Goal: Information Seeking & Learning: Learn about a topic

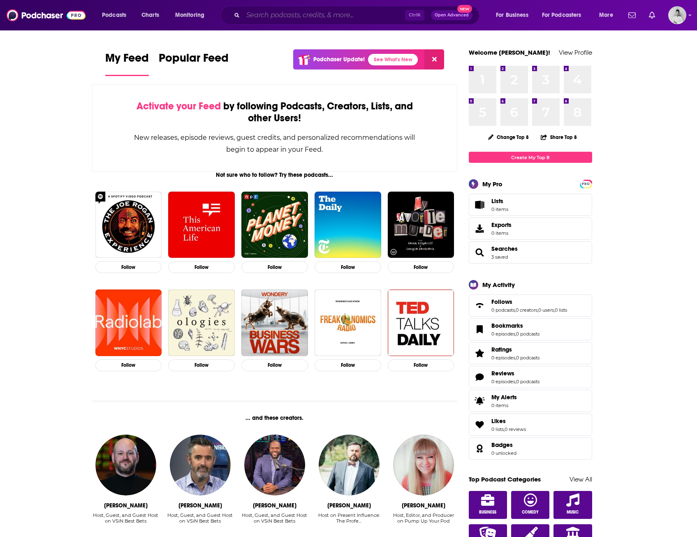
click at [265, 14] on input "Search podcasts, credits, & more..." at bounding box center [324, 15] width 162 height 13
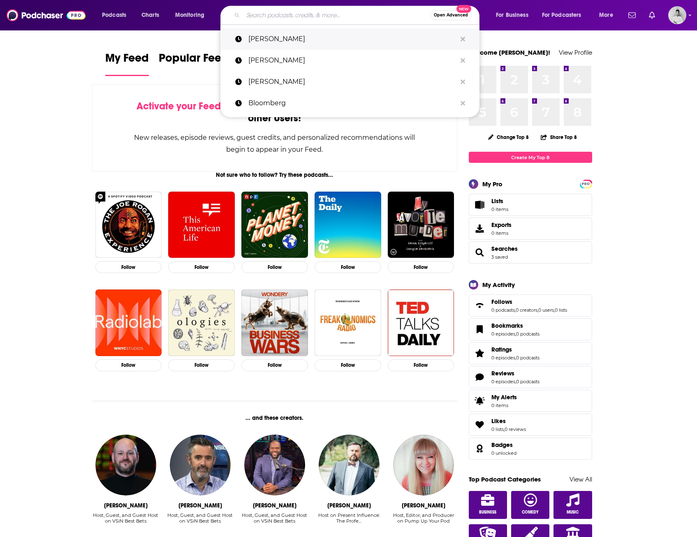
click at [274, 39] on p "Alex Karp" at bounding box center [353, 38] width 208 height 21
type input "Alex Karp"
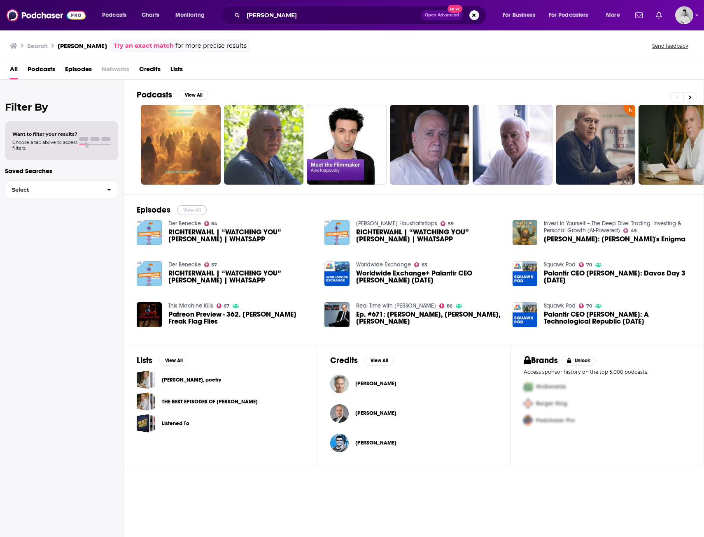
click at [196, 211] on button "View All" at bounding box center [192, 210] width 30 height 10
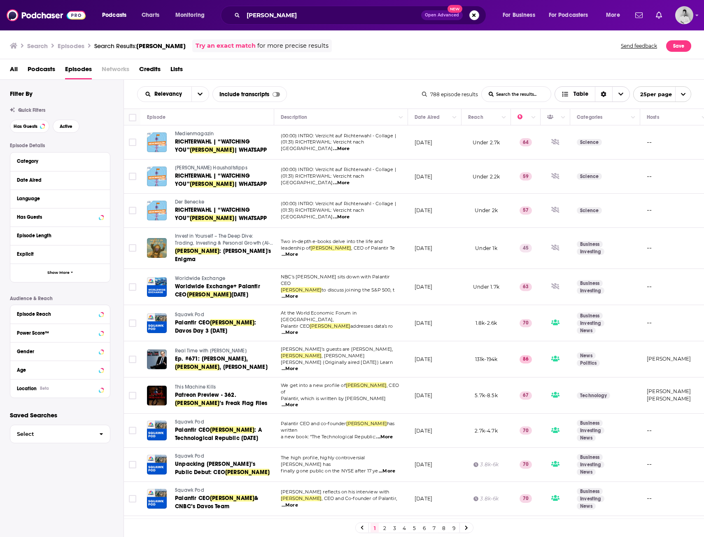
click at [624, 94] on span "Choose View" at bounding box center [620, 94] width 17 height 15
click at [569, 95] on span "Choose View" at bounding box center [566, 94] width 11 height 6
click at [564, 95] on icon "Choose View" at bounding box center [565, 94] width 6 height 5
click at [537, 66] on div "All Podcasts Episodes Networks Credits Lists" at bounding box center [354, 71] width 688 height 17
click at [449, 120] on button "Move" at bounding box center [433, 117] width 40 height 10
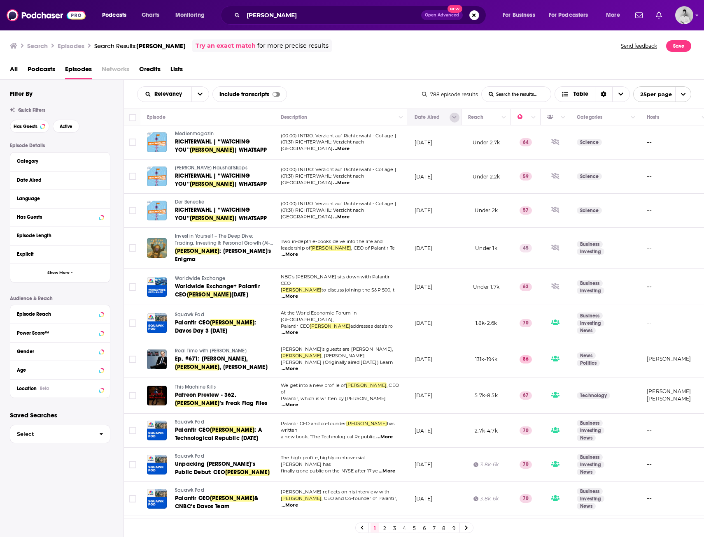
click at [453, 121] on button "Column Actions" at bounding box center [454, 118] width 10 height 10
click at [376, 77] on div at bounding box center [352, 268] width 704 height 537
click at [298, 251] on span "...More" at bounding box center [289, 254] width 16 height 7
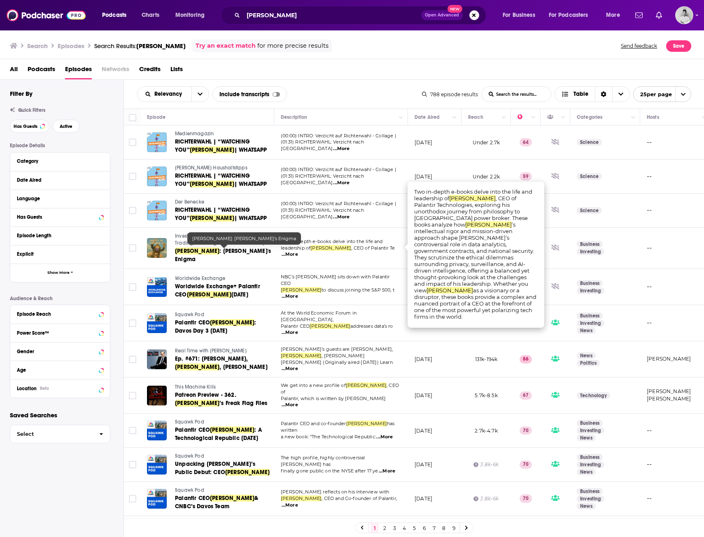
click at [210, 253] on span ": Palantir's Enigma" at bounding box center [223, 255] width 96 height 15
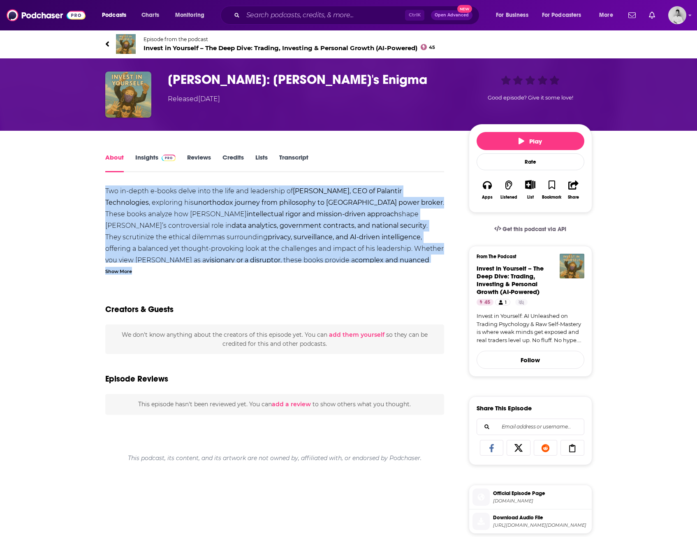
drag, startPoint x: 100, startPoint y: 186, endPoint x: 413, endPoint y: 263, distance: 321.6
click at [413, 263] on div "About Insights Reviews Credits Lists Transcript Two in-depth e-books delve into…" at bounding box center [280, 475] width 377 height 647
click at [118, 274] on div "Show More" at bounding box center [118, 271] width 27 height 8
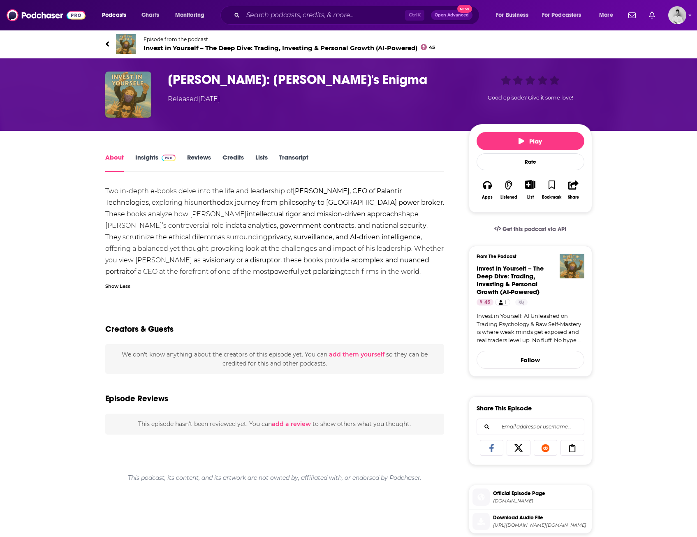
click at [225, 286] on div "Show Less" at bounding box center [274, 286] width 339 height 8
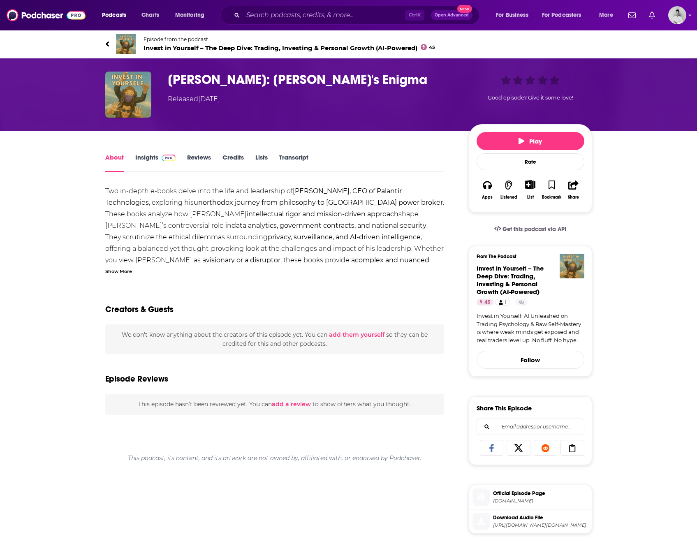
click at [114, 275] on div "Two in-depth e-books delve into the life and leadership of Alex Karp, CEO of Pa…" at bounding box center [274, 492] width 339 height 613
click at [114, 273] on div "Show More" at bounding box center [118, 271] width 27 height 8
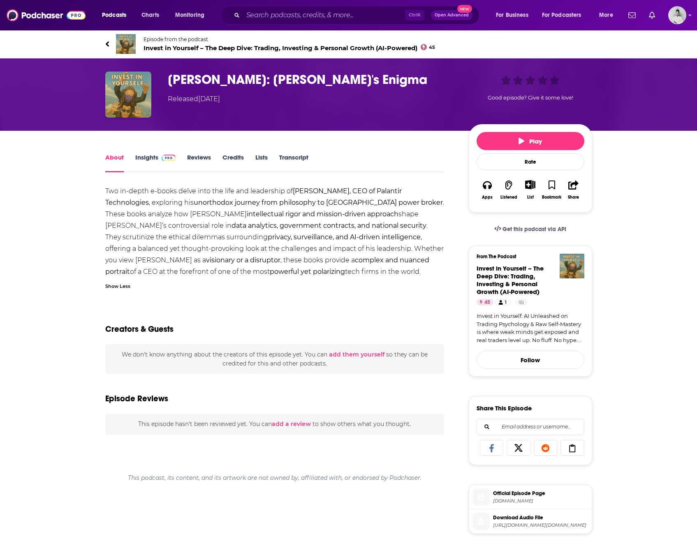
drag, startPoint x: 103, startPoint y: 188, endPoint x: 291, endPoint y: 272, distance: 206.2
click at [291, 272] on div "About Insights Reviews Credits Lists Transcript Two in-depth e-books delve into…" at bounding box center [280, 475] width 377 height 647
copy div "Two in-depth e-books delve into the life and leadership of Alex Karp, CEO of Pa…"
click at [225, 300] on div "Two in-depth e-books delve into the life and leadership of Alex Karp, CEO of Pa…" at bounding box center [274, 492] width 339 height 613
click at [152, 157] on link "Insights" at bounding box center [155, 162] width 41 height 19
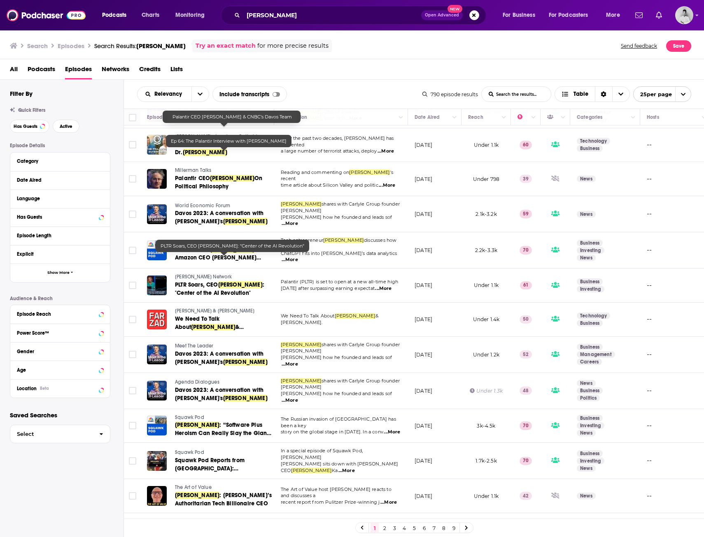
scroll to position [456, 0]
click at [385, 530] on link "2" at bounding box center [384, 528] width 8 height 10
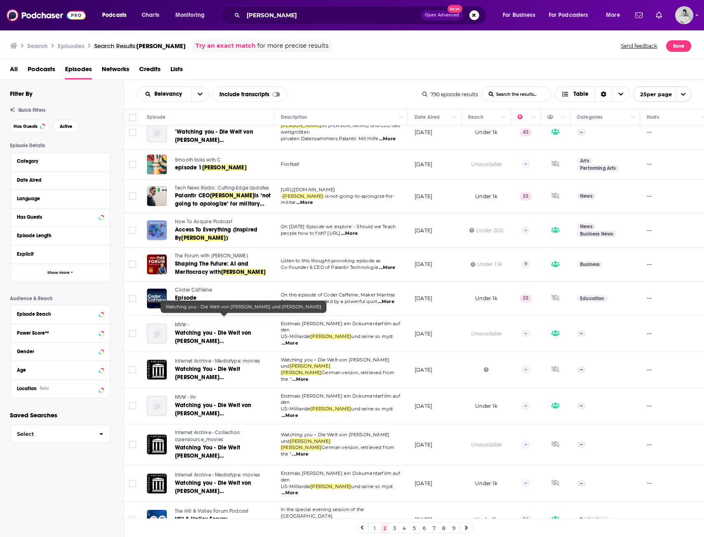
scroll to position [466, 0]
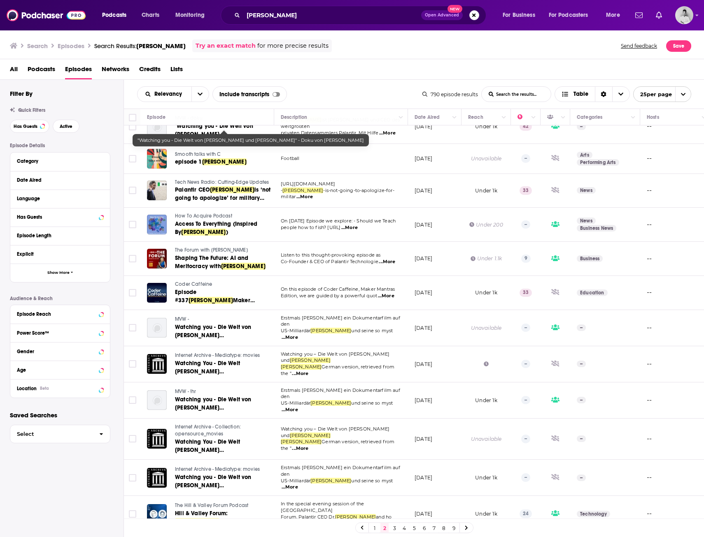
click at [393, 530] on link "3" at bounding box center [394, 528] width 8 height 10
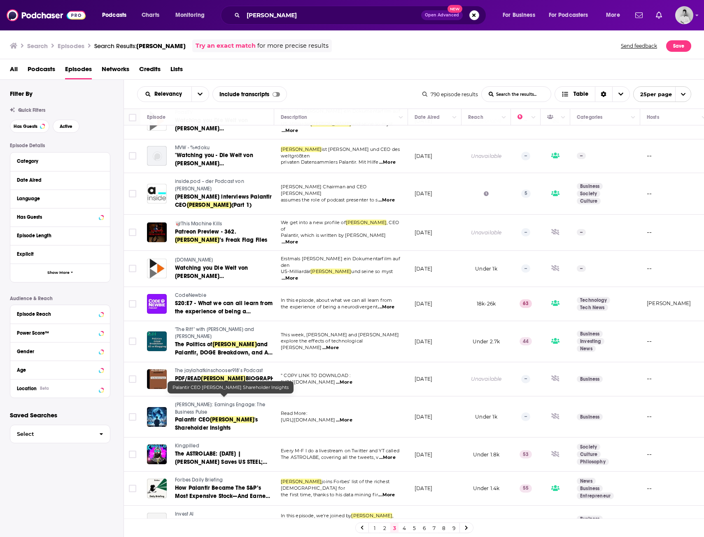
scroll to position [495, 0]
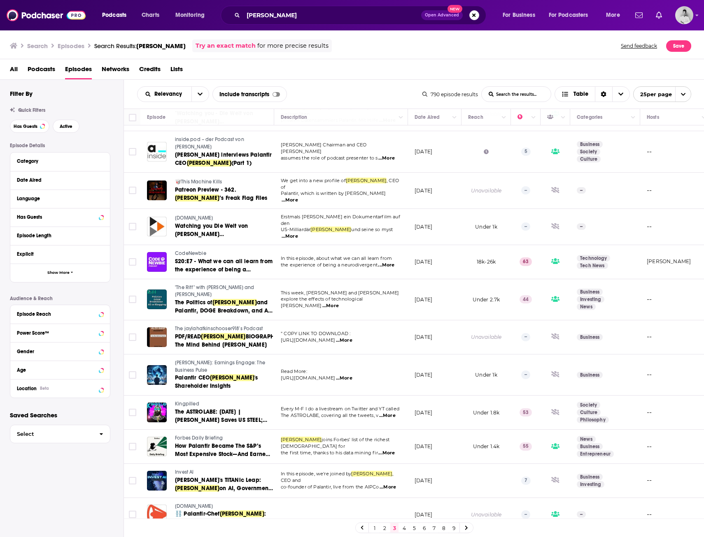
click at [404, 532] on link "4" at bounding box center [404, 528] width 8 height 10
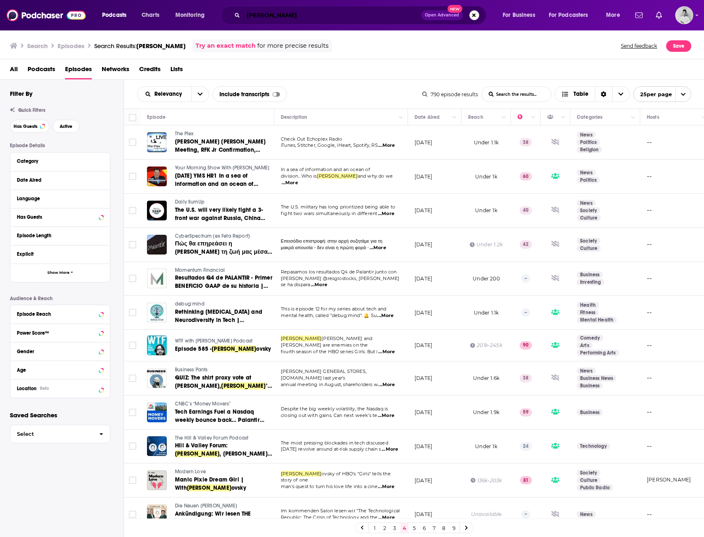
click at [369, 14] on input "Alex Karp" at bounding box center [332, 15] width 178 height 13
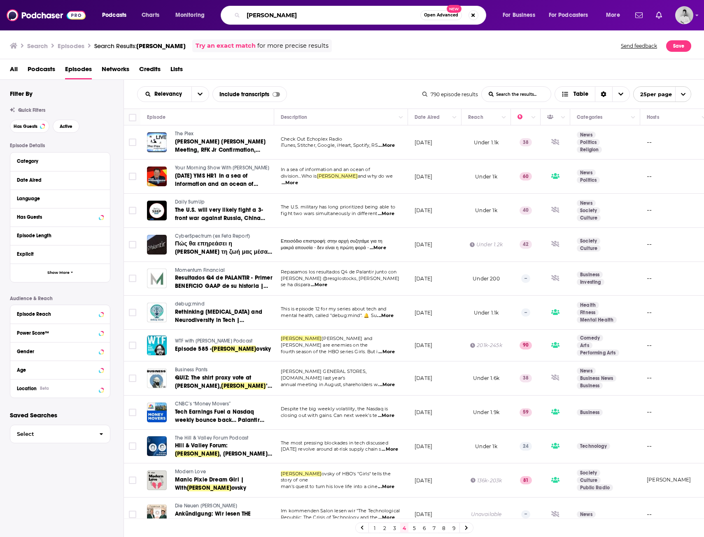
drag, startPoint x: 318, startPoint y: 20, endPoint x: 202, endPoint y: 22, distance: 116.5
click at [202, 22] on div "Podcasts Charts Monitoring Alex Karp Open Advanced New For Business For Podcast…" at bounding box center [361, 15] width 531 height 19
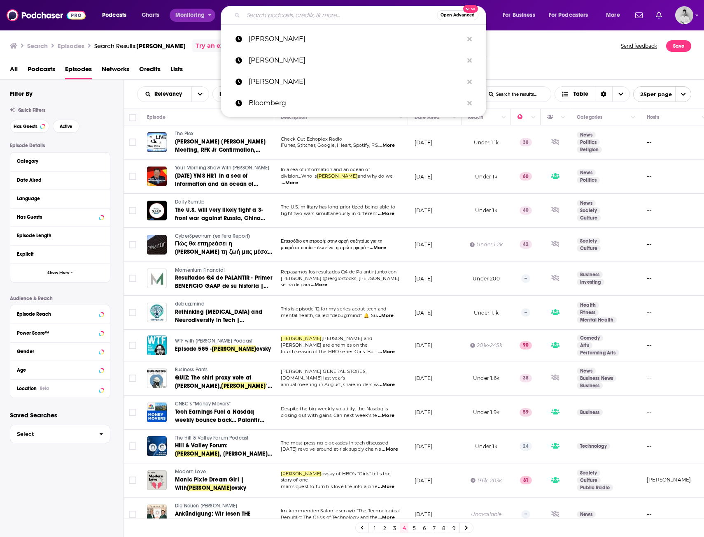
paste input "Magda Chambriard"
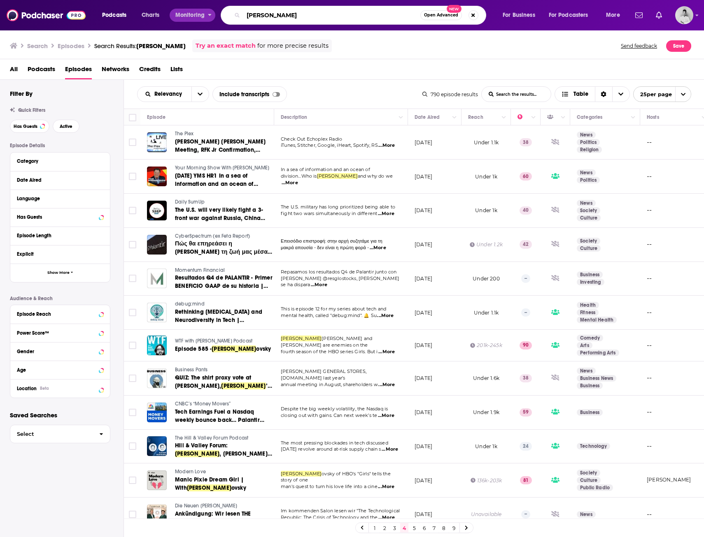
type input "Magda Chambriard"
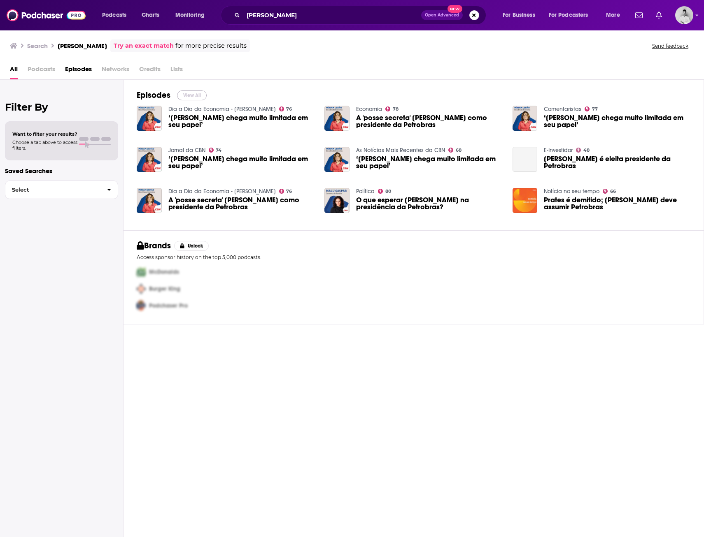
click at [197, 97] on button "View All" at bounding box center [192, 96] width 30 height 10
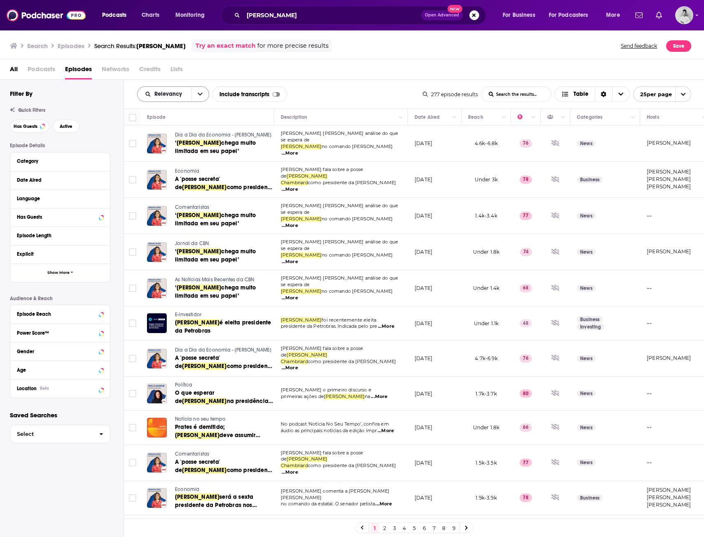
click at [195, 96] on button "open menu" at bounding box center [199, 94] width 17 height 15
click at [353, 83] on div "Relevancy Relevancy By Rating Trending New Power Score List Search Input Search…" at bounding box center [414, 94] width 580 height 29
click at [565, 96] on icon "Choose View" at bounding box center [565, 94] width 6 height 5
click at [577, 95] on span "Table" at bounding box center [580, 94] width 15 height 6
click at [600, 95] on icon "Sort Direction" at bounding box center [603, 94] width 6 height 6
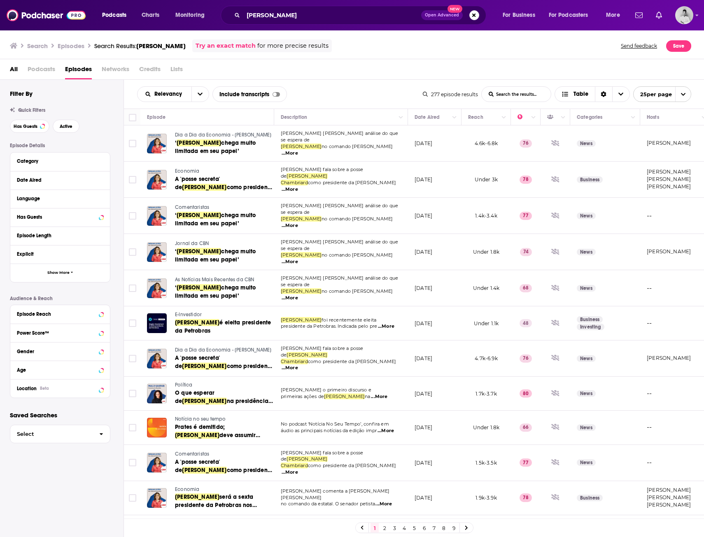
click at [571, 64] on div "All Podcasts Episodes Networks Credits Lists" at bounding box center [354, 71] width 688 height 17
click at [681, 97] on icon "open menu" at bounding box center [682, 94] width 5 height 5
click at [566, 68] on div "All Podcasts Episodes Networks Credits Lists" at bounding box center [354, 71] width 688 height 17
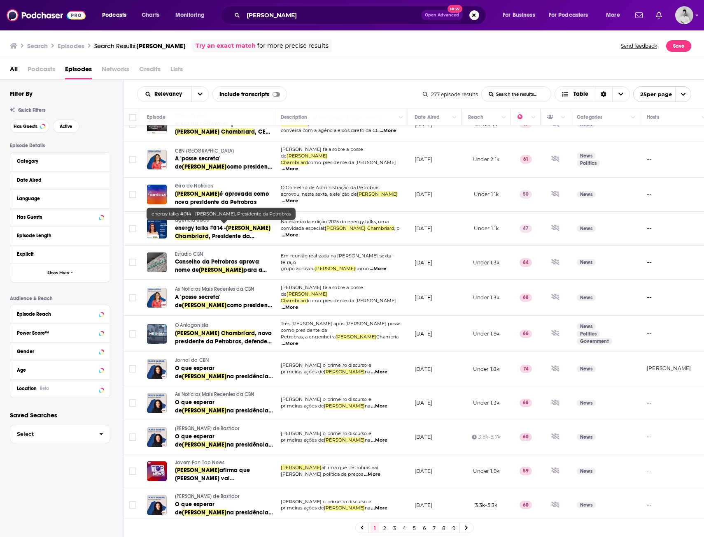
scroll to position [462, 0]
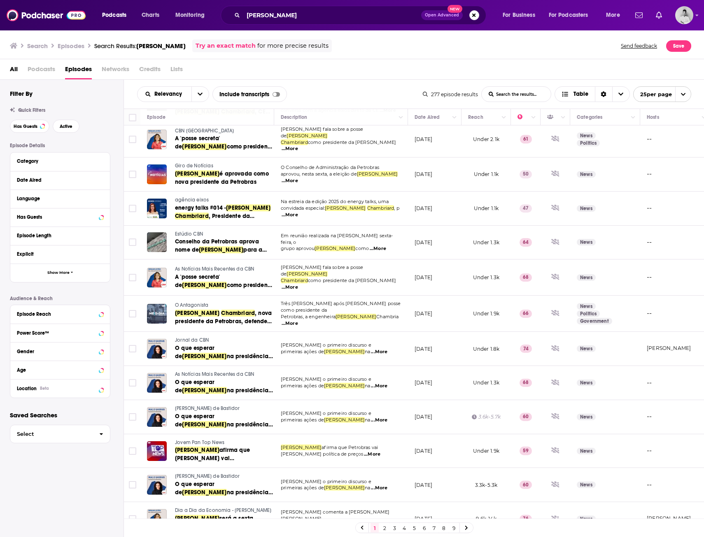
click at [384, 529] on link "2" at bounding box center [384, 528] width 8 height 10
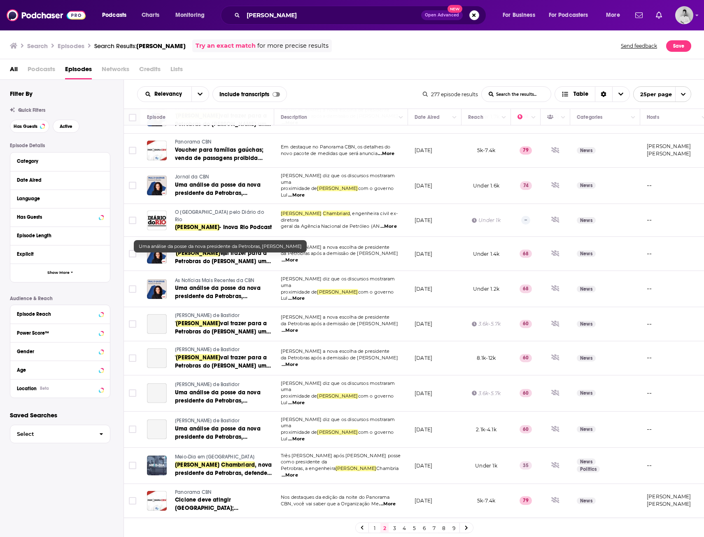
scroll to position [462, 0]
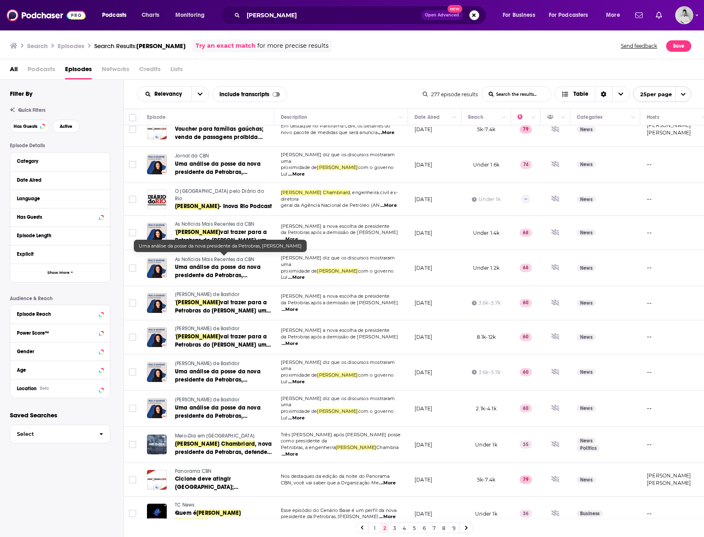
drag, startPoint x: 396, startPoint y: 530, endPoint x: 27, endPoint y: 509, distance: 370.1
click at [396, 530] on link "3" at bounding box center [394, 528] width 8 height 10
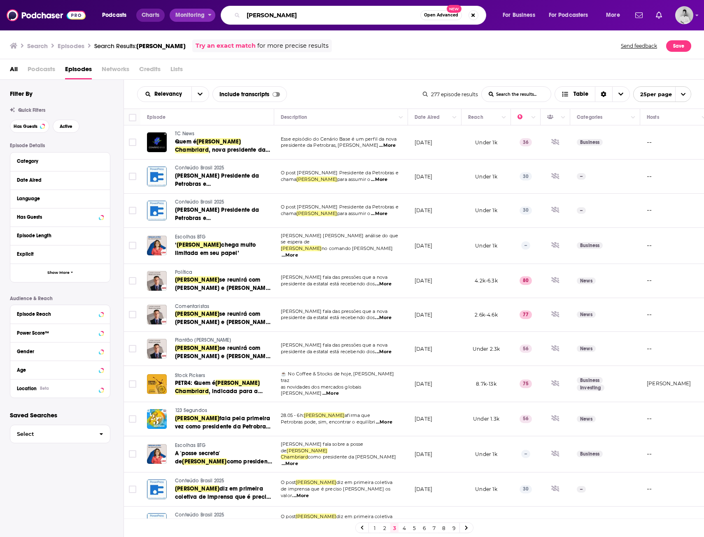
drag, startPoint x: 336, startPoint y: 18, endPoint x: 159, endPoint y: 20, distance: 177.3
click at [163, 19] on div "Podcasts Charts Monitoring Magda Chambriard Open Advanced New For Business For …" at bounding box center [361, 15] width 531 height 19
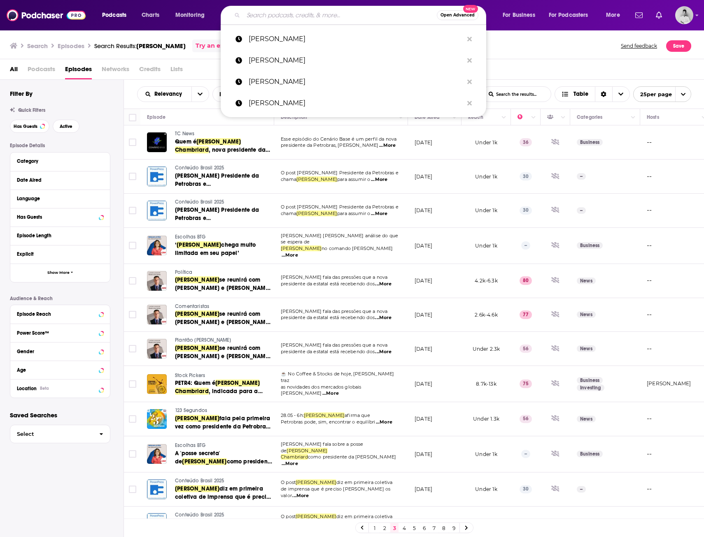
paste input "Jakob Stausholm"
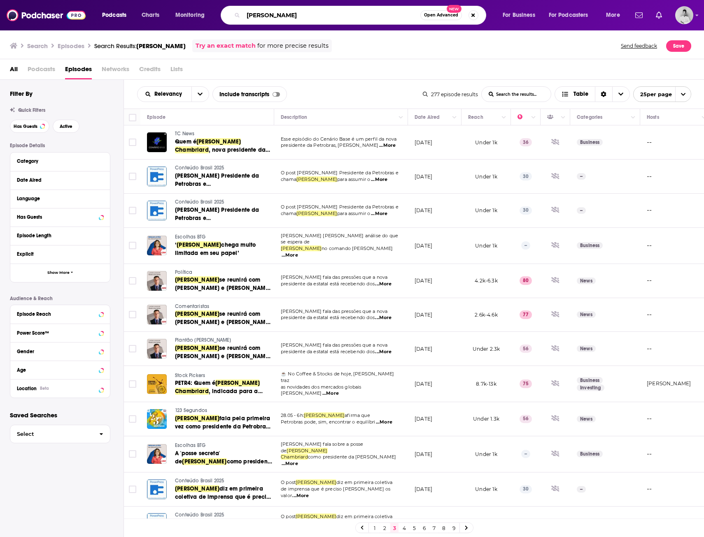
type input "Jakob Stausholm"
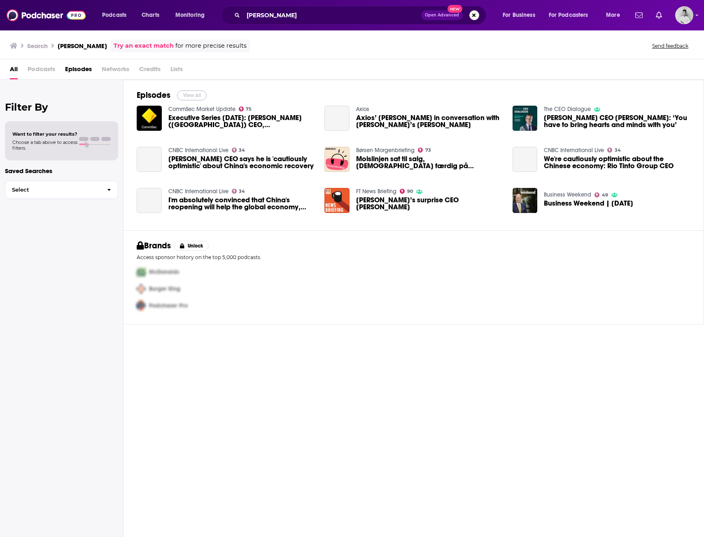
click at [196, 95] on button "View All" at bounding box center [192, 96] width 30 height 10
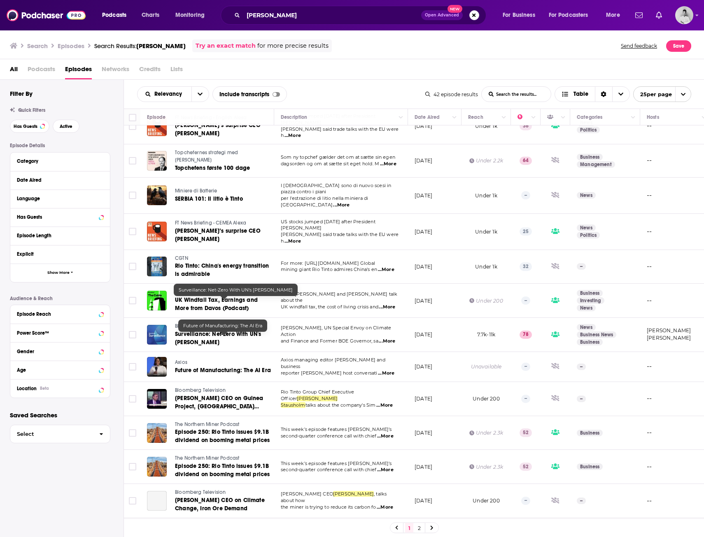
scroll to position [430, 0]
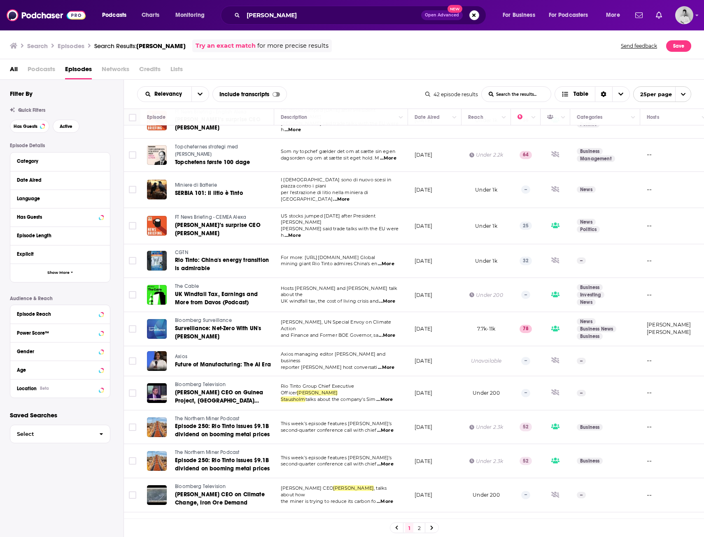
click at [416, 532] on link "2" at bounding box center [419, 528] width 8 height 10
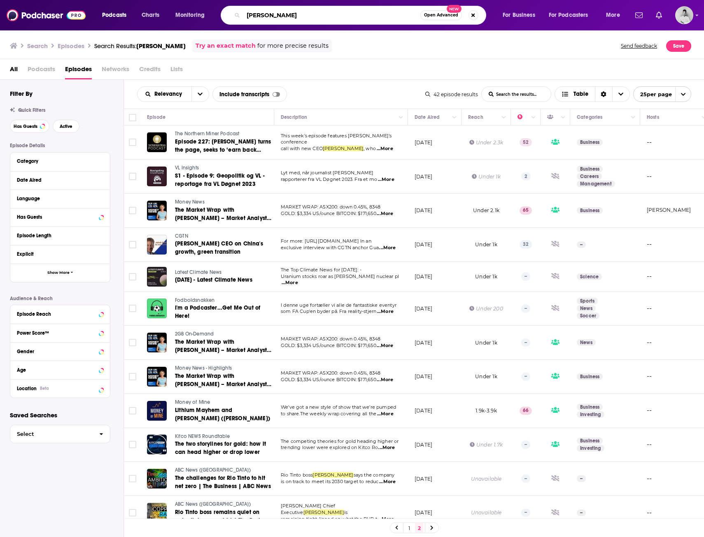
drag, startPoint x: 281, startPoint y: 17, endPoint x: 184, endPoint y: 12, distance: 97.2
click at [201, 12] on div "Podcasts Charts Monitoring Jakob Stausholm Open Advanced New For Business For P…" at bounding box center [361, 15] width 531 height 19
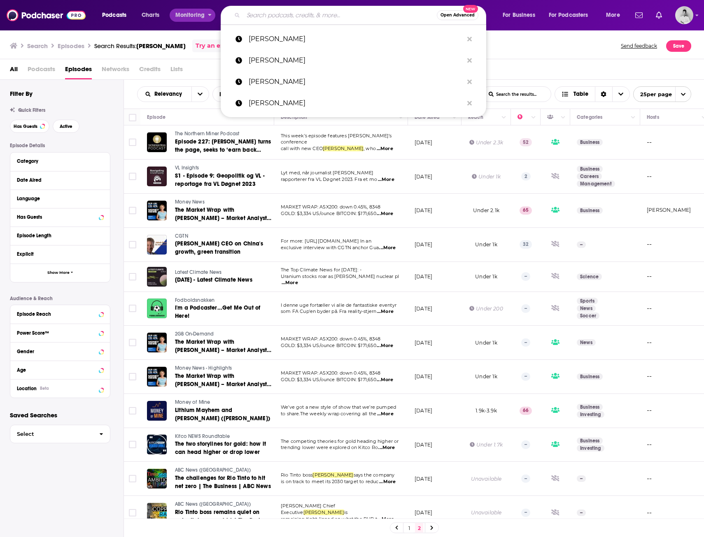
paste input "Amin H. Nasser"
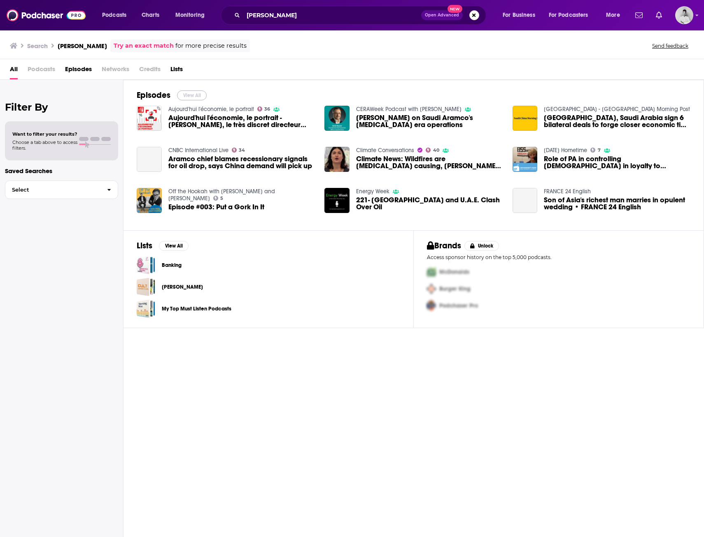
click at [188, 95] on button "View All" at bounding box center [192, 96] width 30 height 10
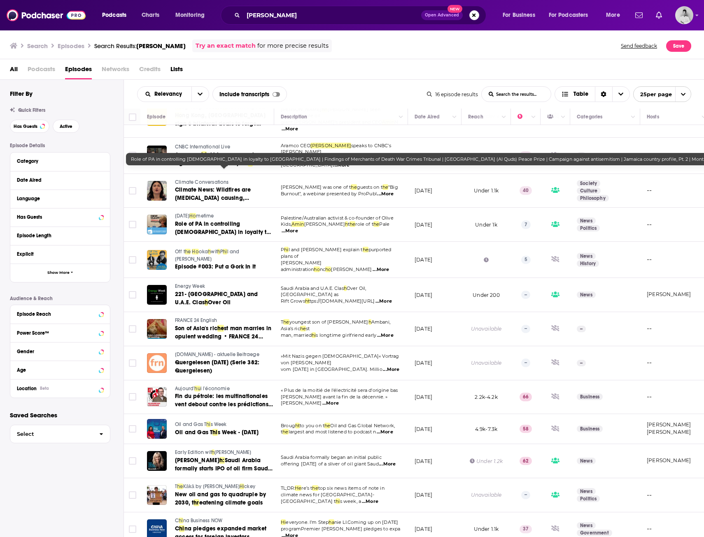
scroll to position [140, 0]
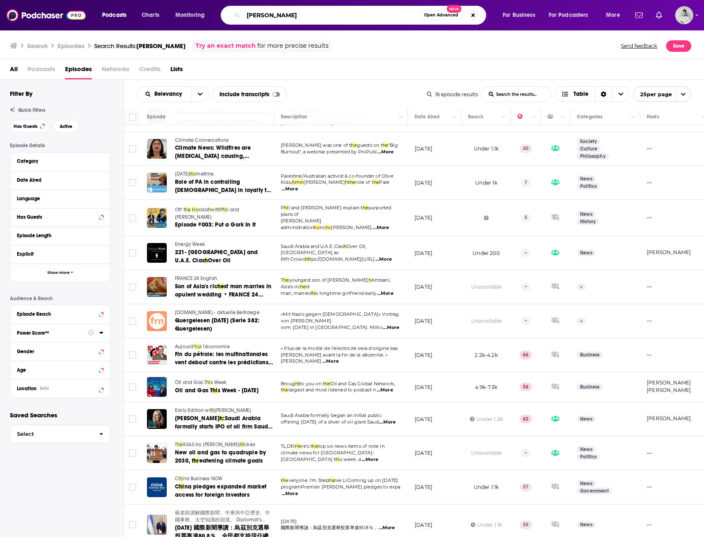
drag, startPoint x: 293, startPoint y: 12, endPoint x: 223, endPoint y: 14, distance: 69.1
click at [225, 13] on div "Amin H. Nasser Open Advanced New" at bounding box center [353, 15] width 265 height 19
paste input "Christian Bruch"
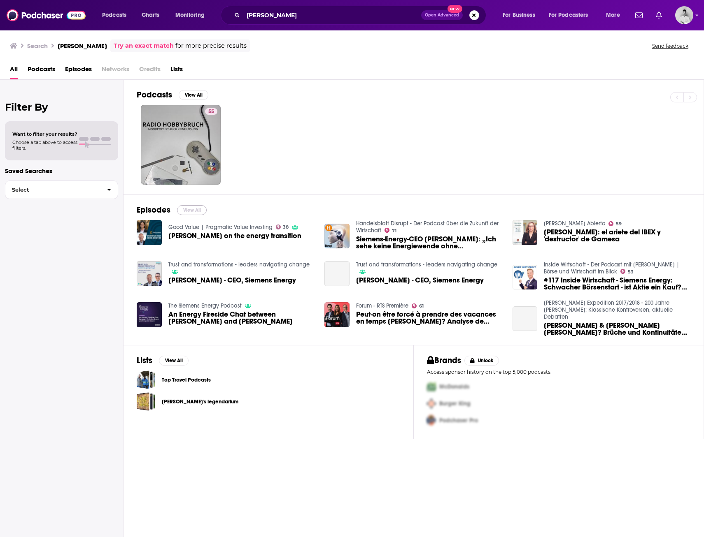
click at [193, 210] on button "View All" at bounding box center [192, 210] width 30 height 10
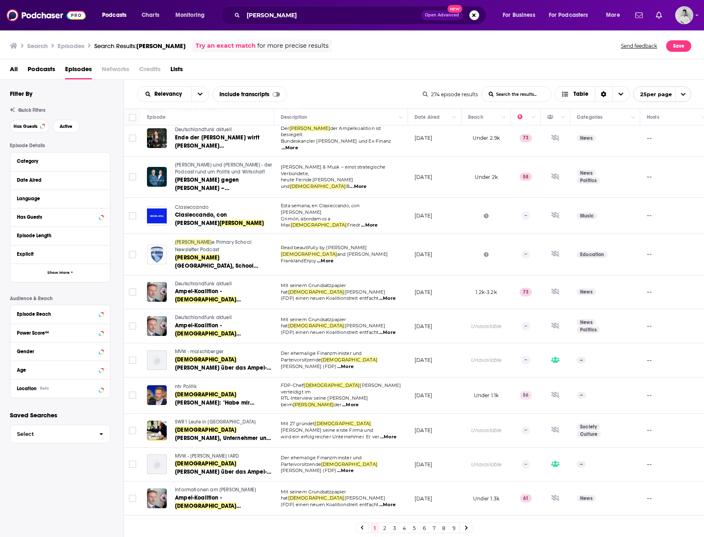
scroll to position [502, 0]
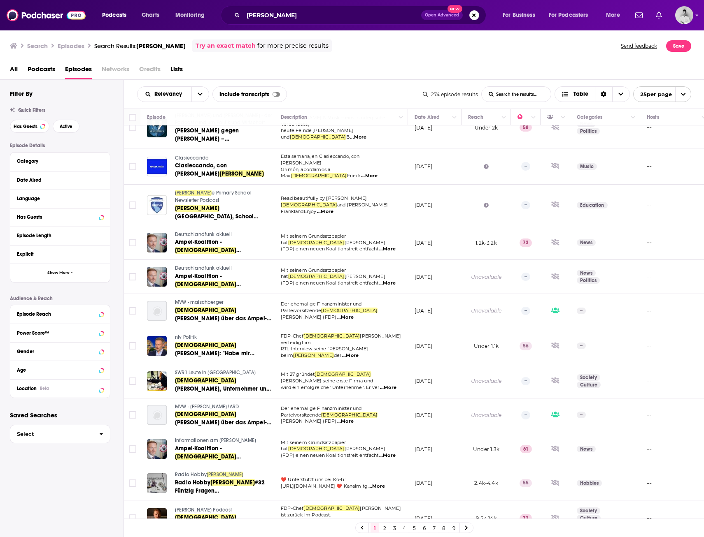
click at [385, 530] on link "2" at bounding box center [384, 528] width 8 height 10
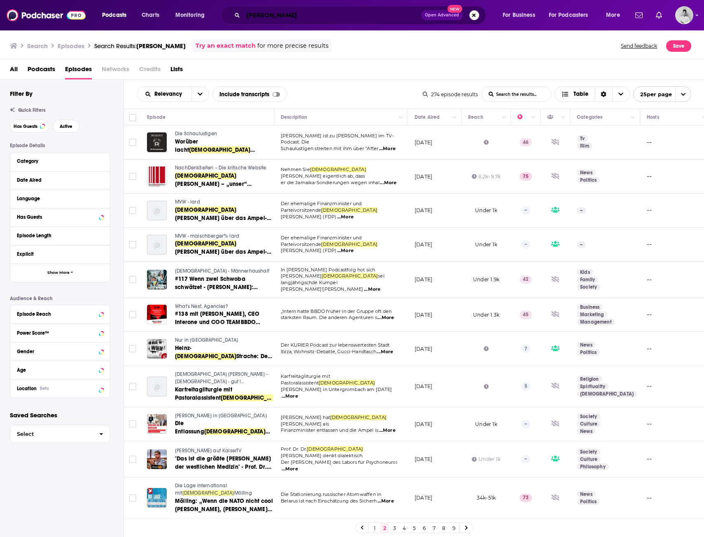
click at [270, 14] on input "Christian Bruch" at bounding box center [332, 15] width 178 height 13
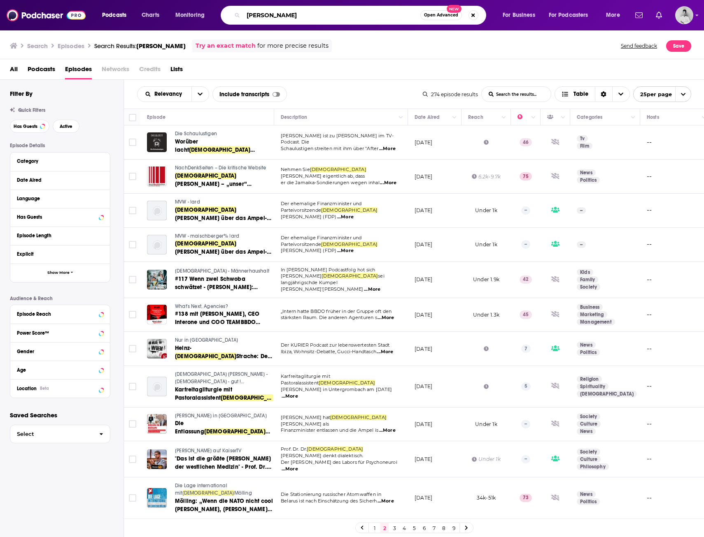
drag, startPoint x: 332, startPoint y: 15, endPoint x: 177, endPoint y: 13, distance: 154.7
click at [177, 14] on div "Podcasts Charts Monitoring Christian Bruch Open Advanced New For Business For P…" at bounding box center [361, 15] width 531 height 19
paste input "Bill Winters"
type input "Bill Winters"
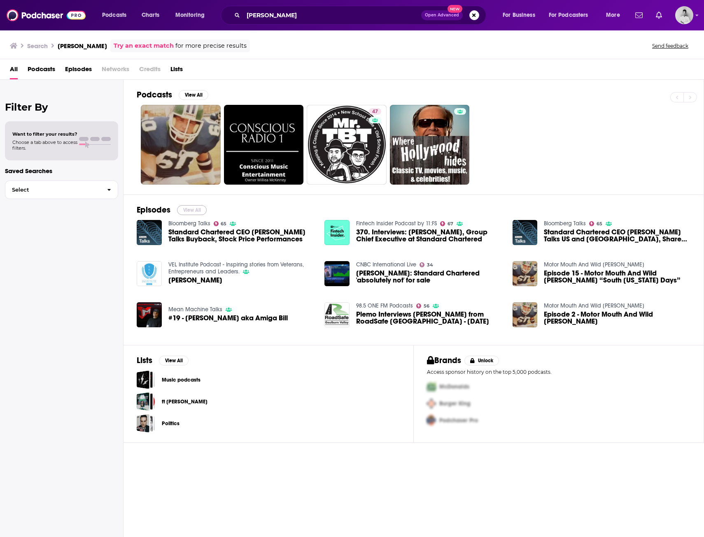
click at [192, 210] on button "View All" at bounding box center [192, 210] width 30 height 10
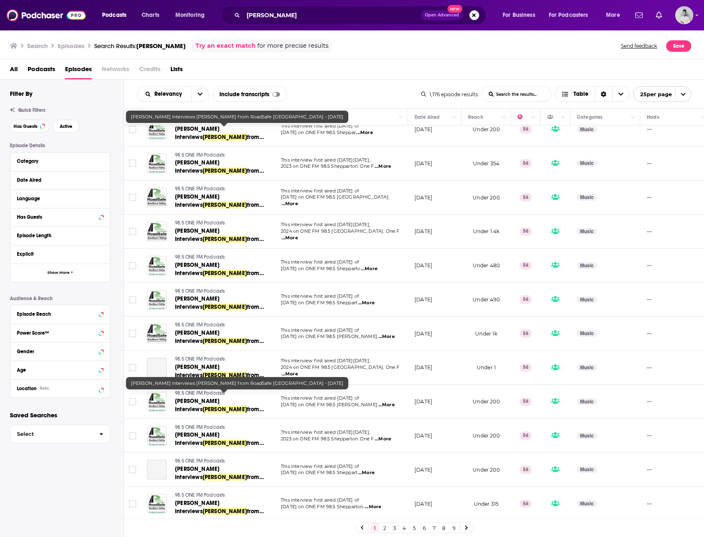
scroll to position [459, 0]
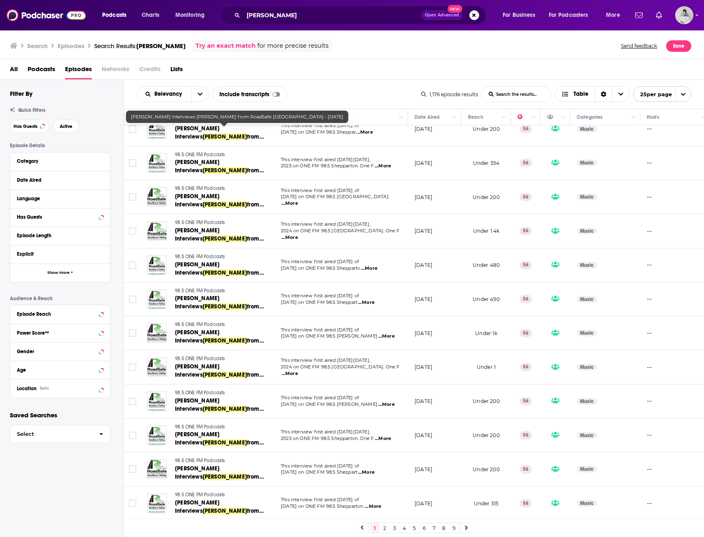
click at [386, 530] on link "2" at bounding box center [384, 528] width 8 height 10
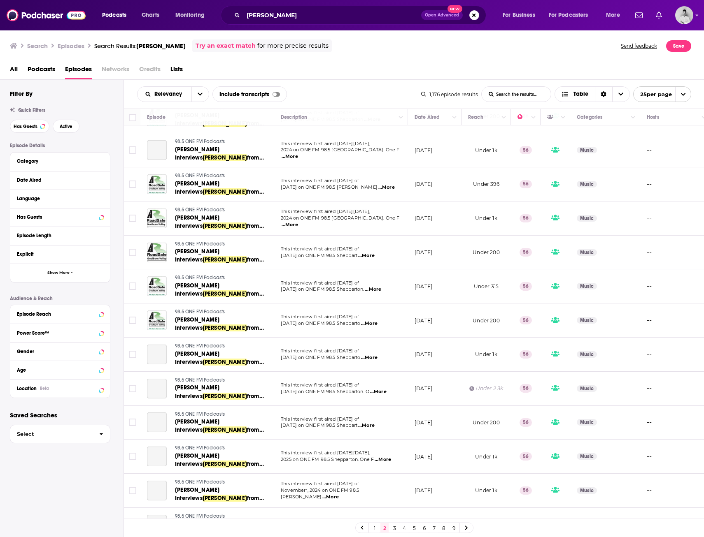
scroll to position [462, 0]
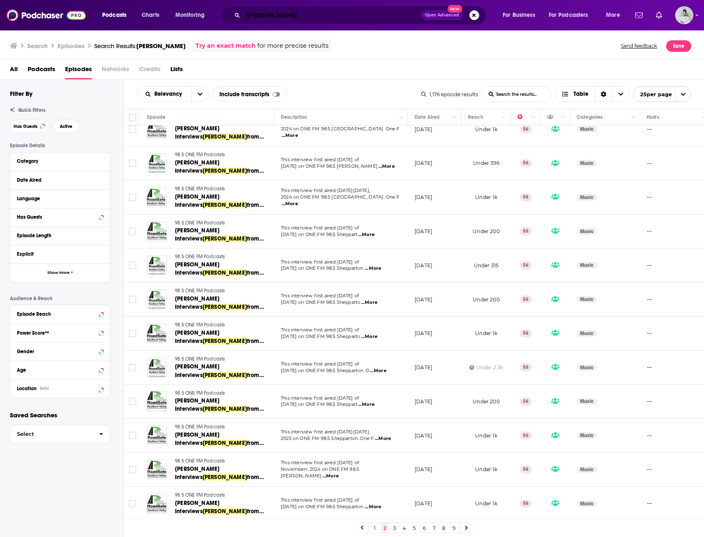
drag, startPoint x: 314, startPoint y: 12, endPoint x: 179, endPoint y: 23, distance: 135.4
click at [183, 23] on div "Podcasts Charts Monitoring Bill Winters Open Advanced New For Business For Podc…" at bounding box center [361, 15] width 531 height 19
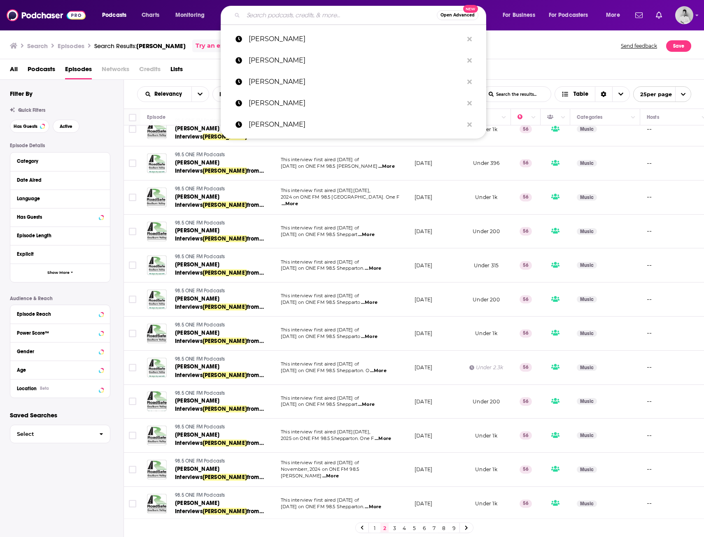
paste input "Patrick Pouyanne"
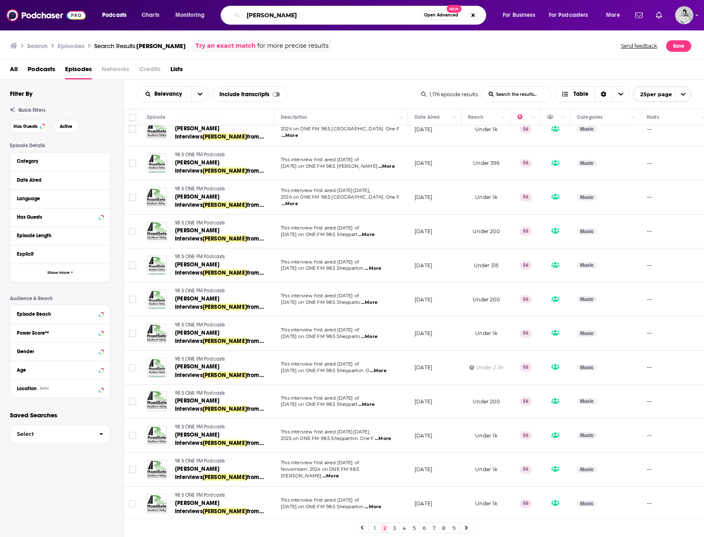
type input "Patrick Pouyanne"
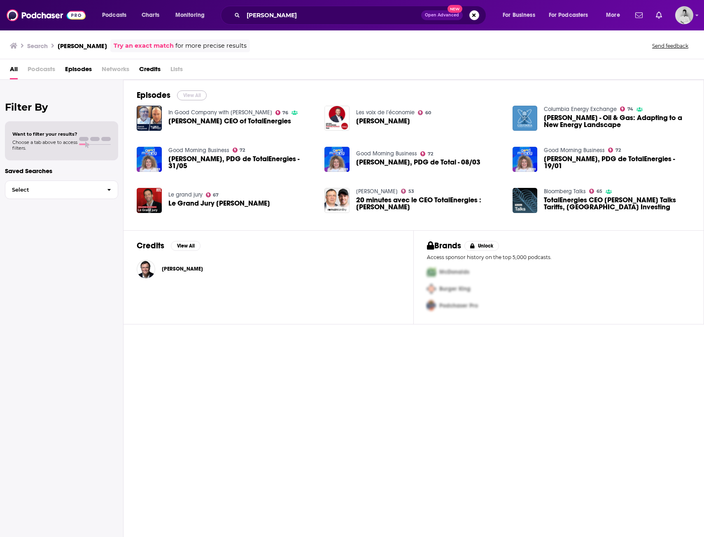
click at [193, 97] on button "View All" at bounding box center [192, 96] width 30 height 10
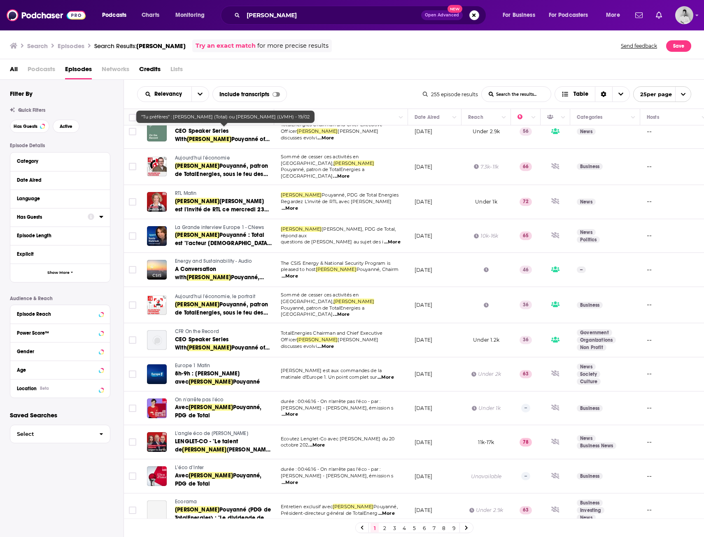
scroll to position [454, 0]
click at [387, 528] on link "2" at bounding box center [384, 528] width 8 height 10
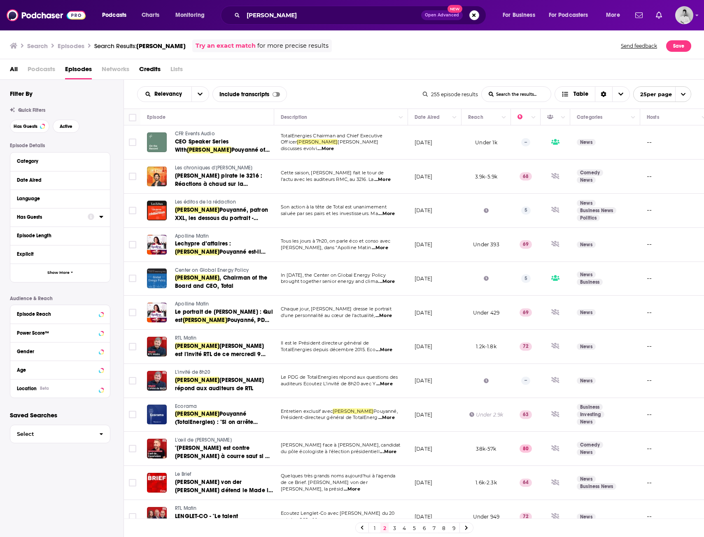
drag, startPoint x: 216, startPoint y: 196, endPoint x: 433, endPoint y: 52, distance: 260.9
click at [433, 52] on div "Search Episodes Search Results: Patrick Pouyanne Try an exact match for more pr…" at bounding box center [350, 45] width 681 height 13
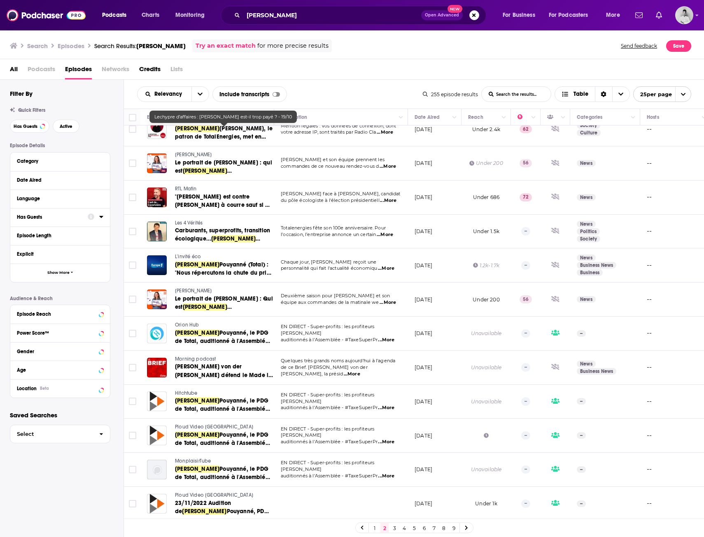
scroll to position [462, 0]
click at [394, 529] on link "3" at bounding box center [394, 528] width 8 height 10
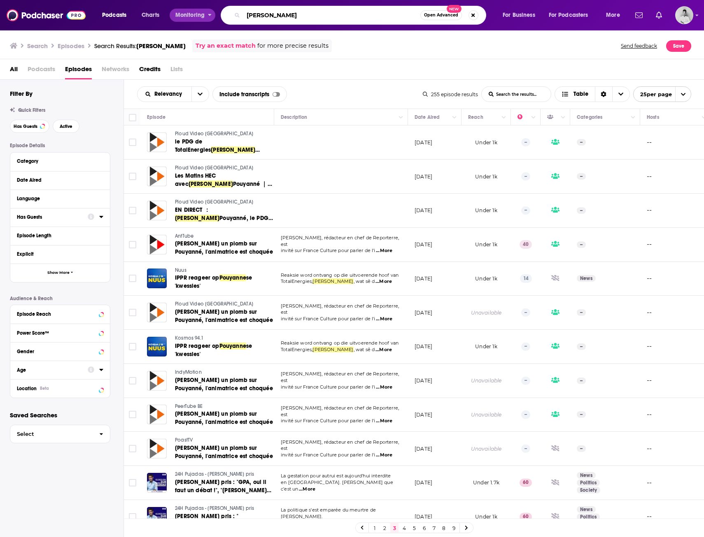
drag, startPoint x: 333, startPoint y: 18, endPoint x: 207, endPoint y: 19, distance: 125.9
click at [207, 19] on div "Podcasts Charts Monitoring Patrick Pouyanne Open Advanced New For Business For …" at bounding box center [361, 15] width 531 height 19
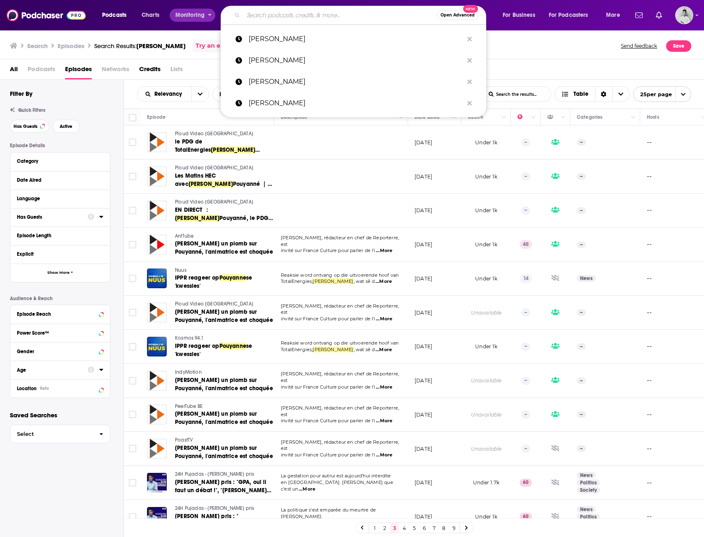
paste input "Dara Khosrowshahi"
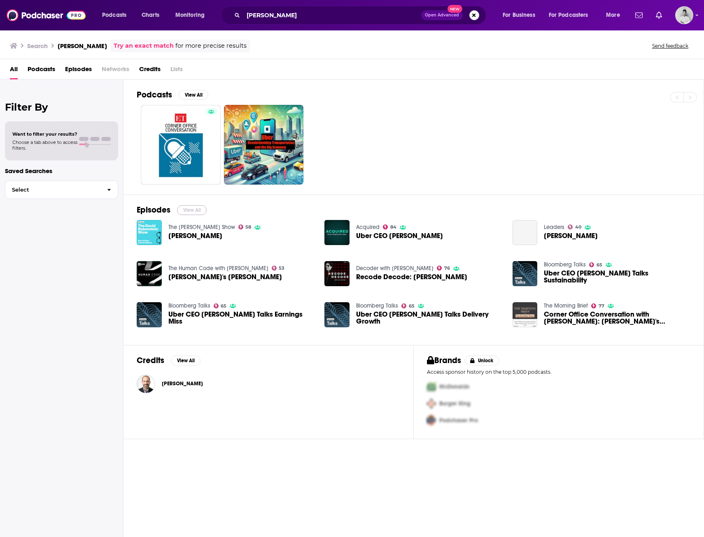
click at [196, 210] on button "View All" at bounding box center [192, 210] width 30 height 10
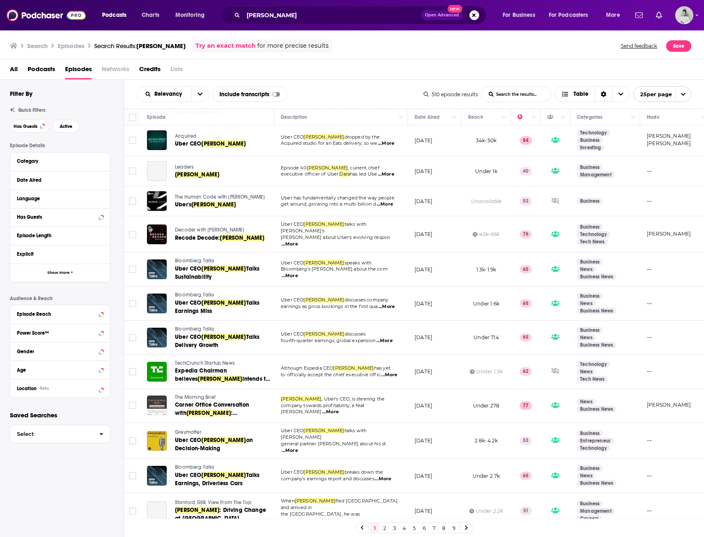
scroll to position [41, 0]
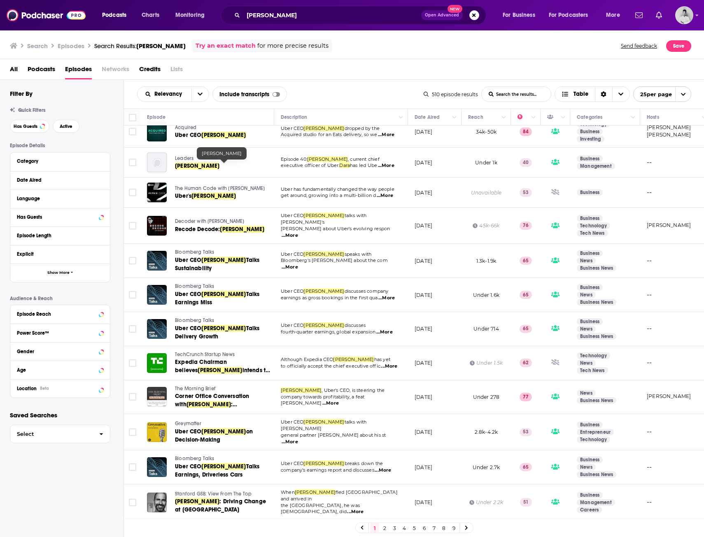
click at [372, 47] on div "Search Episodes Search Results: Dara Khosrowshahi Try an exact match for more p…" at bounding box center [350, 45] width 681 height 13
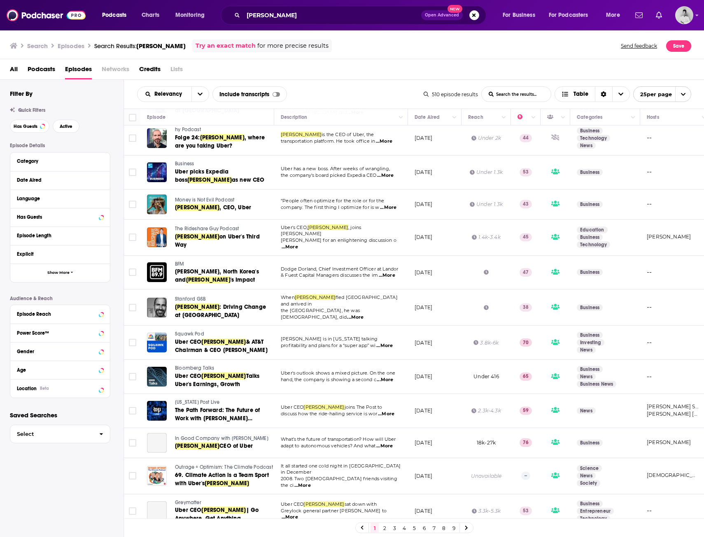
scroll to position [441, 0]
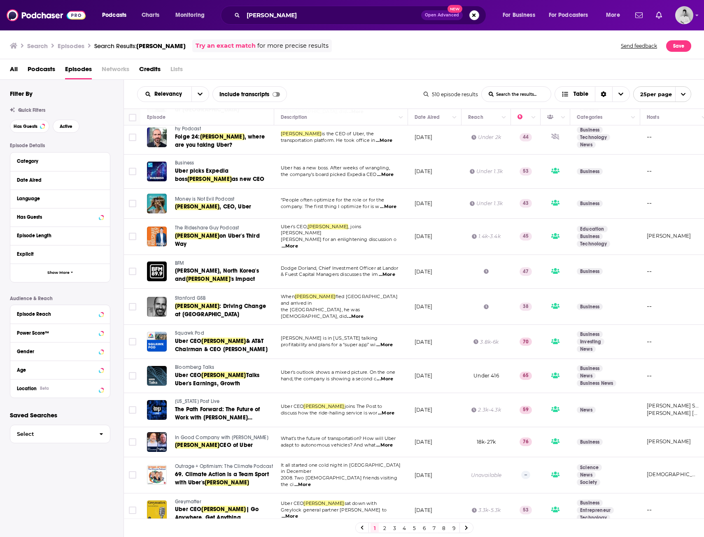
click at [384, 529] on link "2" at bounding box center [384, 528] width 8 height 10
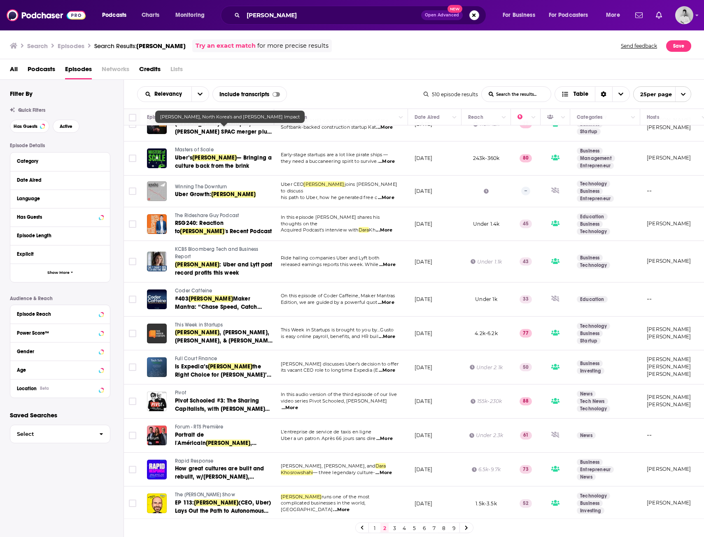
scroll to position [461, 0]
click at [395, 530] on link "3" at bounding box center [394, 528] width 8 height 10
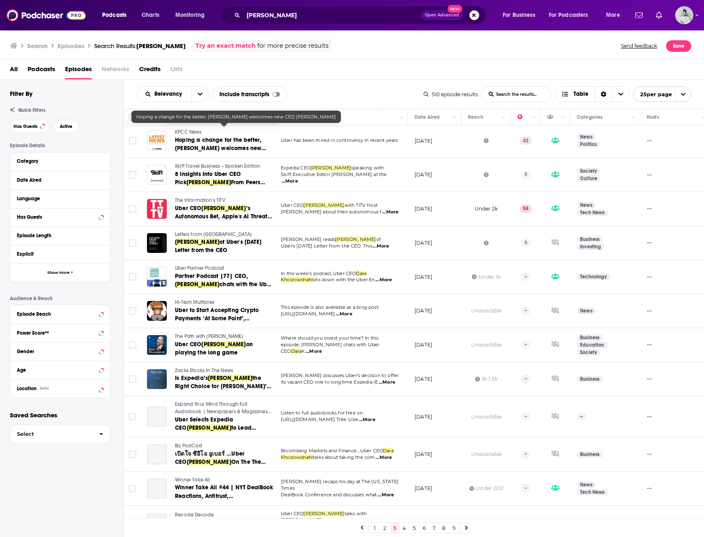
scroll to position [469, 0]
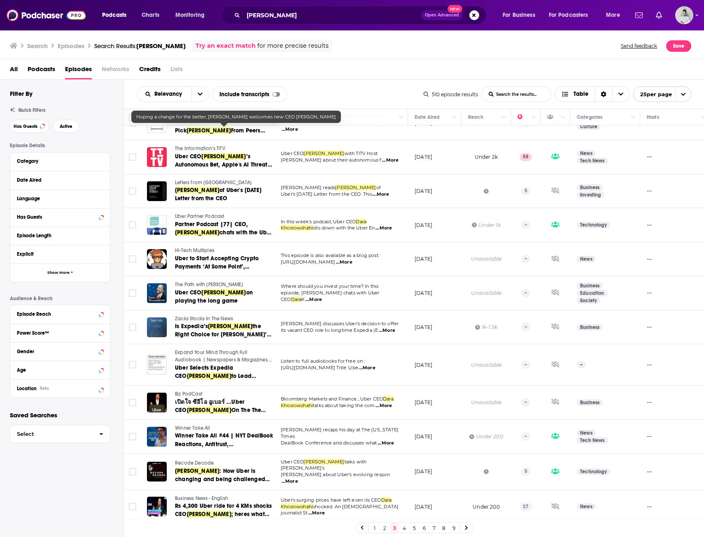
click at [406, 530] on link "4" at bounding box center [404, 528] width 8 height 10
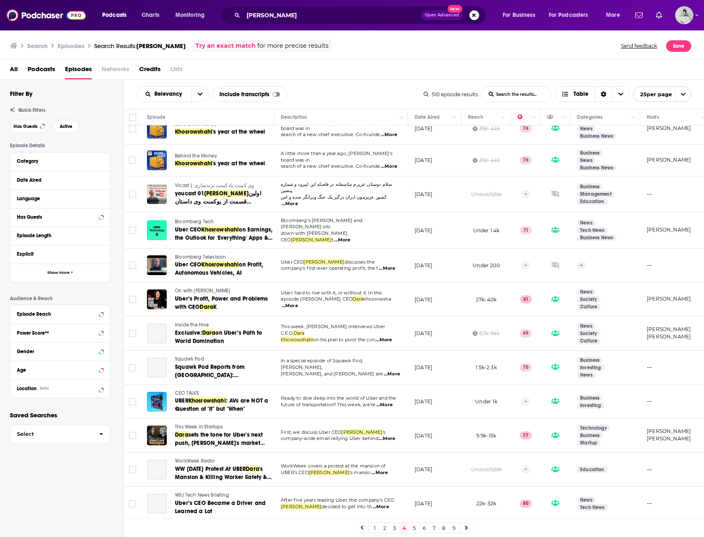
scroll to position [479, 0]
click at [346, 26] on div "Podcasts Charts Monitoring Dara Khosrowshahi Open Advanced New For Business For…" at bounding box center [352, 15] width 704 height 30
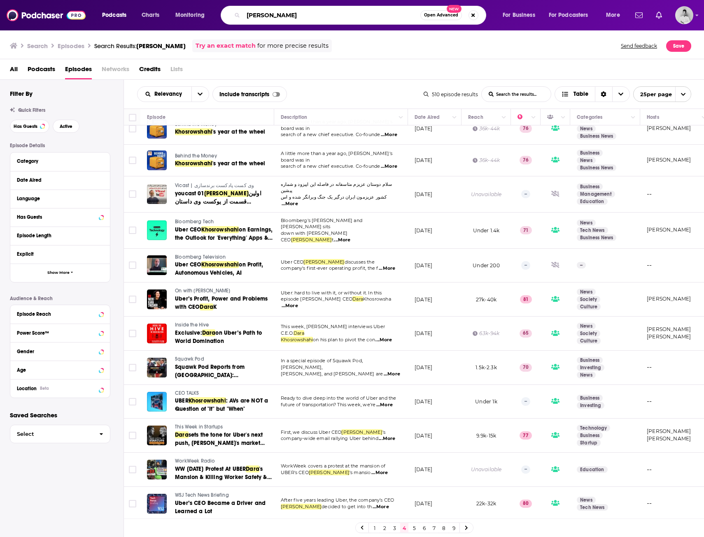
drag, startPoint x: 325, startPoint y: 15, endPoint x: 230, endPoint y: 16, distance: 95.0
click at [231, 16] on div "Dara Khosrowshahi Open Advanced New" at bounding box center [353, 15] width 265 height 19
paste input "Charlie Scharf"
type input "Charlie Scharf"
click at [476, 18] on button "Search podcasts, credits, & more..." at bounding box center [473, 15] width 10 height 10
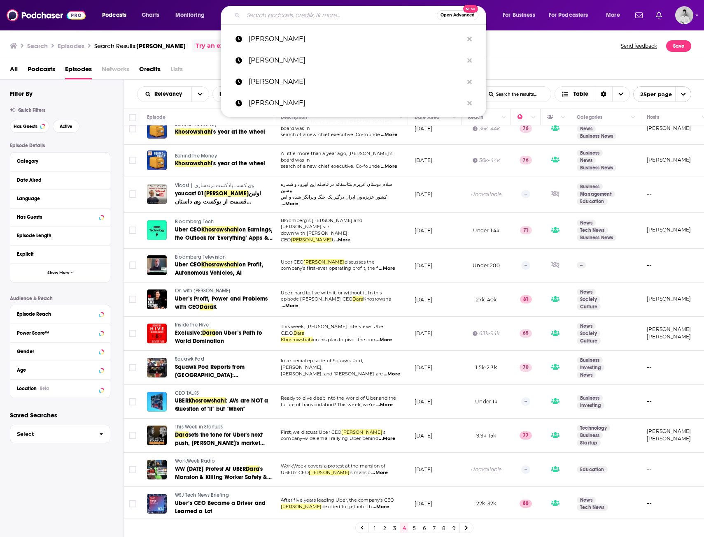
paste input "Charlie Scharf"
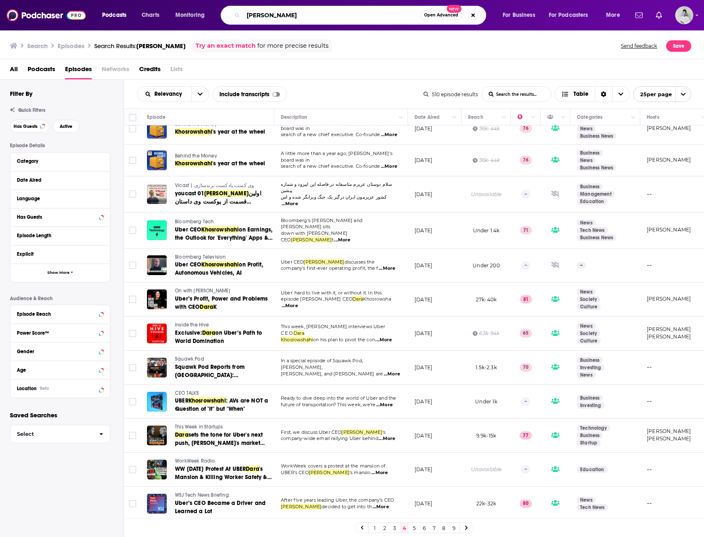
type input "Charlie Scharf"
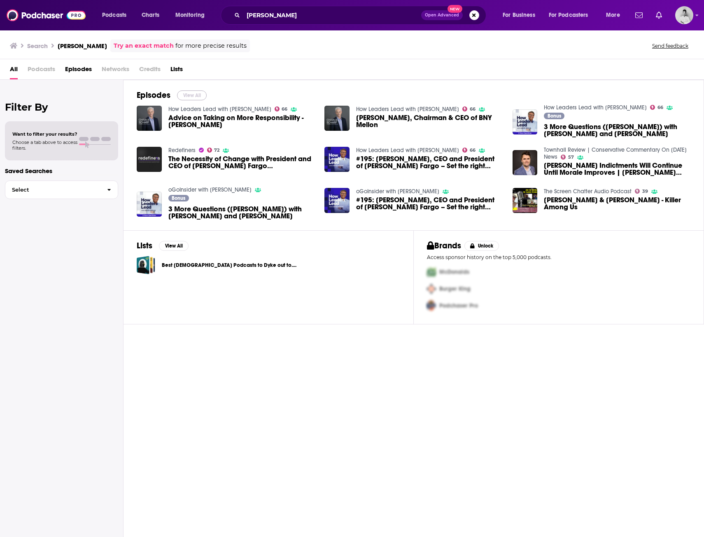
click at [197, 95] on button "View All" at bounding box center [192, 96] width 30 height 10
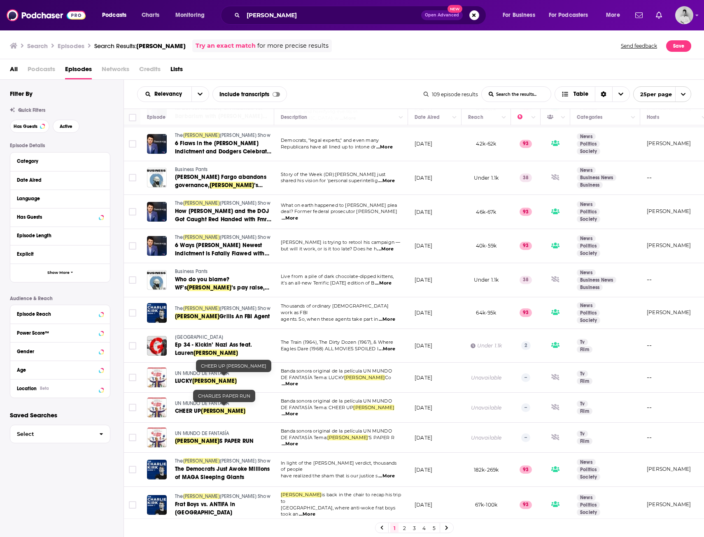
scroll to position [453, 0]
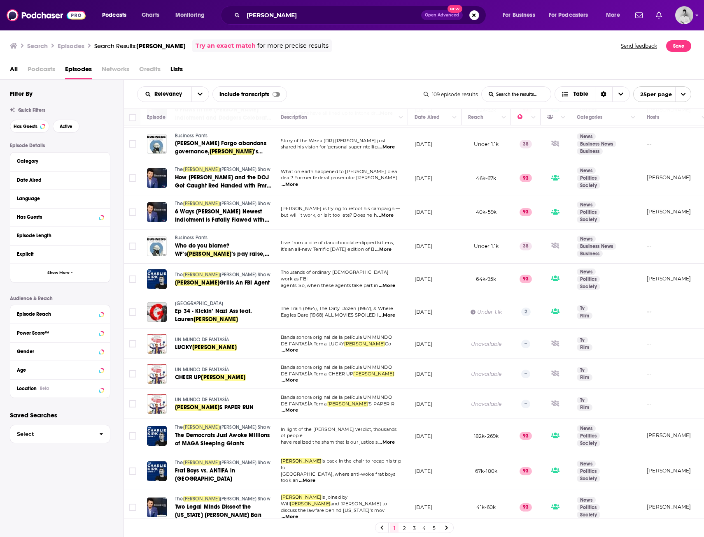
click at [402, 529] on link "2" at bounding box center [404, 528] width 8 height 10
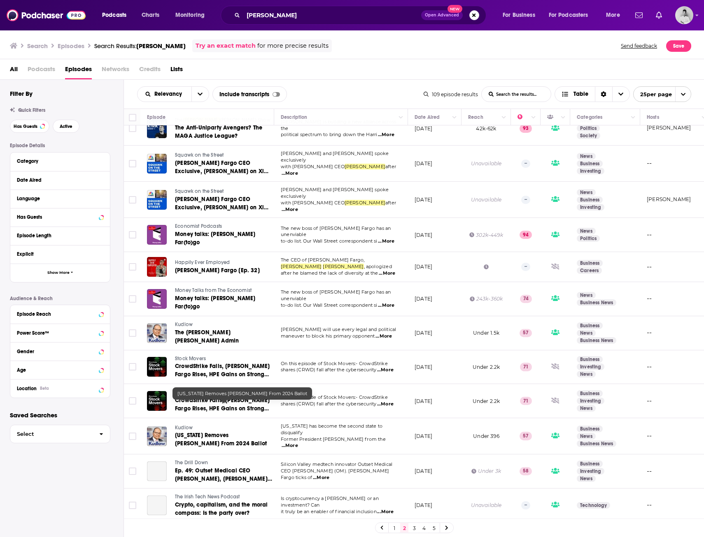
scroll to position [436, 0]
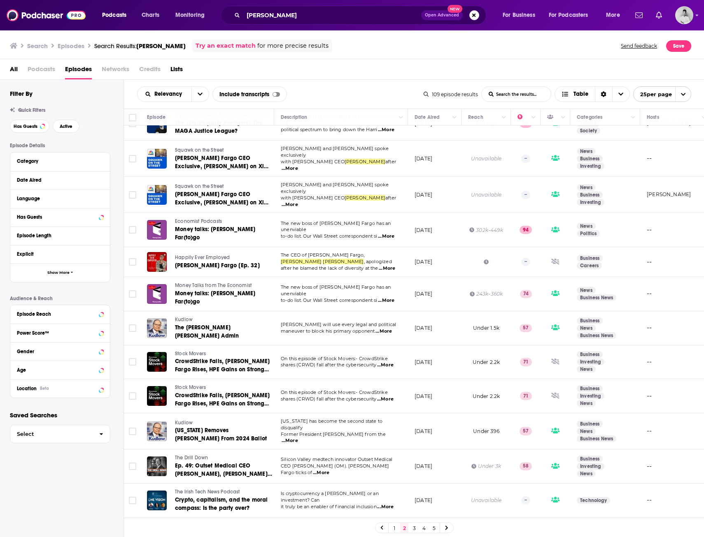
click at [413, 530] on link "3" at bounding box center [414, 528] width 8 height 10
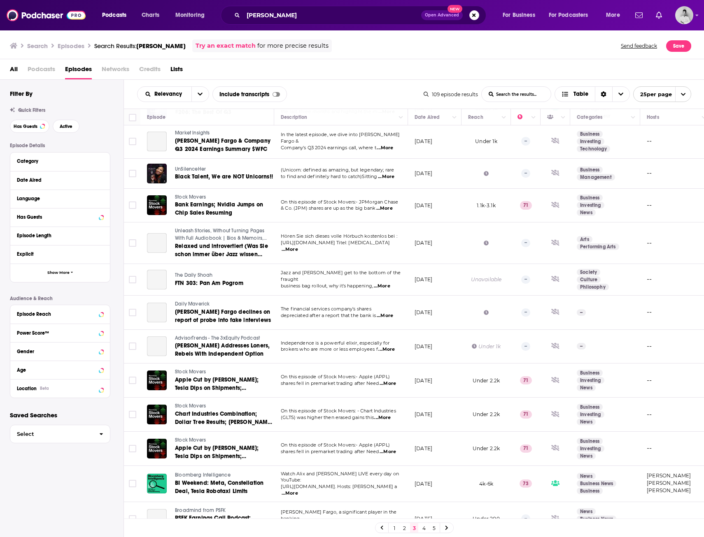
scroll to position [450, 0]
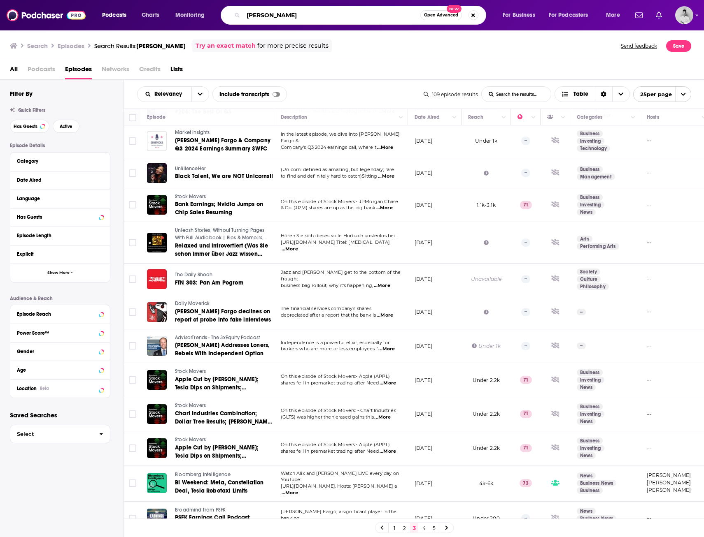
drag, startPoint x: 307, startPoint y: 17, endPoint x: 208, endPoint y: 17, distance: 99.6
click at [209, 17] on div "Podcasts Charts Monitoring Charlie Scharf Open Advanced New For Business For Po…" at bounding box center [361, 15] width 531 height 19
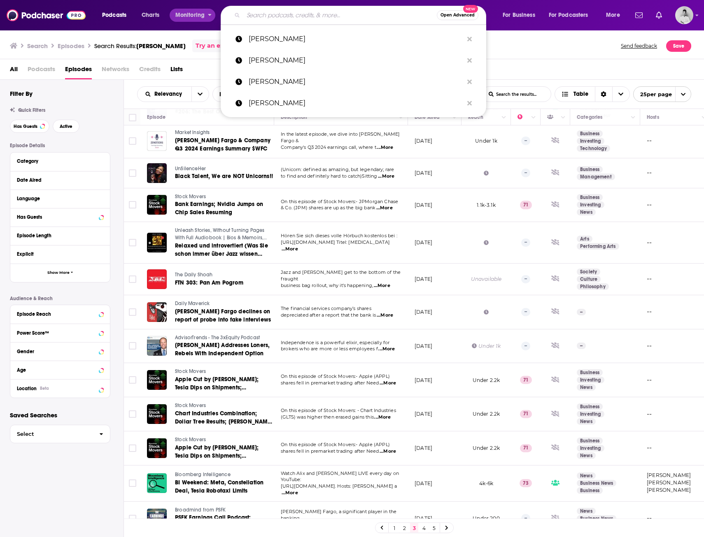
paste input "Meg O'Neill"
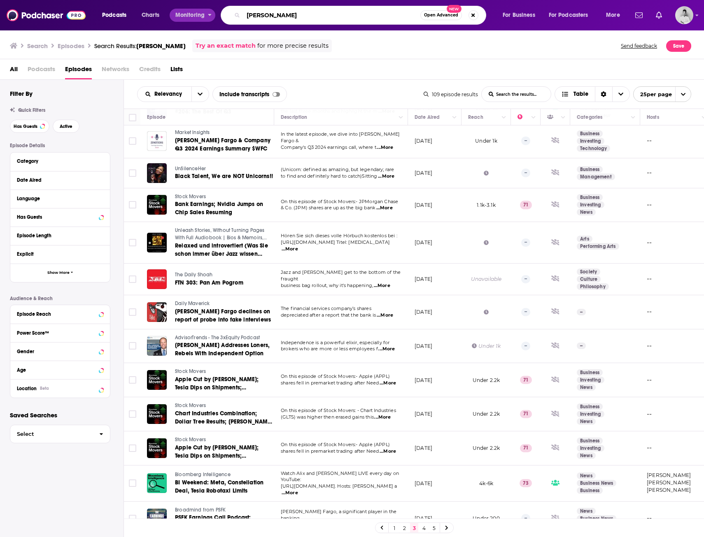
type input "Meg O'Neill"
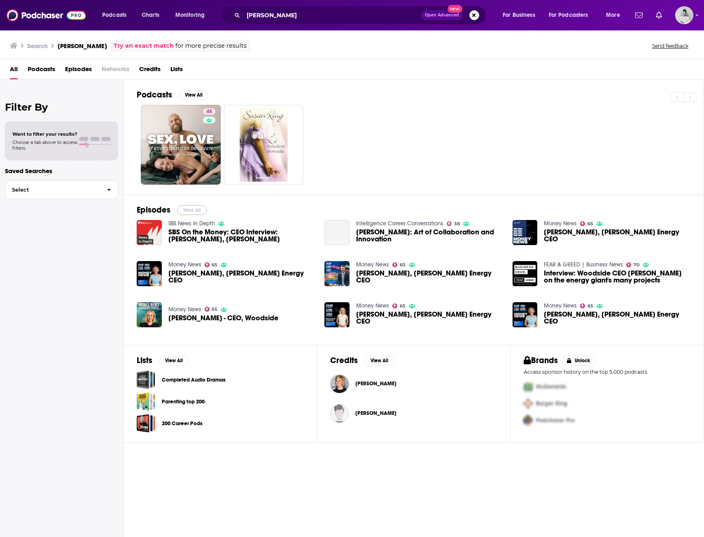
click at [192, 211] on button "View All" at bounding box center [192, 210] width 30 height 10
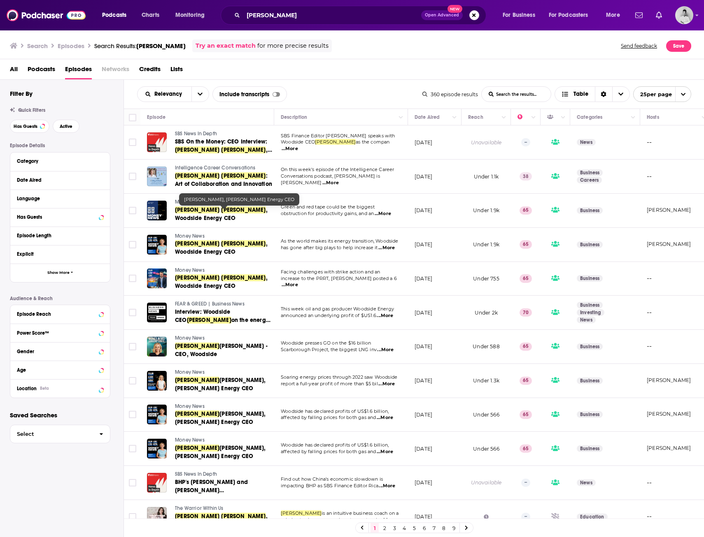
drag, startPoint x: 200, startPoint y: 207, endPoint x: 195, endPoint y: 211, distance: 7.0
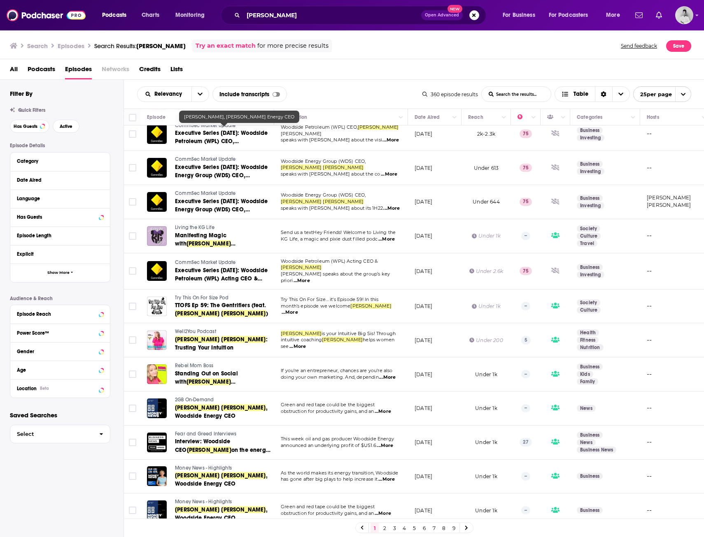
scroll to position [425, 0]
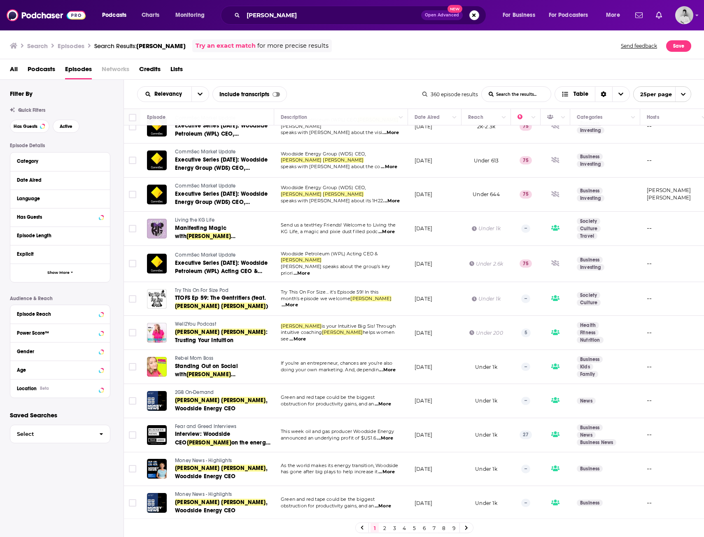
click at [385, 530] on link "2" at bounding box center [384, 528] width 8 height 10
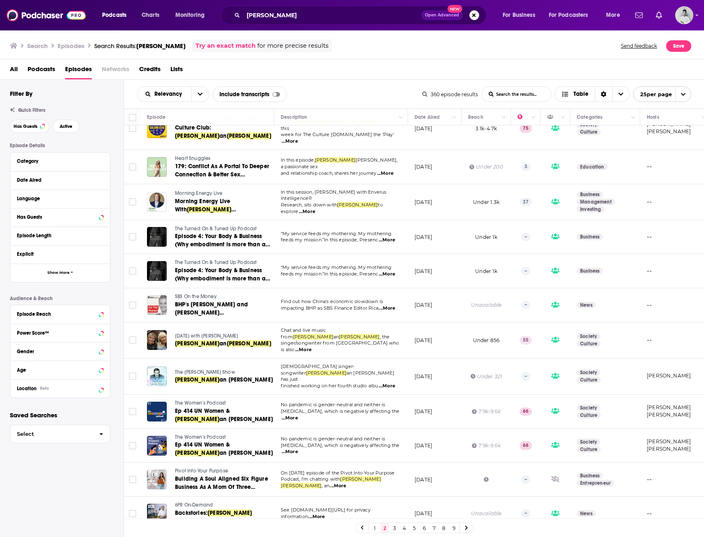
scroll to position [449, 0]
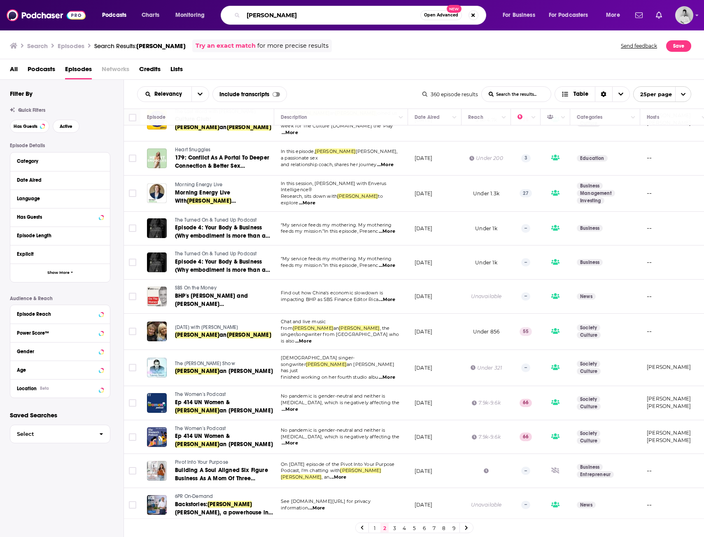
drag, startPoint x: 293, startPoint y: 16, endPoint x: 197, endPoint y: 14, distance: 95.5
click at [199, 14] on div "Podcasts Charts Monitoring Meg O'Neill Open Advanced New For Business For Podca…" at bounding box center [361, 15] width 531 height 19
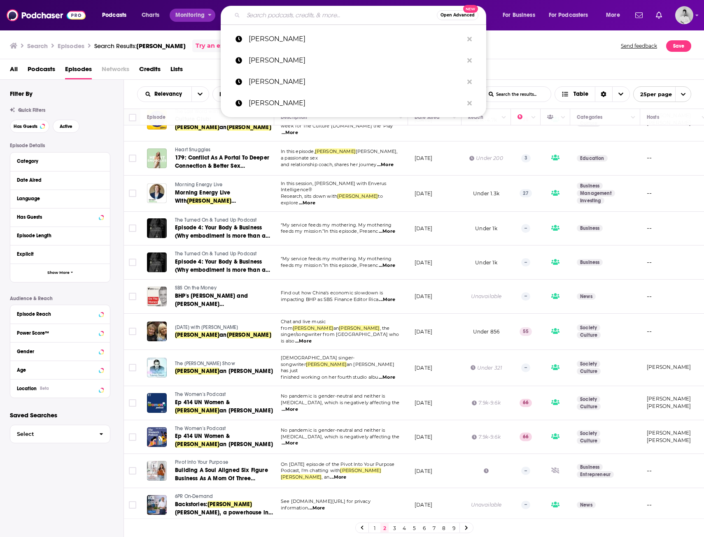
paste input "Karim Badawi"
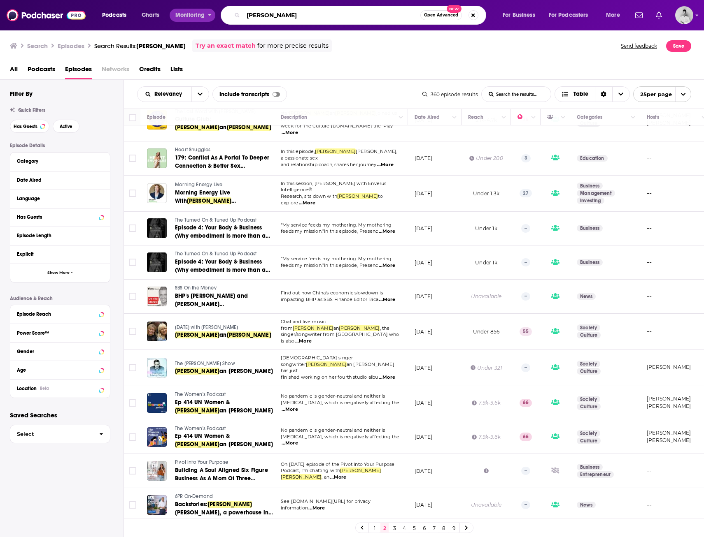
type input "Karim Badawi"
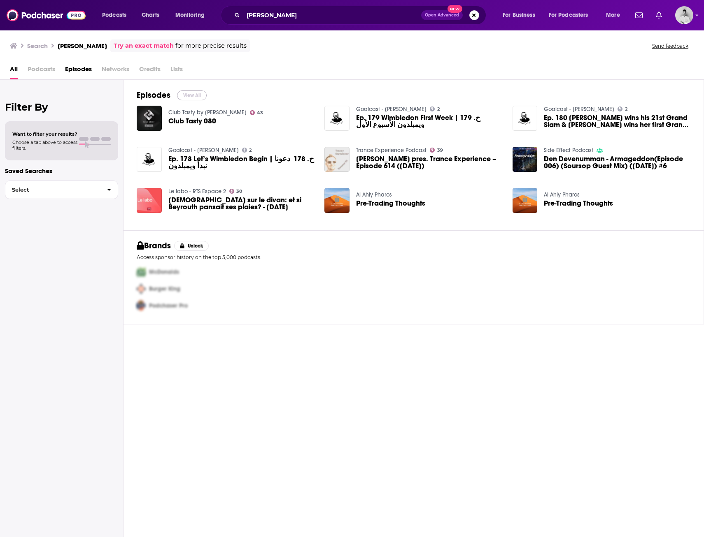
click at [193, 97] on button "View All" at bounding box center [192, 96] width 30 height 10
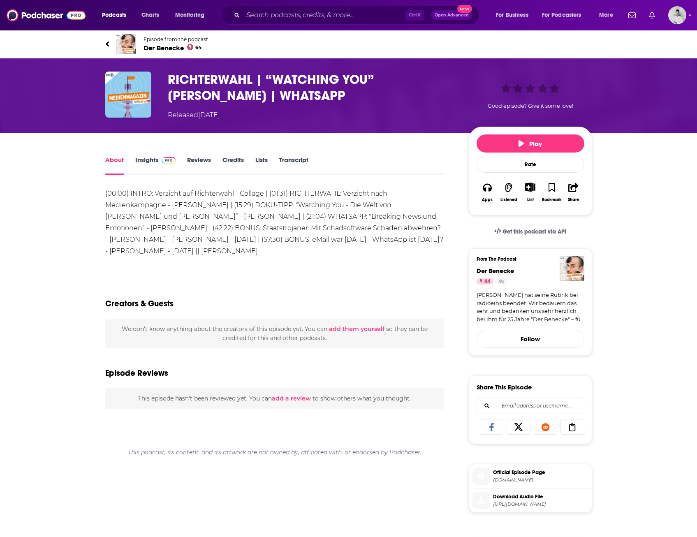
drag, startPoint x: 173, startPoint y: 216, endPoint x: 183, endPoint y: 216, distance: 10.3
click at [173, 216] on div "(00:00) INTRO: Verzicht auf Richterwahl - Collage | (01:31) RICHTERWAHL: Verzic…" at bounding box center [274, 222] width 339 height 69
click at [339, 223] on div "(00:00) INTRO: Verzicht auf Richterwahl - Collage | (01:31) RICHTERWAHL: Verzic…" at bounding box center [274, 222] width 339 height 69
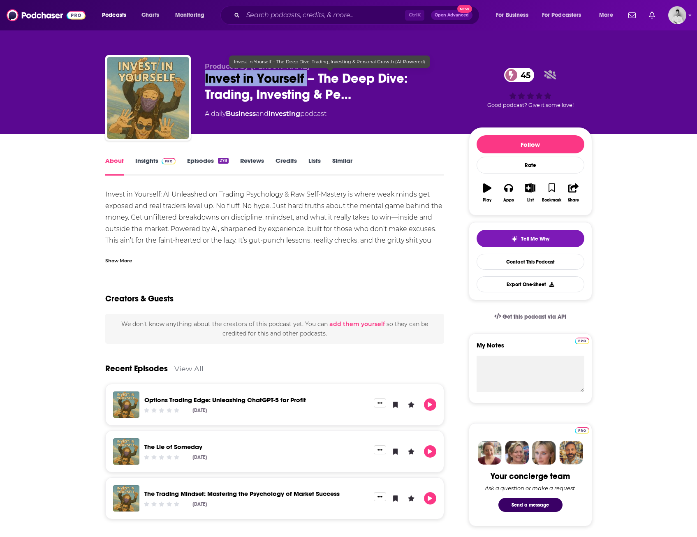
drag, startPoint x: 205, startPoint y: 77, endPoint x: 308, endPoint y: 81, distance: 102.9
click at [308, 81] on span "Invest in Yourself – The Deep Dive: Trading, Investing & Pe…" at bounding box center [330, 86] width 251 height 32
copy h1 "Invest in Yourself"
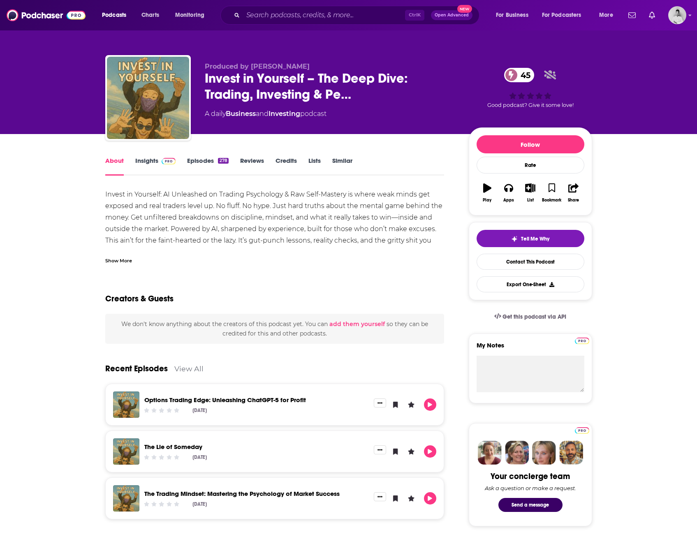
click at [208, 228] on div "Invest in Yourself: AI Unleashed on Trading Psychology & Raw Self-Mastery is wh…" at bounding box center [274, 223] width 339 height 69
click at [117, 256] on div "Show More" at bounding box center [274, 258] width 339 height 14
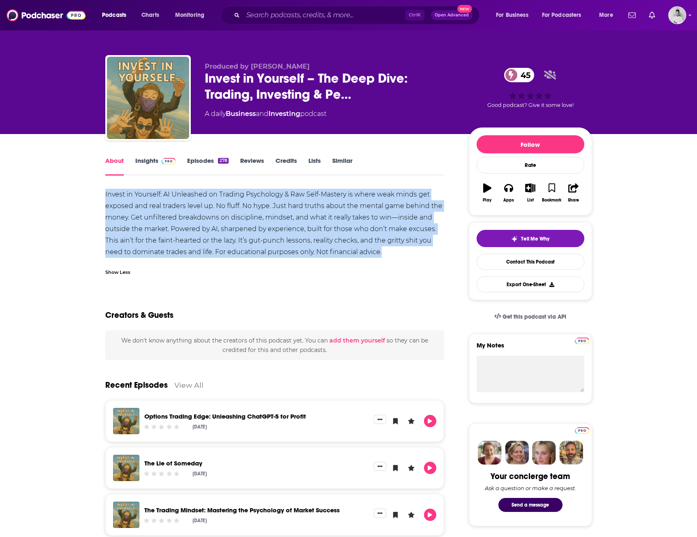
drag, startPoint x: 104, startPoint y: 190, endPoint x: 383, endPoint y: 252, distance: 285.7
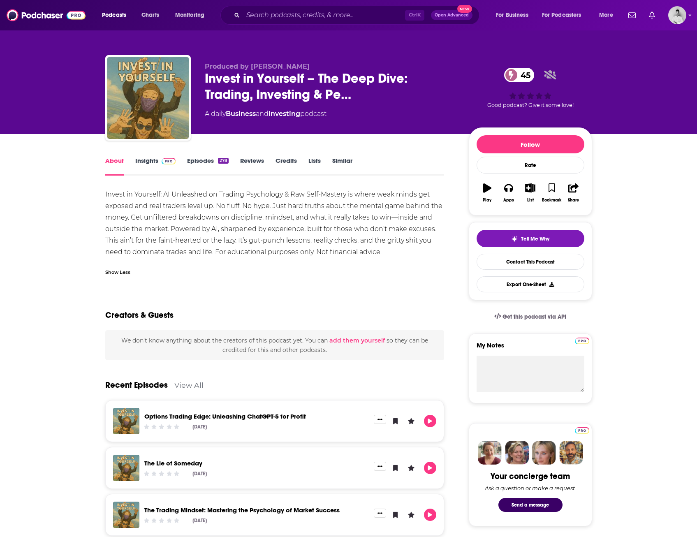
click at [255, 281] on div "Invest in Yourself: AI Unleashed on Trading Psychology & Raw Self-Mastery is wh…" at bounding box center [274, 235] width 339 height 92
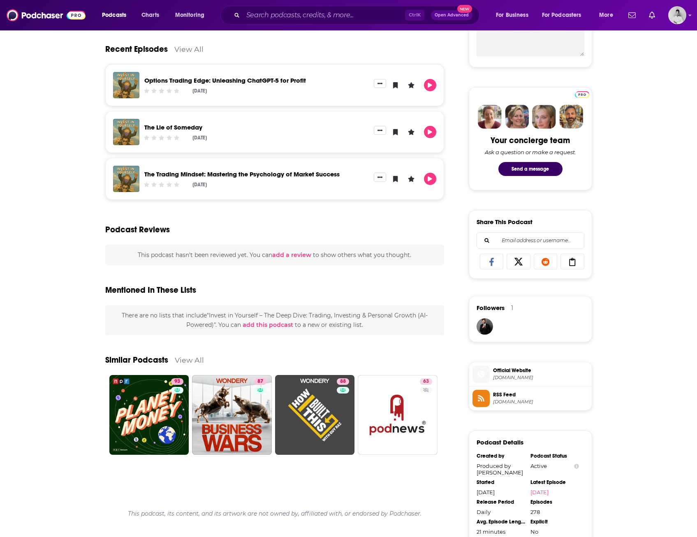
scroll to position [206, 0]
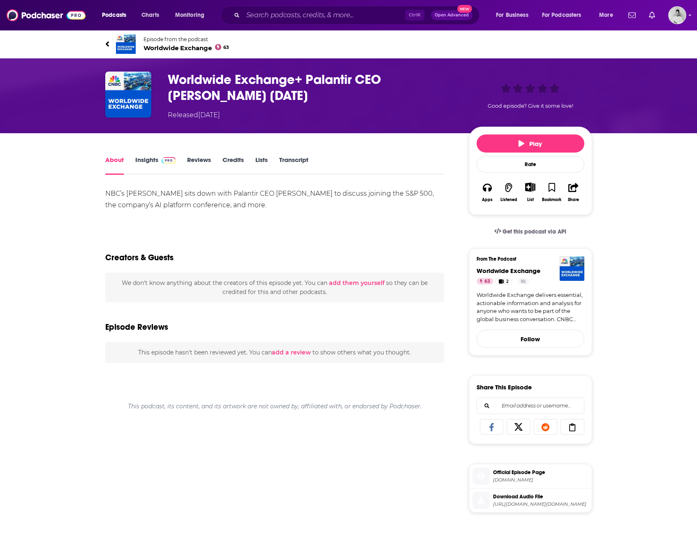
click at [305, 195] on div "NBC’s [PERSON_NAME] sits down with Palantir CEO [PERSON_NAME] to discuss joinin…" at bounding box center [274, 199] width 339 height 23
click at [327, 203] on div "NBC’s [PERSON_NAME] sits down with Palantir CEO [PERSON_NAME] to discuss joinin…" at bounding box center [274, 199] width 339 height 23
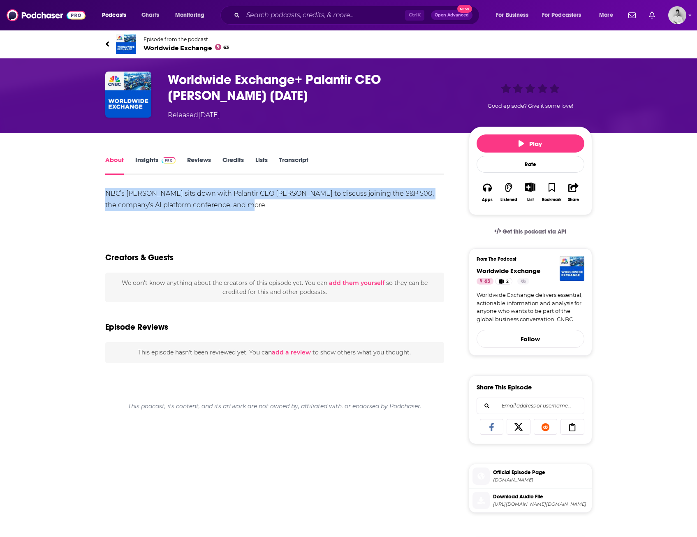
drag, startPoint x: 278, startPoint y: 203, endPoint x: 98, endPoint y: 197, distance: 180.3
click at [98, 197] on div "About Insights Reviews Credits Lists Transcript NBC’s [PERSON_NAME] sits down w…" at bounding box center [280, 466] width 377 height 623
drag, startPoint x: 98, startPoint y: 197, endPoint x: 107, endPoint y: 197, distance: 9.5
copy div "NBC’s Frank Holland sits down with Palantir CEO Alex Karp to discuss joining th…"
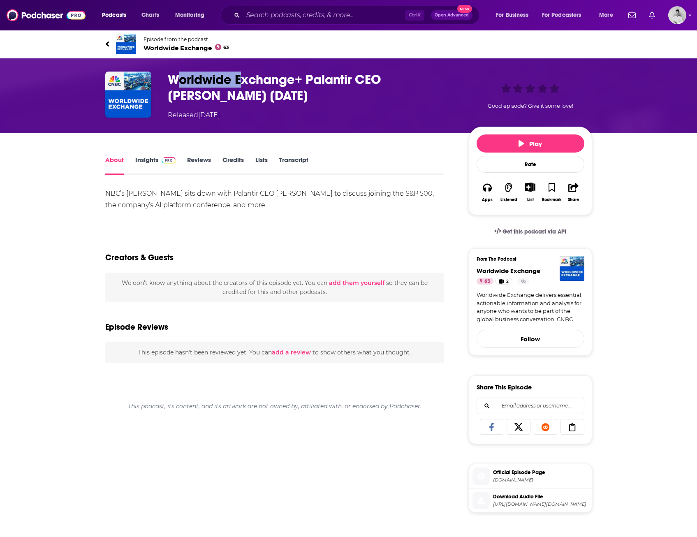
drag, startPoint x: 175, startPoint y: 79, endPoint x: 242, endPoint y: 79, distance: 66.2
click at [242, 79] on h1 "Worldwide Exchange+ Palantir CEO [PERSON_NAME] [DATE]" at bounding box center [312, 88] width 288 height 32
click at [53, 189] on div "About Insights Reviews Credits Lists Transcript NBC’s Frank Holland sits down w…" at bounding box center [348, 455] width 697 height 645
drag, startPoint x: 194, startPoint y: 77, endPoint x: 293, endPoint y: 81, distance: 99.2
click at [293, 81] on div "Worldwide Exchange+ Palantir CEO Alex Karp 9/12/24 Released Thursday, 12th Sept…" at bounding box center [348, 96] width 487 height 49
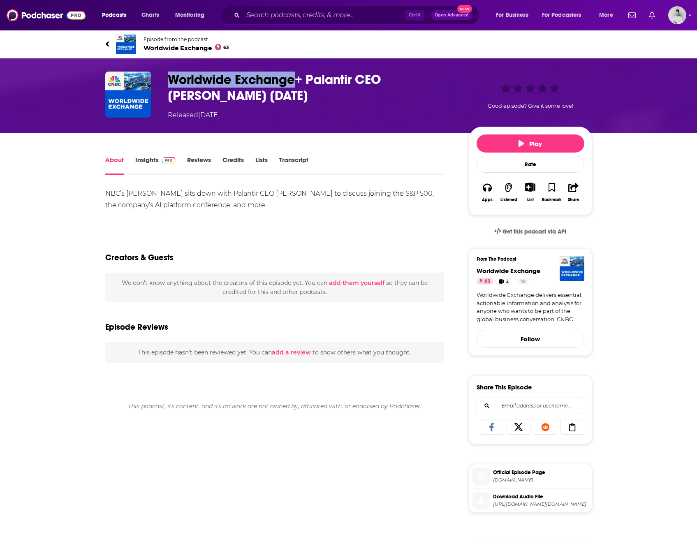
copy h1 "Worldwide Exchange"
click at [145, 161] on link "Insights" at bounding box center [155, 165] width 41 height 19
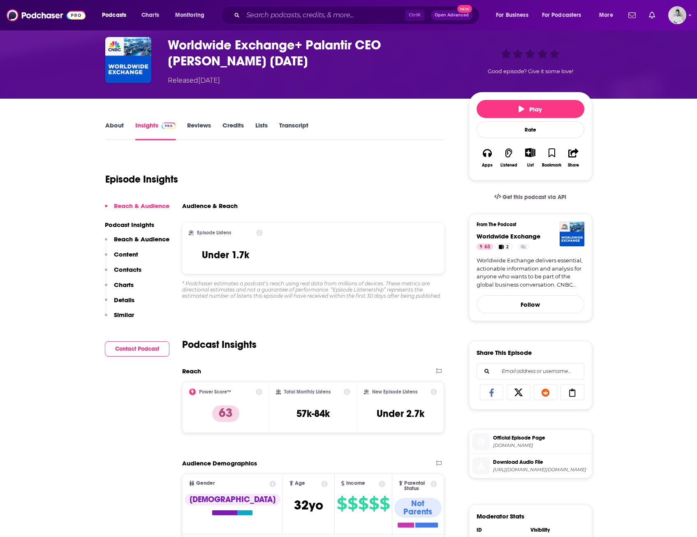
scroll to position [82, 0]
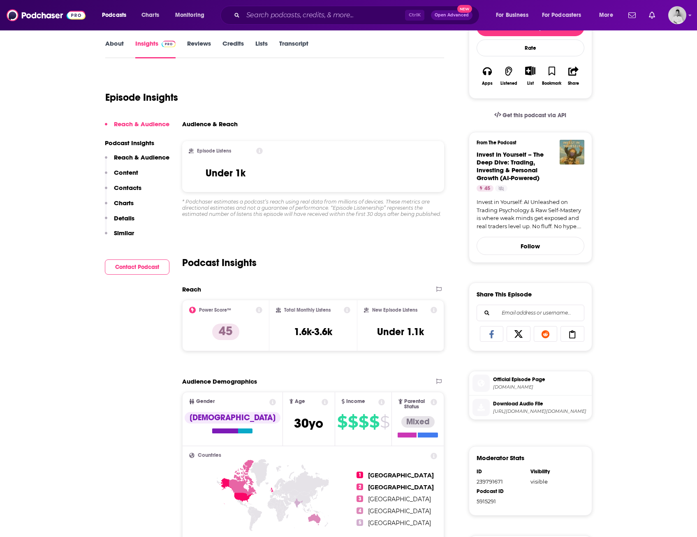
scroll to position [123, 0]
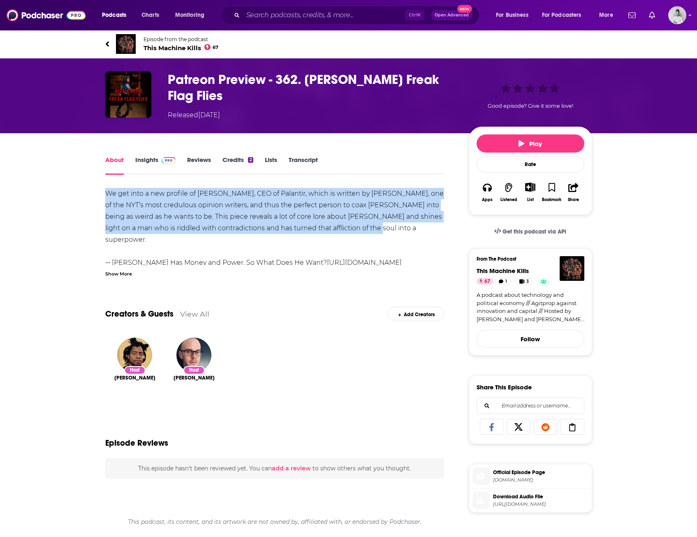
drag, startPoint x: 100, startPoint y: 195, endPoint x: 351, endPoint y: 230, distance: 252.6
click at [351, 230] on div "About Insights Reviews Credits 2 Lists Transcript We get into a new profile of …" at bounding box center [280, 466] width 377 height 623
copy div "We get into a new profile of Alex Karp, CEO of Palantir, which is written by Ma…"
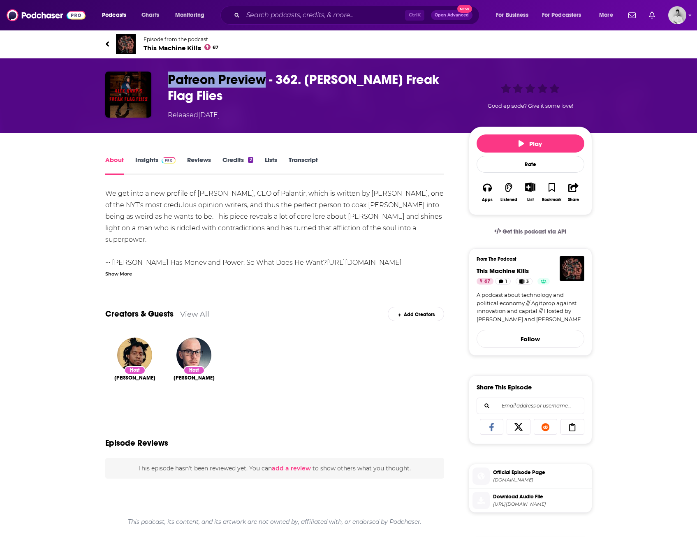
drag, startPoint x: 163, startPoint y: 79, endPoint x: 263, endPoint y: 80, distance: 99.6
click at [263, 80] on div "Patreon Preview - 362. Alex Karp’s Freak Flag Flies Released Saturday, 24th Aug…" at bounding box center [348, 96] width 487 height 49
click at [87, 216] on div "About Insights Reviews Credits 2 Lists Transcript We get into a new profile of …" at bounding box center [349, 455] width 527 height 645
click at [119, 274] on div "Show More" at bounding box center [118, 273] width 27 height 8
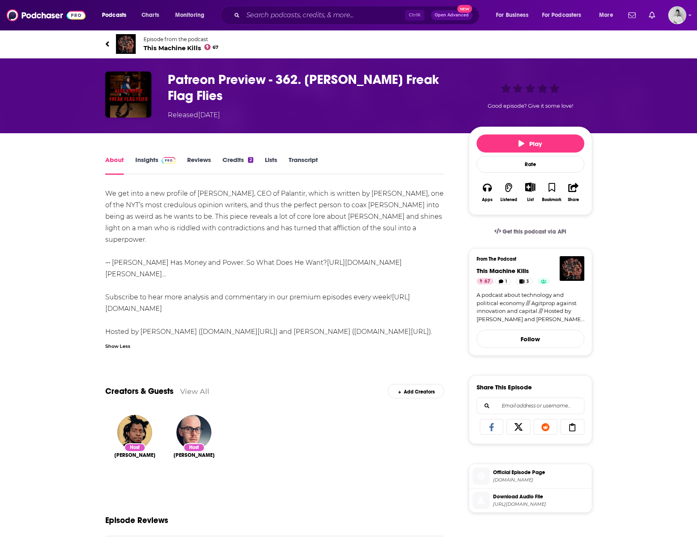
click at [165, 164] on link "Insights" at bounding box center [155, 165] width 41 height 19
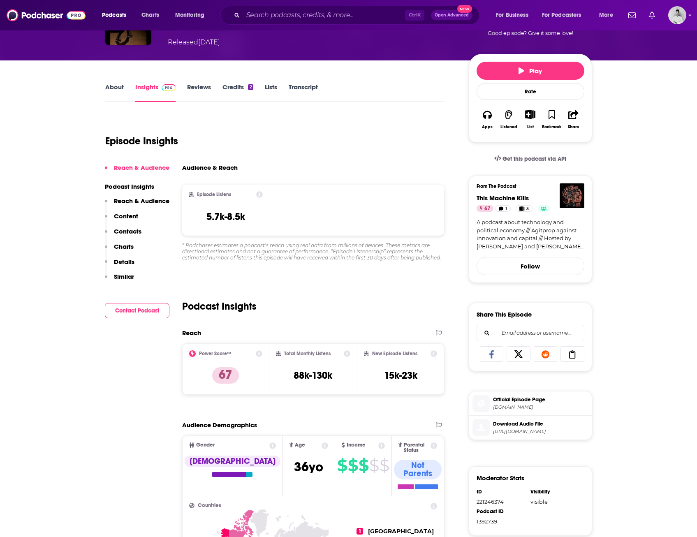
scroll to position [82, 0]
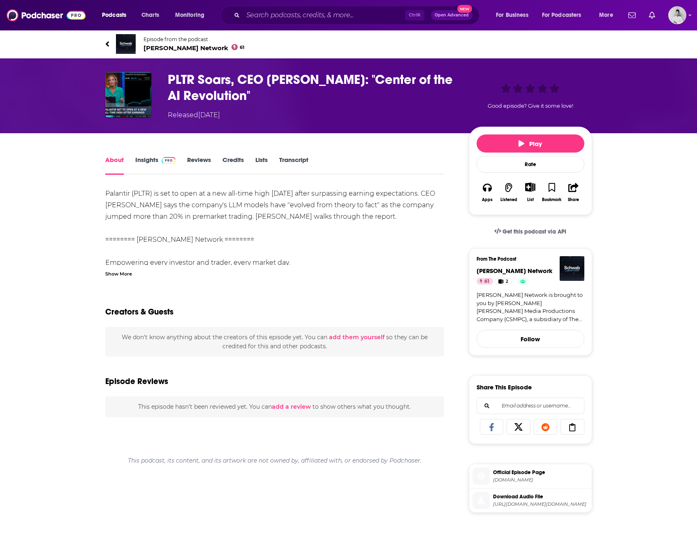
click at [114, 274] on div "Show More" at bounding box center [118, 273] width 27 height 8
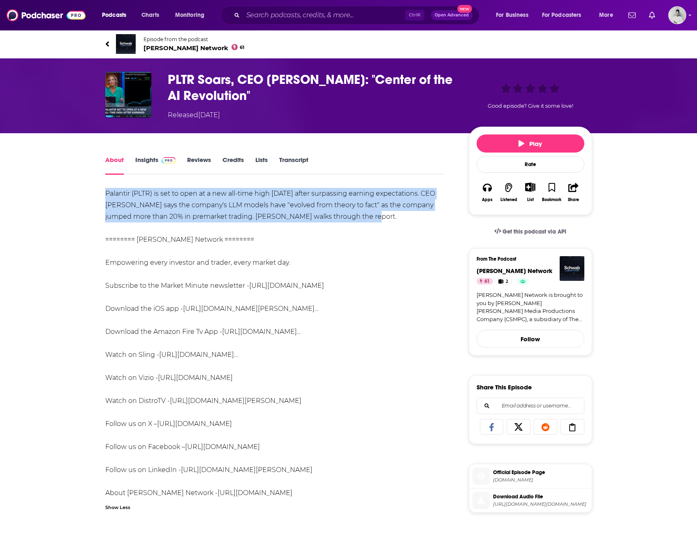
drag, startPoint x: 102, startPoint y: 190, endPoint x: 365, endPoint y: 216, distance: 263.4
click at [365, 216] on div "About Insights Reviews Credits Lists Transcript Palantir (PLTR) is set to open …" at bounding box center [280, 466] width 377 height 623
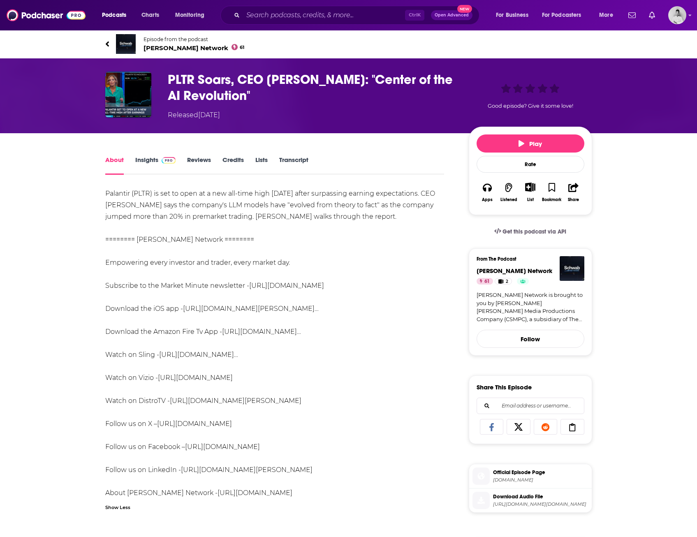
drag, startPoint x: 365, startPoint y: 216, endPoint x: 354, endPoint y: 251, distance: 36.6
click at [354, 251] on div "Palantir (PLTR) is set to open at a new all-time high [DATE] after surpassing e…" at bounding box center [274, 343] width 339 height 311
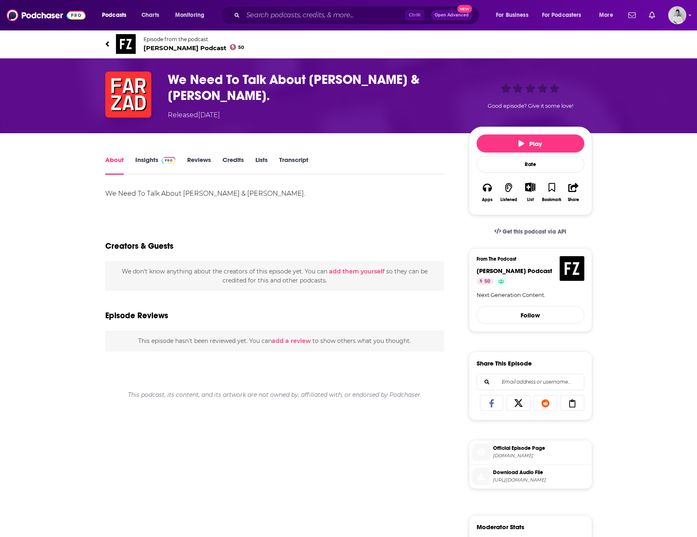
click at [136, 200] on div "We Need To Talk About Alex Karp & Elon Musk. Show More" at bounding box center [274, 199] width 339 height 23
click at [220, 197] on div "We Need To Talk About Alex Karp & Elon Musk. Show More" at bounding box center [274, 199] width 339 height 23
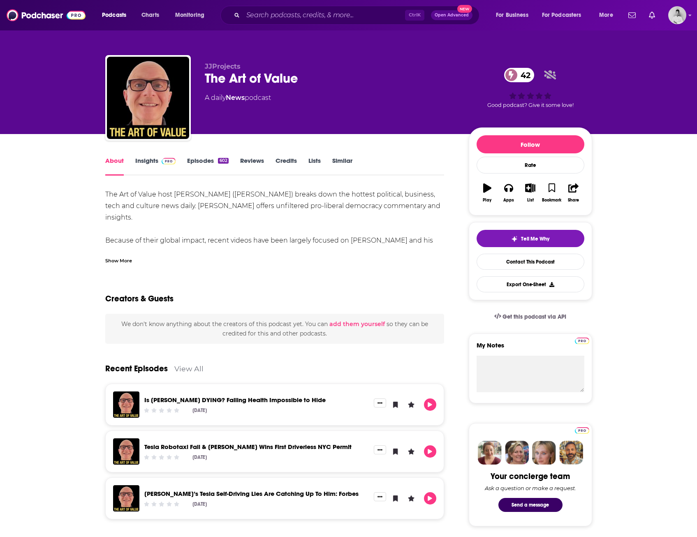
click at [115, 256] on div "Show More" at bounding box center [274, 258] width 339 height 14
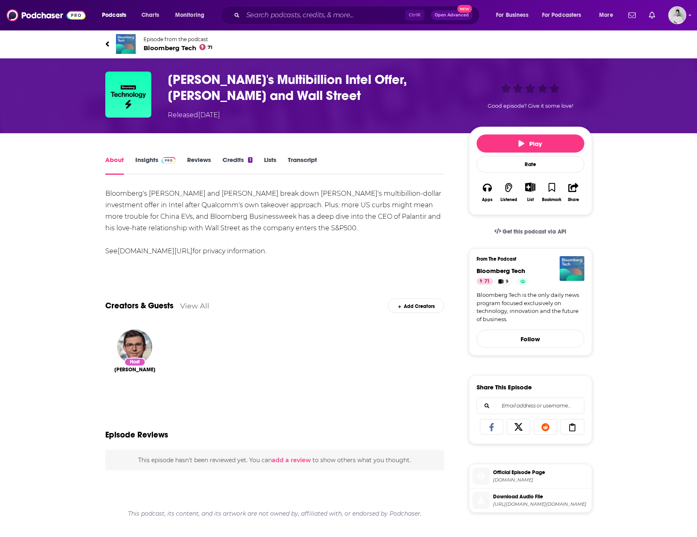
click at [84, 347] on div "About Insights Reviews Credits 1 Lists Transcript Bloomberg's Caroline Hyde and…" at bounding box center [348, 455] width 697 height 645
click at [319, 228] on div "Bloomberg's Caroline Hyde and Ed Ludlow break down Apollo's multibillion-dollar…" at bounding box center [274, 222] width 339 height 69
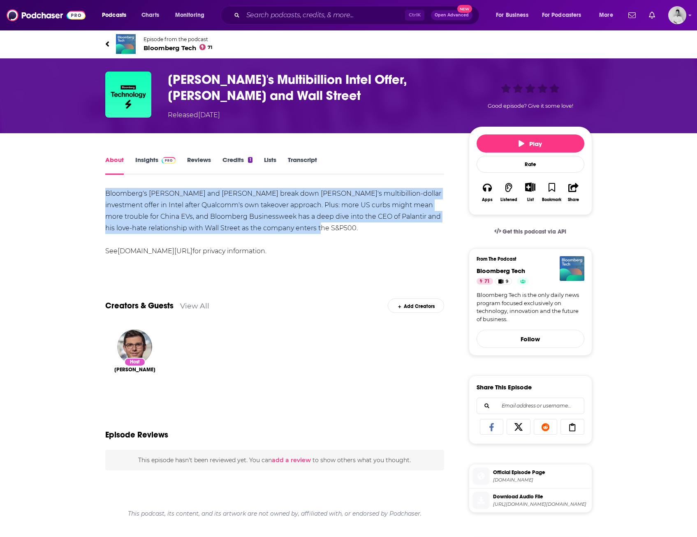
drag, startPoint x: 101, startPoint y: 190, endPoint x: 341, endPoint y: 232, distance: 244.0
click at [341, 232] on div "About Insights Reviews Credits 1 Lists Transcript Bloomberg's Caroline Hyde and…" at bounding box center [280, 466] width 377 height 623
drag, startPoint x: 341, startPoint y: 232, endPoint x: 275, endPoint y: 219, distance: 67.5
copy div "Bloomberg's Caroline Hyde and Ed Ludlow break down Apollo's multibillion-dollar…"
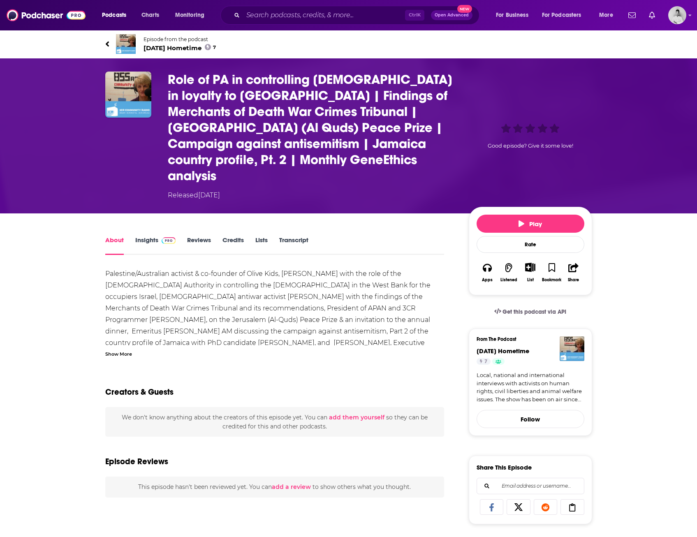
click at [239, 279] on div "Palestine/Australian activist & co-founder of Olive Kids, Amin Abbas with the r…" at bounding box center [274, 320] width 339 height 104
click at [320, 268] on div "Palestine/Australian activist & co-founder of Olive Kids, Amin Abbas with the r…" at bounding box center [274, 320] width 339 height 104
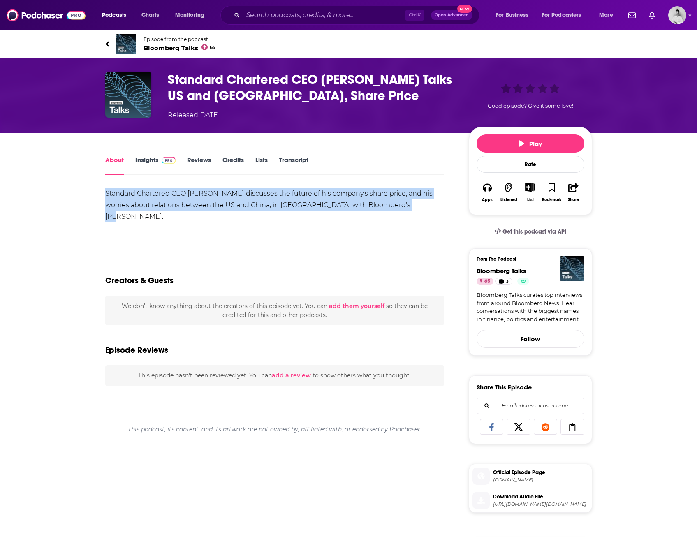
drag, startPoint x: 98, startPoint y: 190, endPoint x: 397, endPoint y: 206, distance: 299.1
click at [397, 206] on div "About Insights Reviews Credits Lists Transcript Standard Chartered CEO Bill Win…" at bounding box center [280, 466] width 377 height 623
drag, startPoint x: 397, startPoint y: 206, endPoint x: 367, endPoint y: 200, distance: 29.8
copy div "Standard Chartered CEO Bill Winters discusses the future of his company's share…"
drag, startPoint x: 91, startPoint y: 231, endPoint x: 76, endPoint y: 234, distance: 15.9
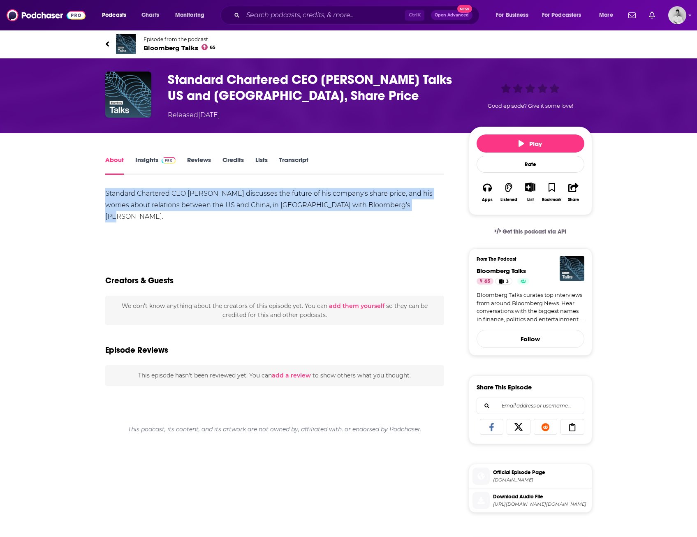
click at [88, 233] on div "About Insights Reviews Credits Lists Transcript Standard Chartered CEO Bill Win…" at bounding box center [349, 455] width 527 height 645
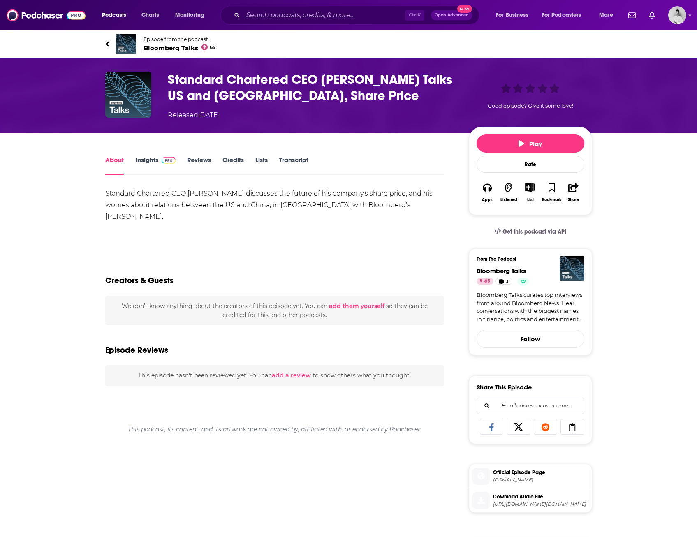
click at [153, 160] on link "Insights" at bounding box center [155, 165] width 41 height 19
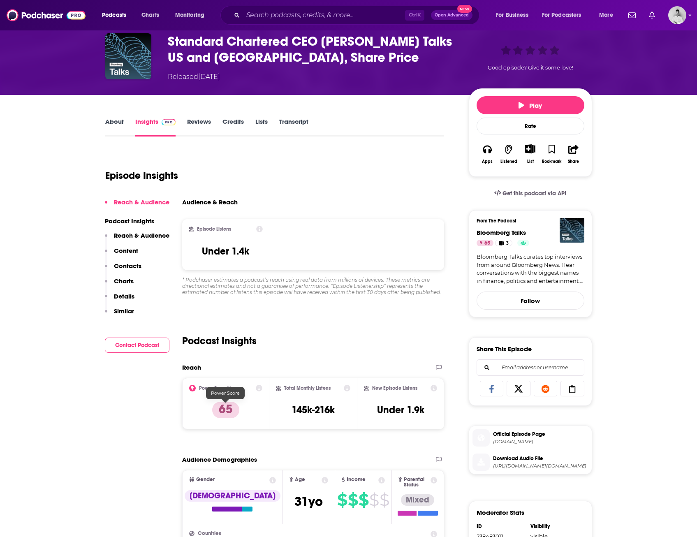
scroll to position [82, 0]
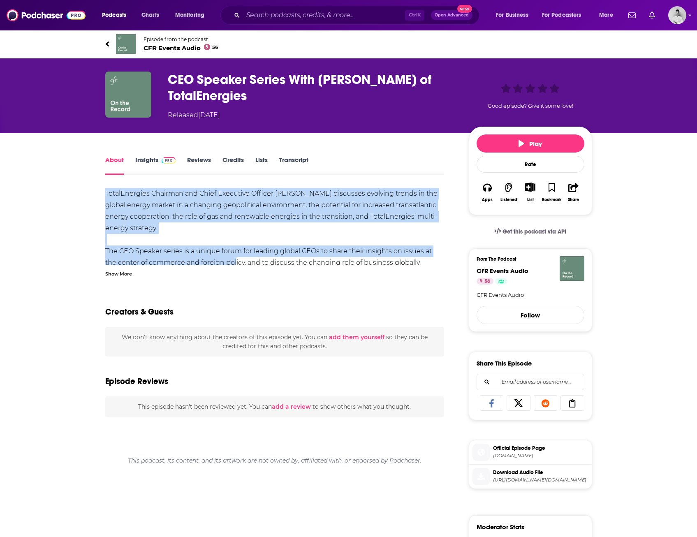
drag, startPoint x: 109, startPoint y: 195, endPoint x: 220, endPoint y: 258, distance: 127.7
click at [220, 258] on div "About Insights Reviews Credits Lists Transcript TotalEnergies Chairman and Chie…" at bounding box center [280, 445] width 377 height 580
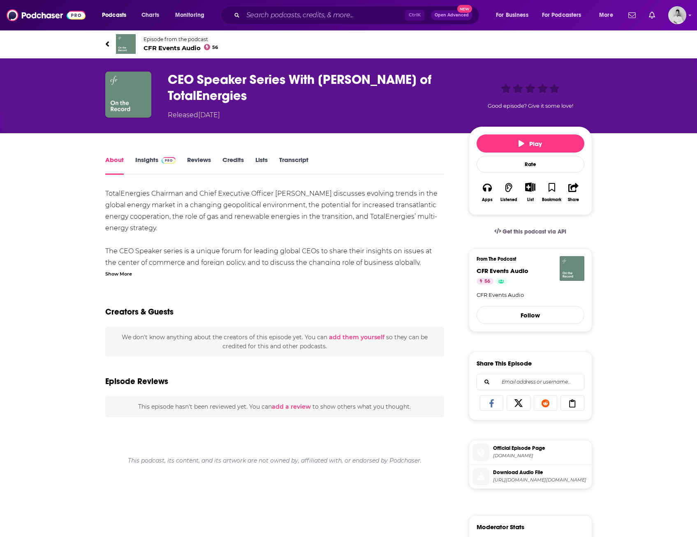
click at [118, 275] on div "Show More" at bounding box center [118, 273] width 27 height 8
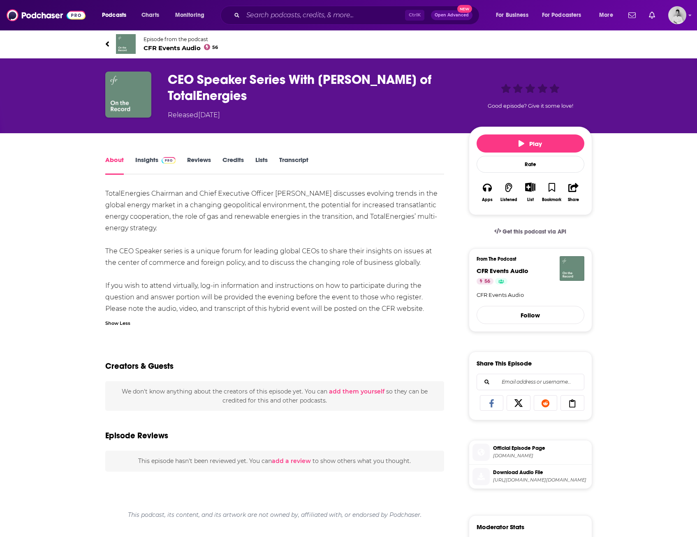
drag, startPoint x: 104, startPoint y: 193, endPoint x: 408, endPoint y: 313, distance: 327.2
click at [408, 313] on div "About Insights Reviews Credits Lists Transcript TotalEnergies Chairman and Chie…" at bounding box center [280, 445] width 377 height 580
drag, startPoint x: 408, startPoint y: 313, endPoint x: 378, endPoint y: 302, distance: 32.1
drag, startPoint x: 378, startPoint y: 302, endPoint x: 208, endPoint y: 275, distance: 171.7
click at [208, 275] on div "TotalEnergies Chairman and Chief Executive Officer Patrick Pouyanné discusses e…" at bounding box center [274, 251] width 339 height 127
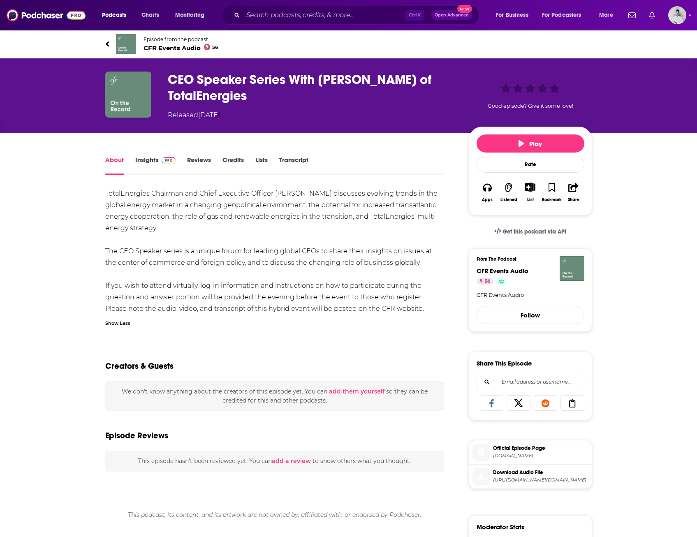
drag, startPoint x: 102, startPoint y: 192, endPoint x: 422, endPoint y: 266, distance: 328.2
click at [422, 266] on div "About Insights Reviews Credits Lists Transcript TotalEnergies Chairman and Chie…" at bounding box center [280, 445] width 377 height 580
drag, startPoint x: 422, startPoint y: 266, endPoint x: 379, endPoint y: 264, distance: 43.3
copy div "TotalEnergies Chairman and Chief Executive Officer Patrick Pouyanné discusses e…"
click at [146, 161] on link "Insights" at bounding box center [155, 165] width 41 height 19
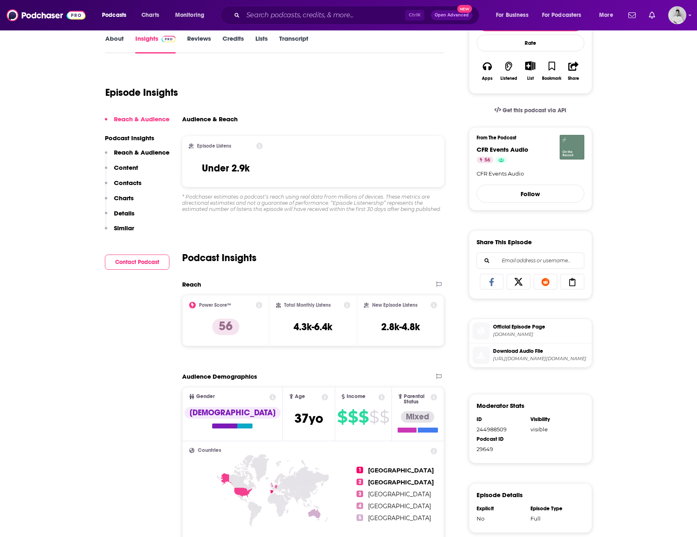
scroll to position [123, 0]
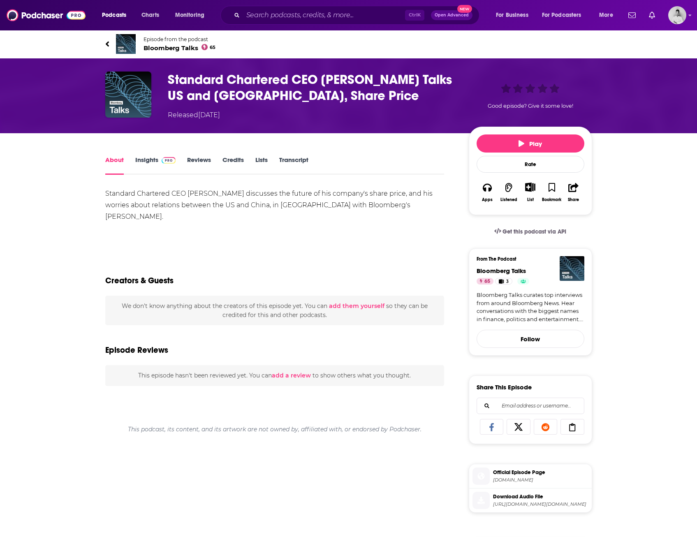
click at [146, 162] on link "Insights" at bounding box center [155, 165] width 41 height 19
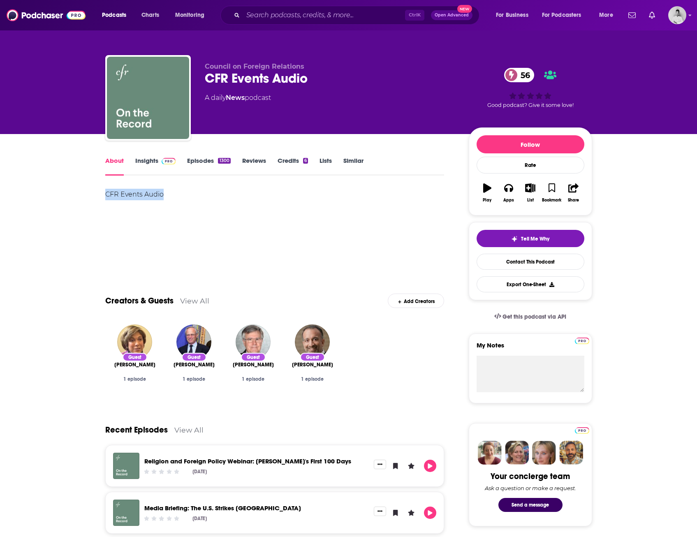
drag, startPoint x: 100, startPoint y: 196, endPoint x: 173, endPoint y: 193, distance: 73.7
drag, startPoint x: 173, startPoint y: 193, endPoint x: 151, endPoint y: 192, distance: 22.2
copy div "CFR Events Audio"
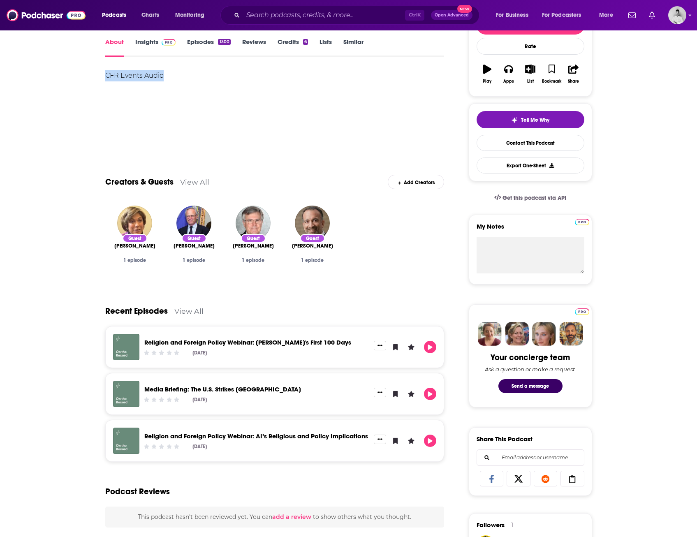
scroll to position [123, 0]
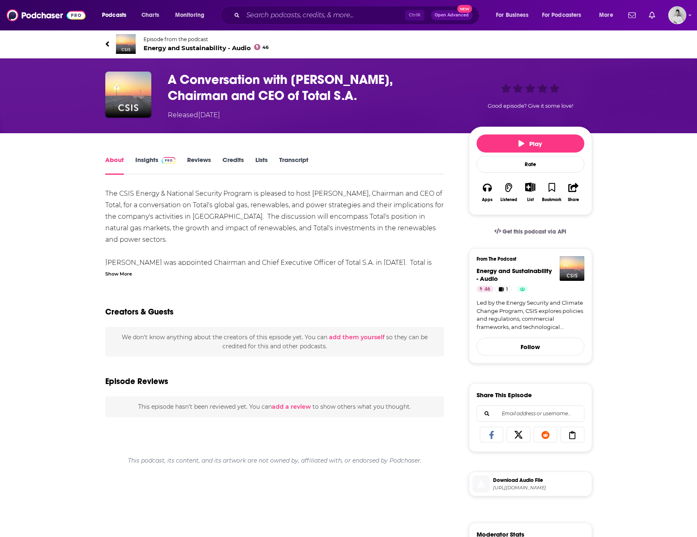
drag, startPoint x: 103, startPoint y: 192, endPoint x: 161, endPoint y: 245, distance: 78.6
click at [161, 245] on div "About Insights Reviews Credits Lists Transcript The CSIS Energy & National Secu…" at bounding box center [280, 458] width 377 height 607
copy div "The CSIS Energy & National Security Program is pleased to host [PERSON_NAME], C…"
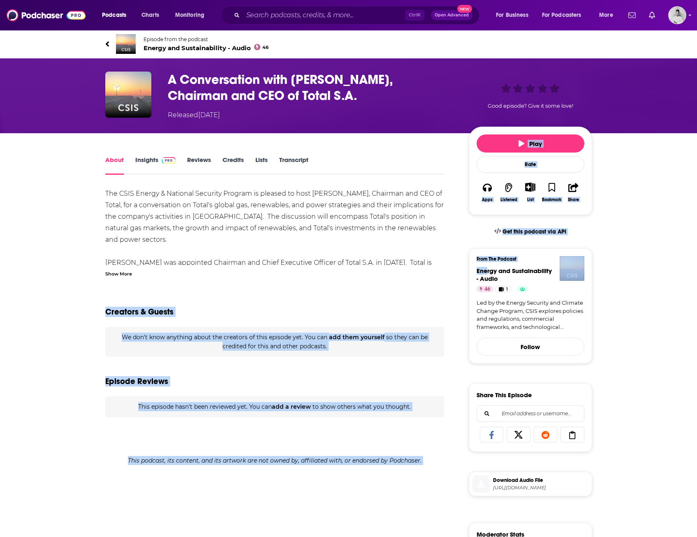
drag, startPoint x: 472, startPoint y: 269, endPoint x: 488, endPoint y: 269, distance: 16.0
click at [488, 269] on div "About Insights Reviews Credits Lists Transcript The CSIS Energy & National Secu…" at bounding box center [348, 447] width 487 height 628
click at [315, 297] on div "Creators & Guests" at bounding box center [274, 307] width 339 height 40
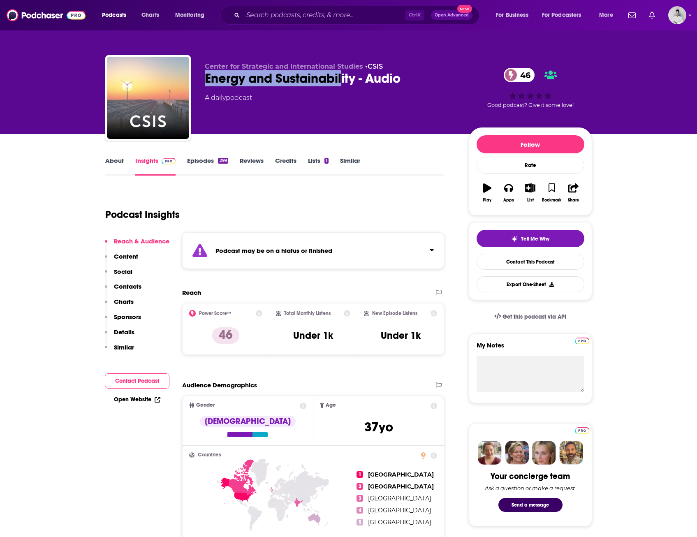
drag, startPoint x: 200, startPoint y: 79, endPoint x: 341, endPoint y: 81, distance: 141.1
click at [341, 81] on div "Center for Strategic and International Studies • CSIS Energy and Sustainability…" at bounding box center [348, 99] width 487 height 89
click at [394, 160] on div "About Insights Episodes 299 Reviews Credits Lists 1 Similar" at bounding box center [274, 166] width 339 height 20
drag, startPoint x: 200, startPoint y: 65, endPoint x: 355, endPoint y: 77, distance: 155.6
click at [355, 77] on div "Center for Strategic and International Studies • CSIS Energy and Sustainability…" at bounding box center [348, 99] width 487 height 89
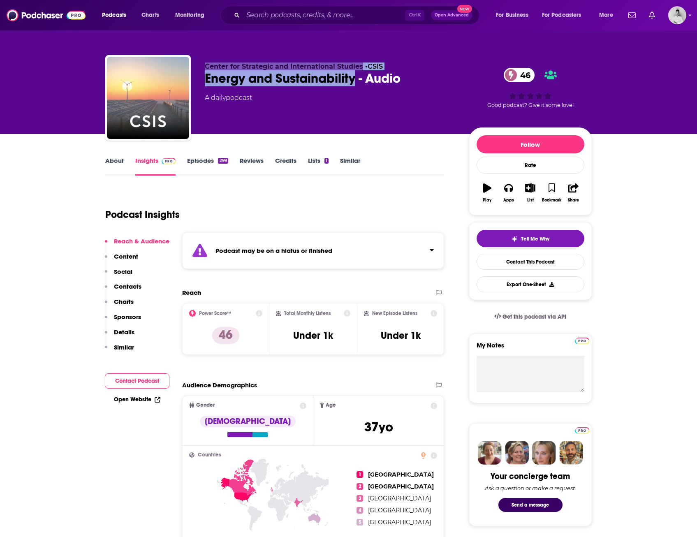
copy div "Center for Strategic and International Studies • CSIS Energy and Sustainability"
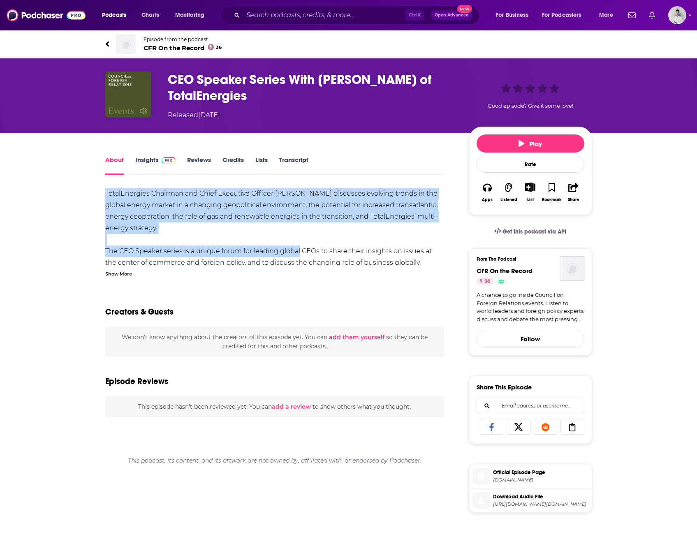
drag, startPoint x: 92, startPoint y: 190, endPoint x: 299, endPoint y: 254, distance: 216.6
click at [299, 254] on div "About Insights Reviews Credits Lists Transcript TotalEnergies Chairman and Chie…" at bounding box center [280, 457] width 377 height 604
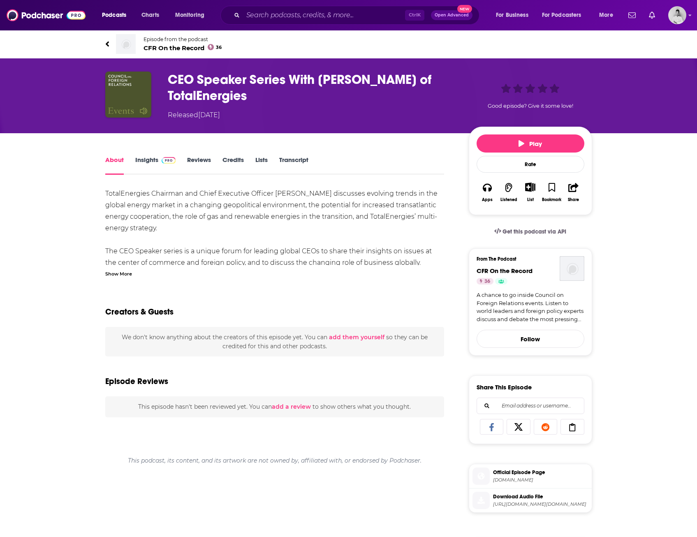
drag, startPoint x: 299, startPoint y: 254, endPoint x: 151, endPoint y: 274, distance: 149.5
click at [162, 286] on div "TotalEnergies Chairman and Chief Executive Officer Patrick Pouyanné discusses e…" at bounding box center [274, 473] width 339 height 570
click at [126, 276] on div "Show More" at bounding box center [118, 273] width 27 height 8
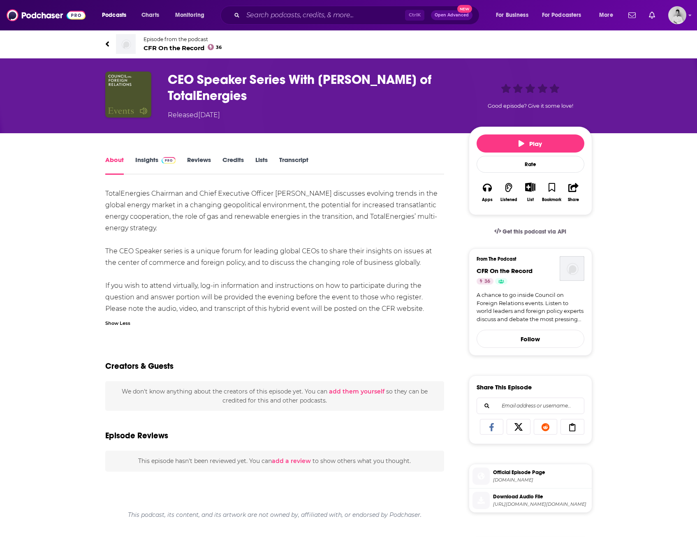
drag, startPoint x: 105, startPoint y: 190, endPoint x: 409, endPoint y: 262, distance: 313.1
click at [409, 262] on div "About Insights Reviews Credits Lists Transcript TotalEnergies Chairman and Chie…" at bounding box center [280, 457] width 377 height 604
copy div "TotalEnergies Chairman and Chief Executive Officer Patrick Pouyanné discusses e…"
click at [146, 161] on link "Insights" at bounding box center [155, 165] width 41 height 19
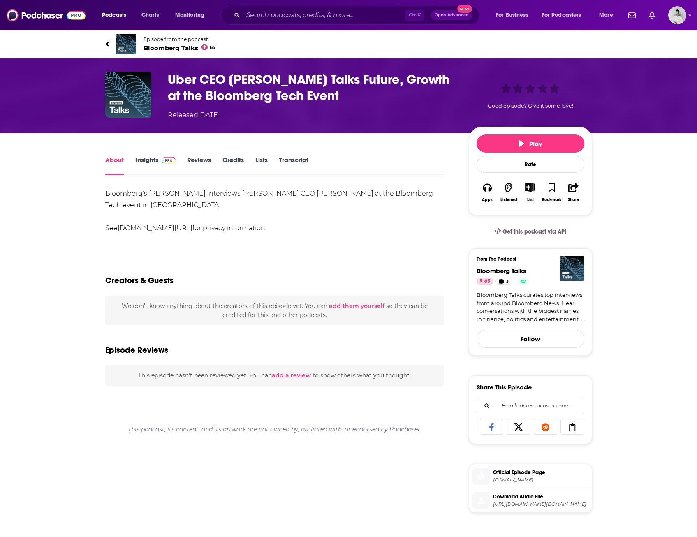
click at [132, 230] on link "omnystudio.com/listener" at bounding box center [155, 228] width 75 height 8
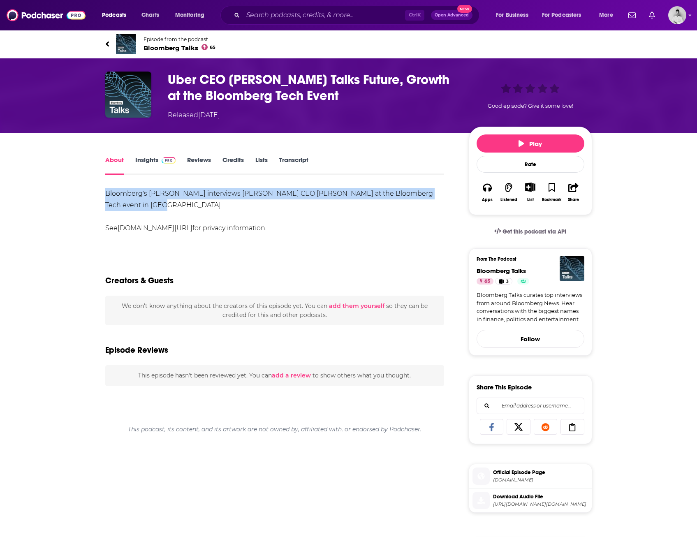
drag, startPoint x: 103, startPoint y: 191, endPoint x: 142, endPoint y: 205, distance: 41.4
click at [142, 205] on div "About Insights Reviews Credits Lists Transcript Bloomberg's Tom Giles interview…" at bounding box center [280, 466] width 377 height 623
copy div "Bloomberg's Tom Giles interviews Uber CEO Dara Khosrowshahi at the Bloomberg Te…"
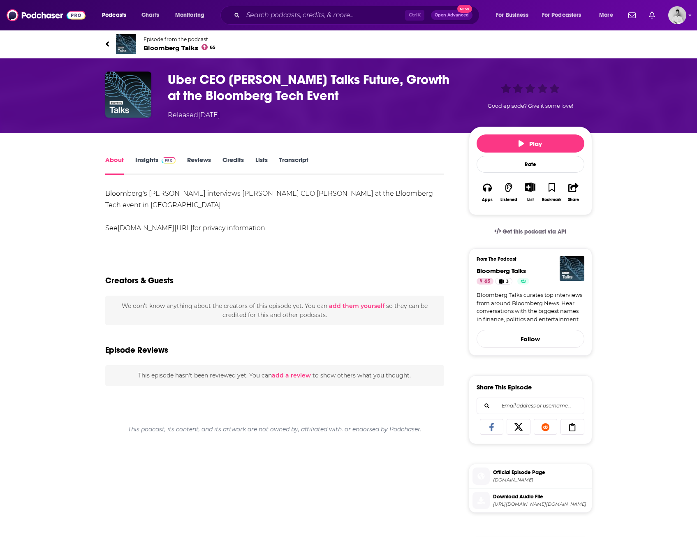
click at [33, 186] on div "About Insights Reviews Credits Lists Transcript Bloomberg's Tom Giles interview…" at bounding box center [348, 455] width 697 height 645
click at [150, 161] on link "Insights" at bounding box center [155, 165] width 41 height 19
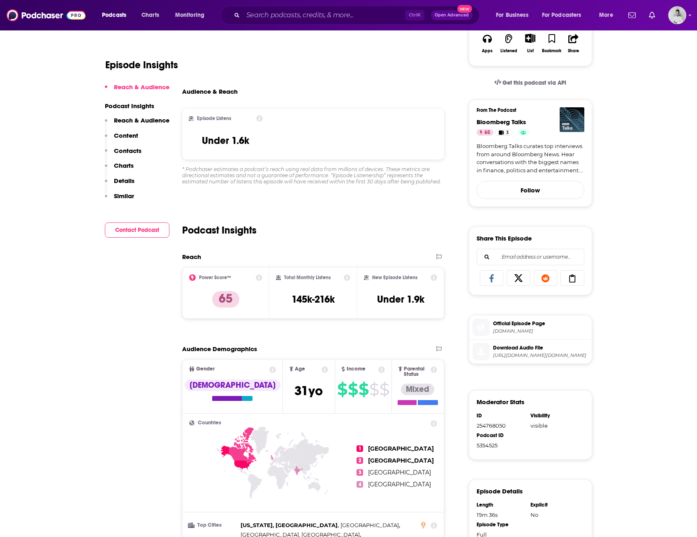
scroll to position [165, 0]
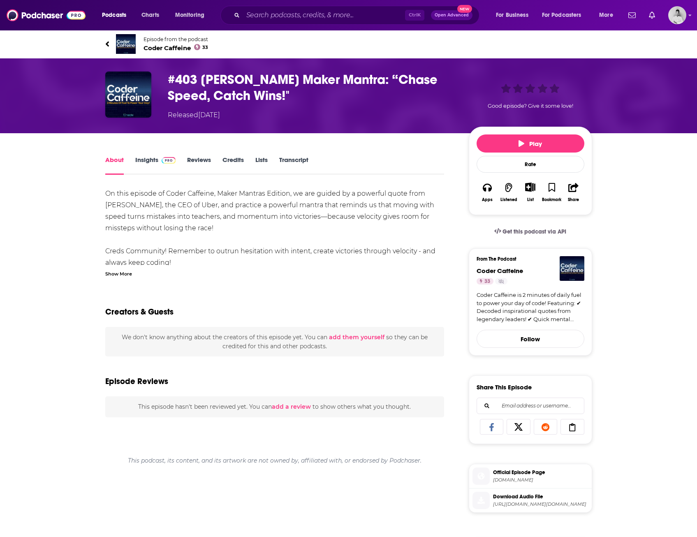
click at [123, 273] on div "Show More" at bounding box center [118, 273] width 27 height 8
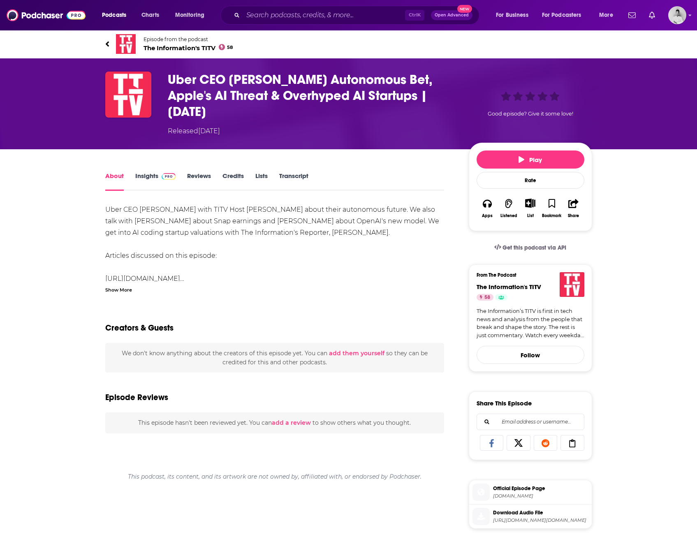
drag, startPoint x: 164, startPoint y: 220, endPoint x: 376, endPoint y: 234, distance: 212.0
click at [376, 234] on div "About Insights Reviews Credits Lists Transcript [PERSON_NAME] CEO [PERSON_NAME]…" at bounding box center [348, 471] width 697 height 645
copy div "Uber CEO [PERSON_NAME] with TITV Host [PERSON_NAME] about their autonomous futu…"
click at [661, 255] on div "About Insights Reviews Credits Lists Transcript Uber CEO Dara Khosrowshahi with…" at bounding box center [348, 471] width 697 height 645
click at [540, 283] on span "The Information's TITV" at bounding box center [509, 287] width 65 height 8
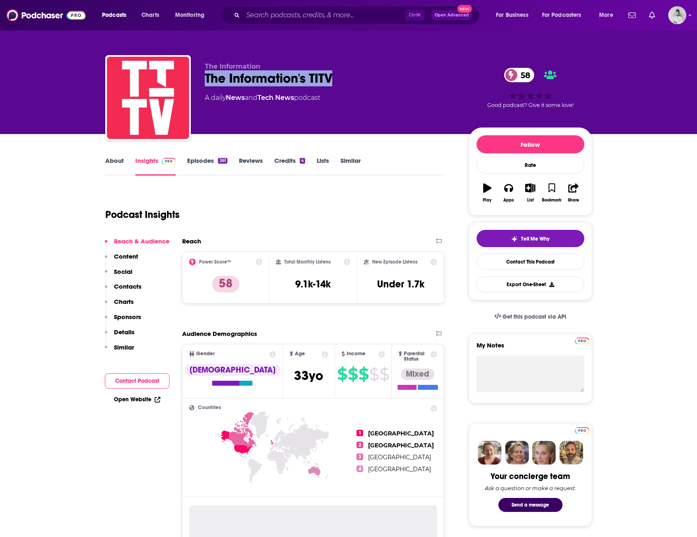
drag, startPoint x: 230, startPoint y: 77, endPoint x: 364, endPoint y: 78, distance: 133.7
click at [364, 78] on div "The Information The Information's TITV 58 A daily News and Tech News podcast 58…" at bounding box center [348, 99] width 487 height 89
copy h2 "The Information's TITV"
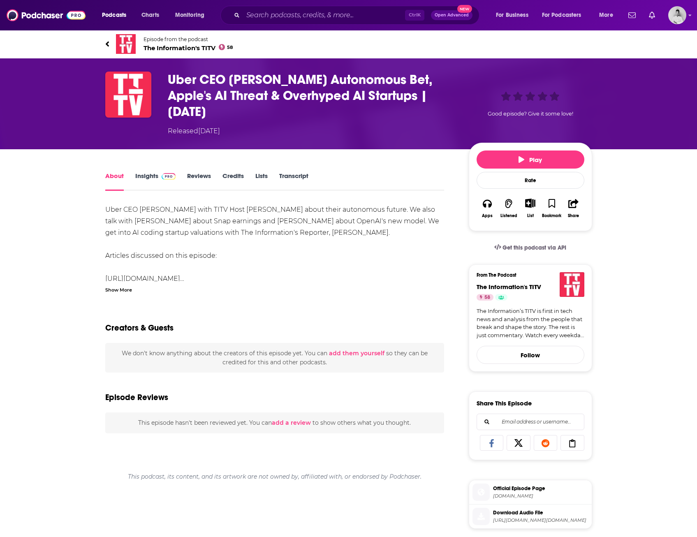
click at [57, 187] on div "About Insights Reviews Credits Lists Transcript Uber CEO Dara Khosrowshahi with…" at bounding box center [348, 471] width 697 height 645
click at [145, 181] on link "Insights" at bounding box center [155, 181] width 41 height 19
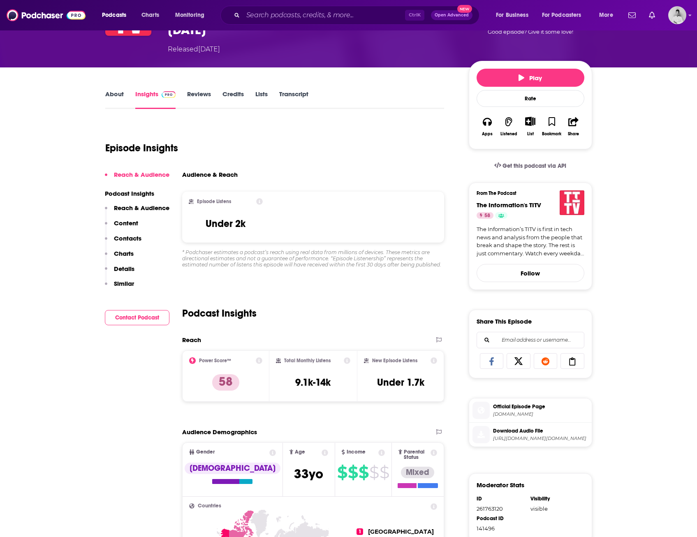
scroll to position [82, 0]
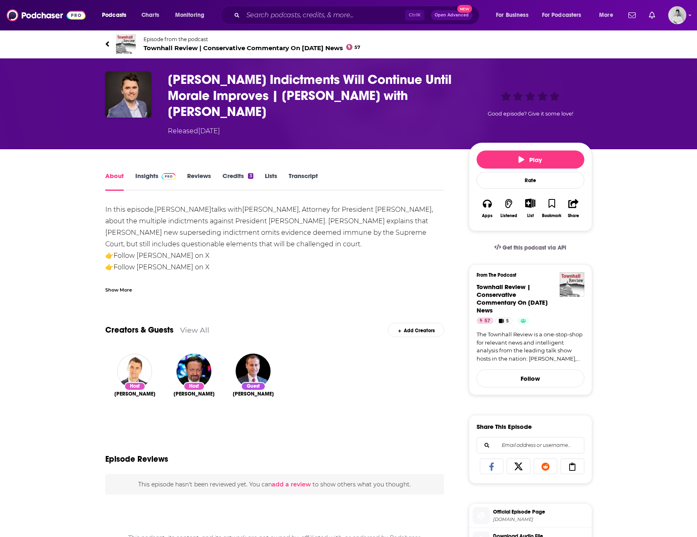
click at [297, 240] on div "In this episode, [PERSON_NAME] talks with [PERSON_NAME] , Attorney for Presiden…" at bounding box center [274, 250] width 339 height 92
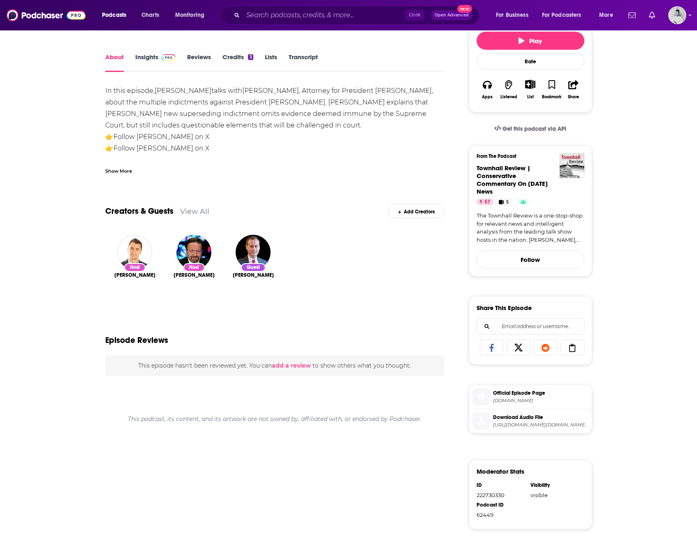
scroll to position [123, 0]
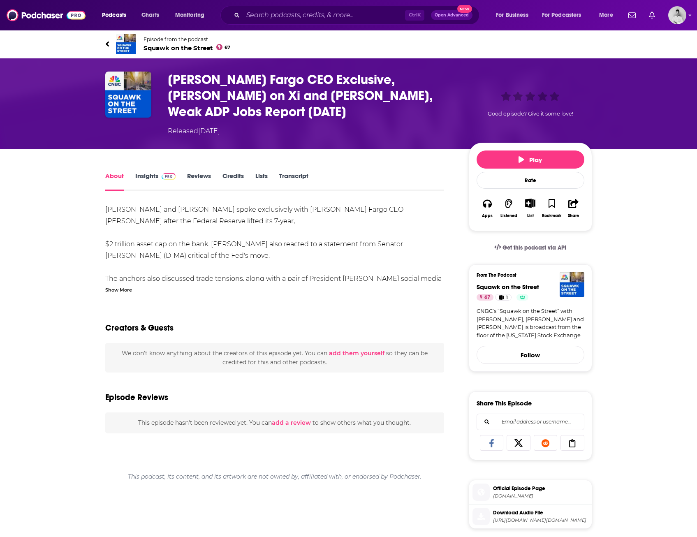
click at [128, 286] on div "Show More" at bounding box center [118, 290] width 27 height 8
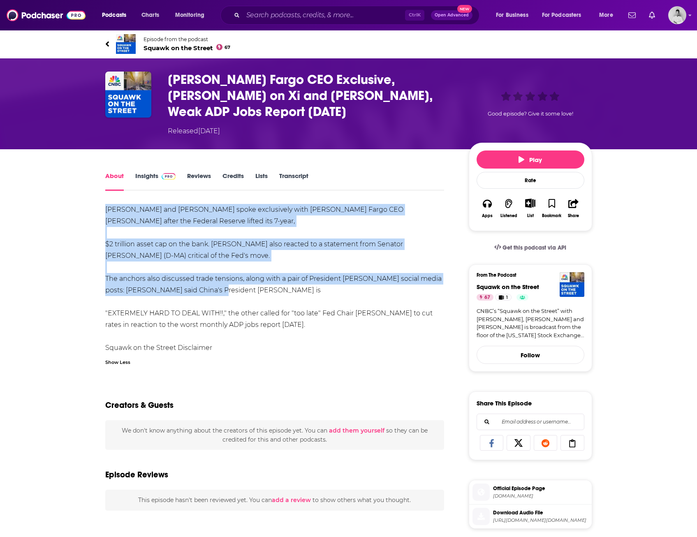
drag, startPoint x: 105, startPoint y: 191, endPoint x: 230, endPoint y: 271, distance: 148.3
click at [230, 271] on div "Carl Quintanilla and Jim Cramer spoke exclusively with Wells Fargo CEO Charlie …" at bounding box center [274, 279] width 339 height 150
copy div "Carl Quintanilla and Jim Cramer spoke exclusively with Wells Fargo CEO Charlie …"
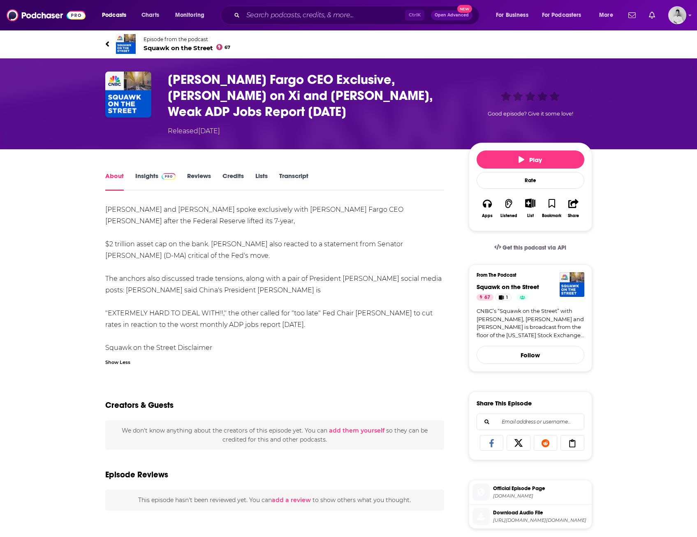
click at [47, 326] on div "About Insights Reviews Credits Lists Transcript Carl Quintanilla and Jim Cramer…" at bounding box center [348, 471] width 697 height 645
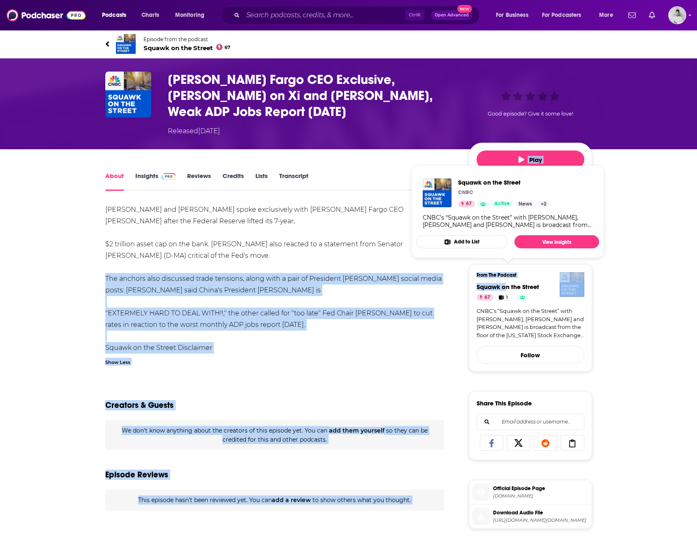
drag, startPoint x: 485, startPoint y: 271, endPoint x: 504, endPoint y: 271, distance: 19.8
click at [504, 271] on div "About Insights Reviews Credits Lists Transcript Carl Quintanilla and Jim Cramer…" at bounding box center [348, 471] width 487 height 645
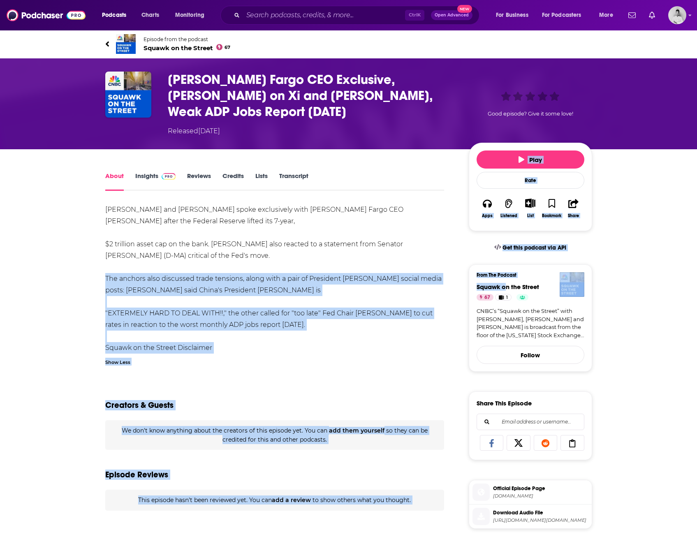
scroll to position [1, 0]
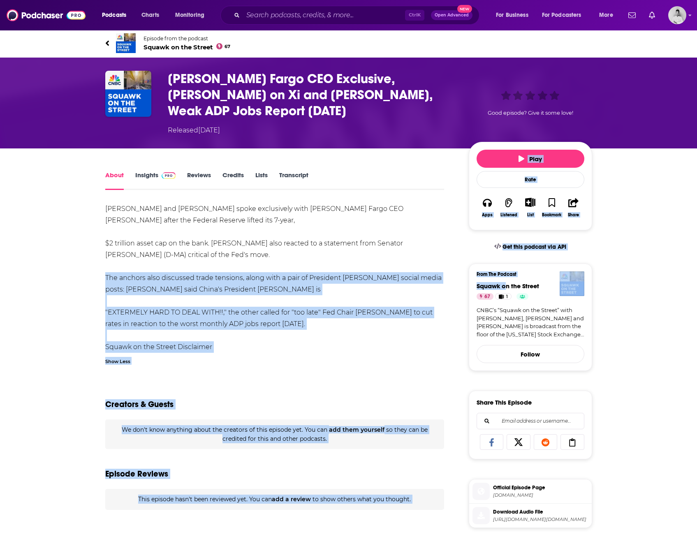
click at [426, 323] on div "Carl Quintanilla and Jim Cramer spoke exclusively with Wells Fargo CEO Charlie …" at bounding box center [274, 278] width 339 height 150
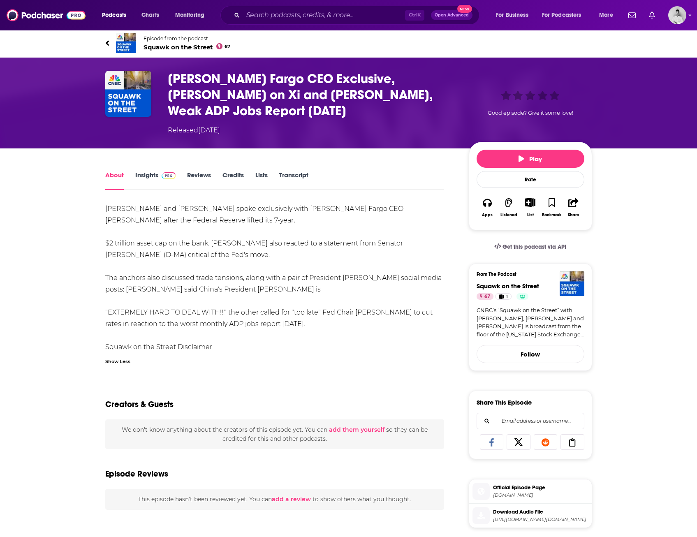
click at [373, 242] on div "Carl Quintanilla and Jim Cramer spoke exclusively with Wells Fargo CEO Charlie …" at bounding box center [274, 278] width 339 height 150
drag, startPoint x: 472, startPoint y: 269, endPoint x: 540, endPoint y: 269, distance: 68.7
click at [540, 269] on div "From The Podcast Squawk on the Street 67 1 CNBC’s “Squawk on the Street” with C…" at bounding box center [530, 317] width 123 height 107
copy span "Squawk on the Street"
click at [22, 186] on div "About Insights Reviews Credits Lists Transcript Carl Quintanilla and Jim Cramer…" at bounding box center [348, 471] width 697 height 645
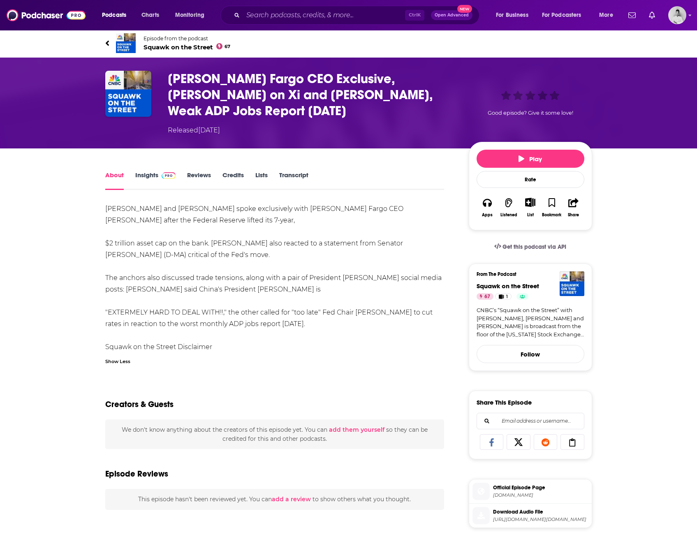
click at [146, 171] on link "Insights" at bounding box center [155, 180] width 41 height 19
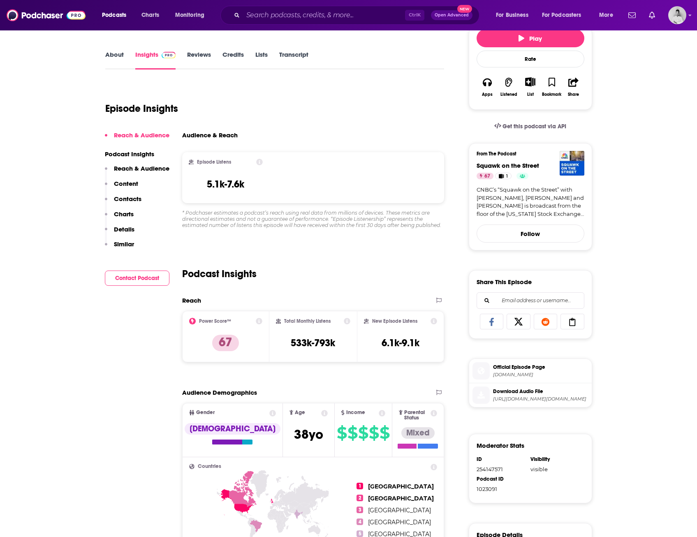
scroll to position [123, 0]
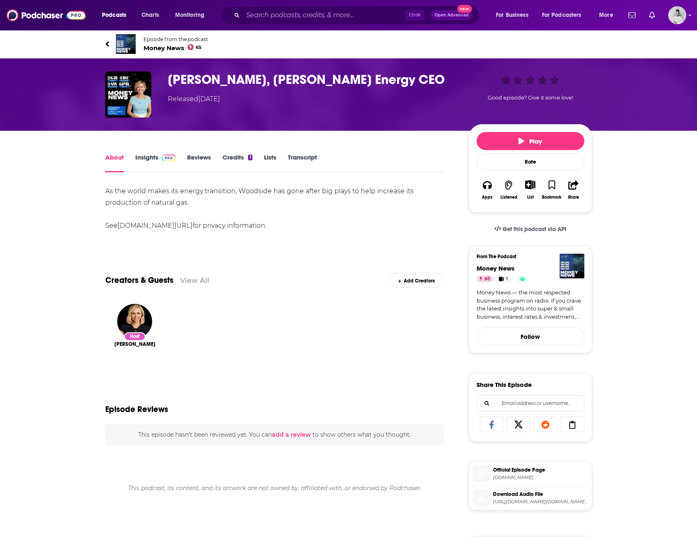
click at [198, 201] on div "As the world makes its energy transition, Woodside has gone after big plays to …" at bounding box center [274, 209] width 339 height 46
click at [149, 159] on link "Insights" at bounding box center [155, 162] width 41 height 19
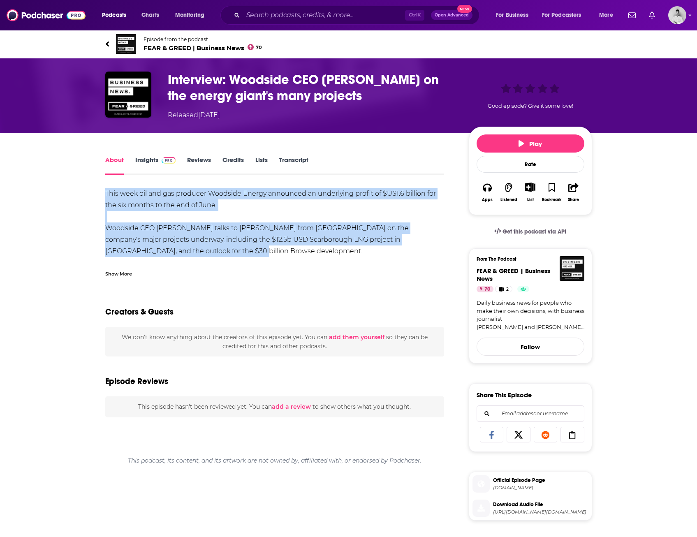
drag, startPoint x: 103, startPoint y: 189, endPoint x: 173, endPoint y: 250, distance: 92.7
click at [173, 250] on div "About Insights Reviews Credits Lists Transcript This week oil and gas producer …" at bounding box center [280, 470] width 377 height 631
drag, startPoint x: 173, startPoint y: 250, endPoint x: 140, endPoint y: 238, distance: 35.4
copy div "This week oil and gas producer Woodside Energy announced an underlying profit o…"
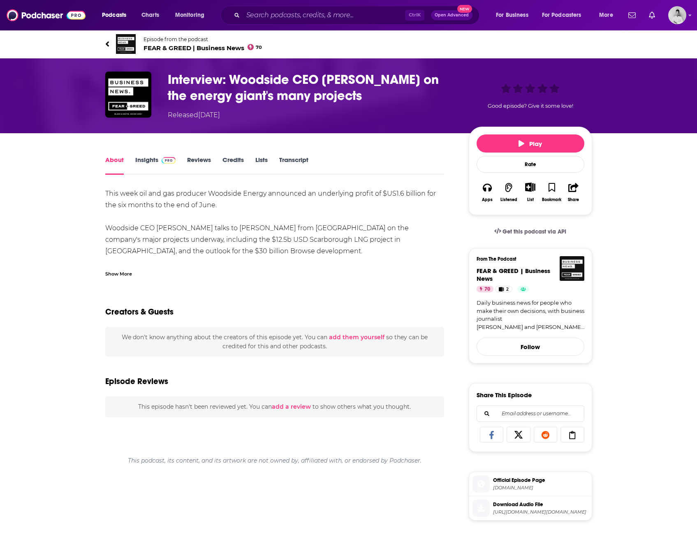
click at [69, 307] on div "About Insights Reviews Credits Lists Transcript This week oil and gas producer …" at bounding box center [348, 459] width 697 height 653
drag, startPoint x: 474, startPoint y: 269, endPoint x: 497, endPoint y: 278, distance: 24.1
click at [497, 278] on div "From The Podcast FEAR & GREED | Business News 70 2 Daily business news for peop…" at bounding box center [530, 306] width 123 height 115
copy span "FEAR & GREED | Business News"
click at [57, 179] on div "About Insights Reviews Credits Lists Transcript This week oil and gas producer …" at bounding box center [348, 459] width 697 height 653
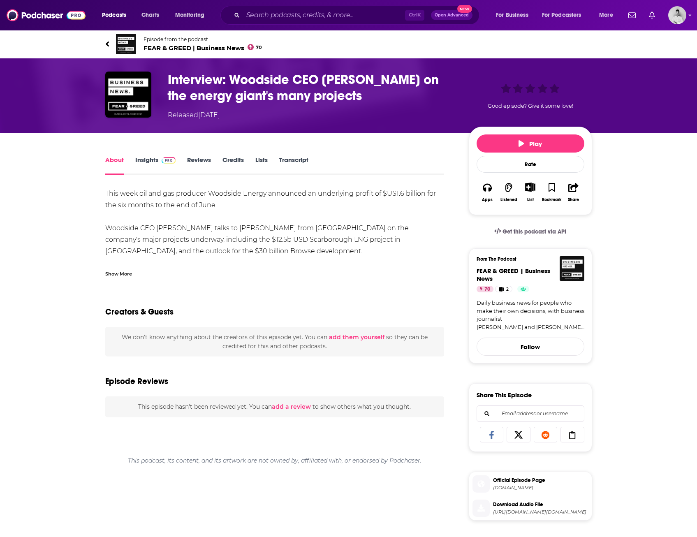
click at [152, 161] on link "Insights" at bounding box center [155, 165] width 41 height 19
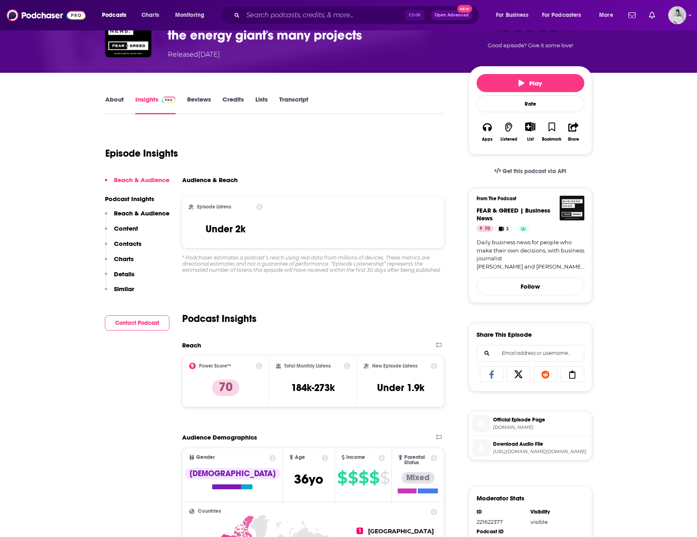
scroll to position [82, 0]
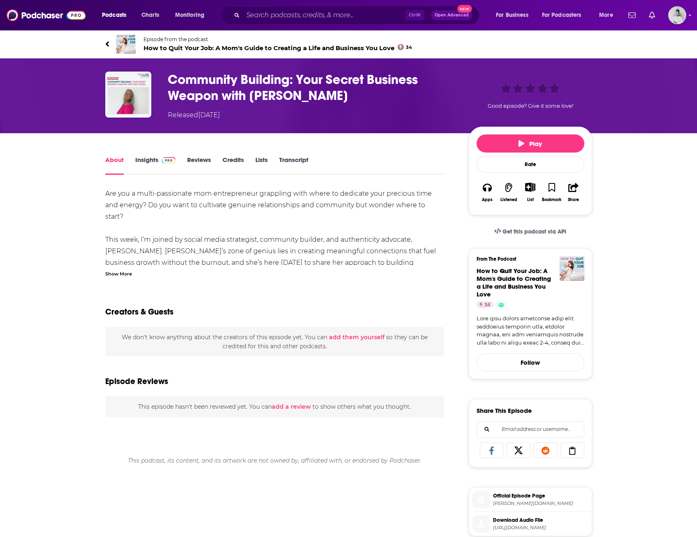
click at [122, 273] on div "Show More" at bounding box center [118, 273] width 27 height 8
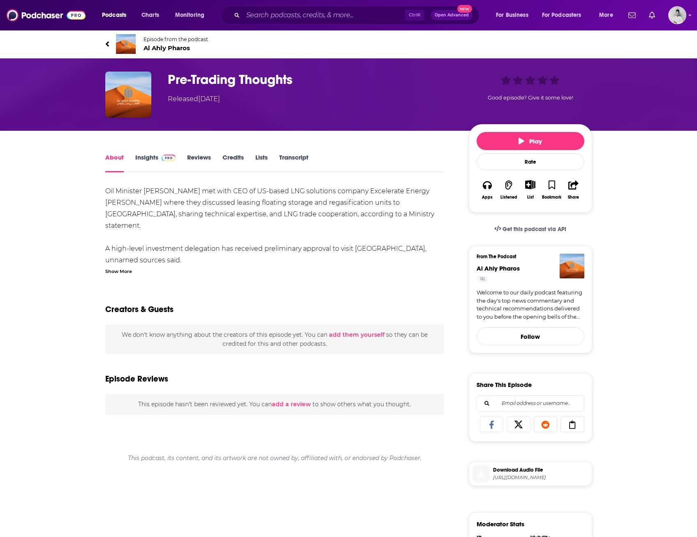
click at [125, 272] on div "Show More" at bounding box center [118, 271] width 27 height 8
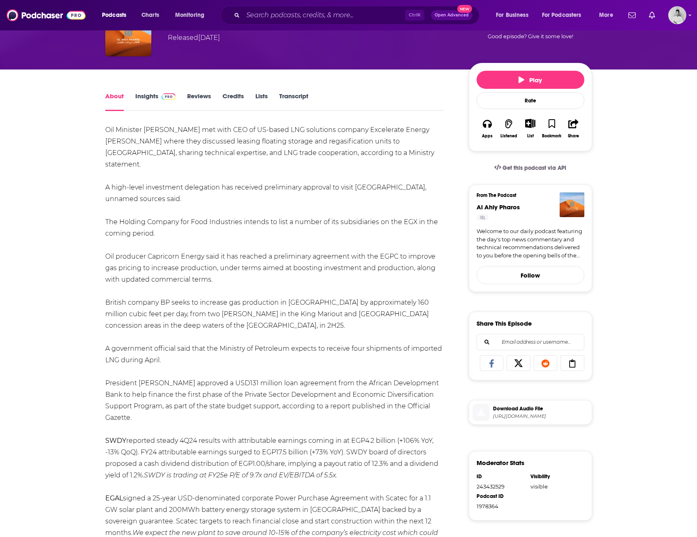
scroll to position [41, 0]
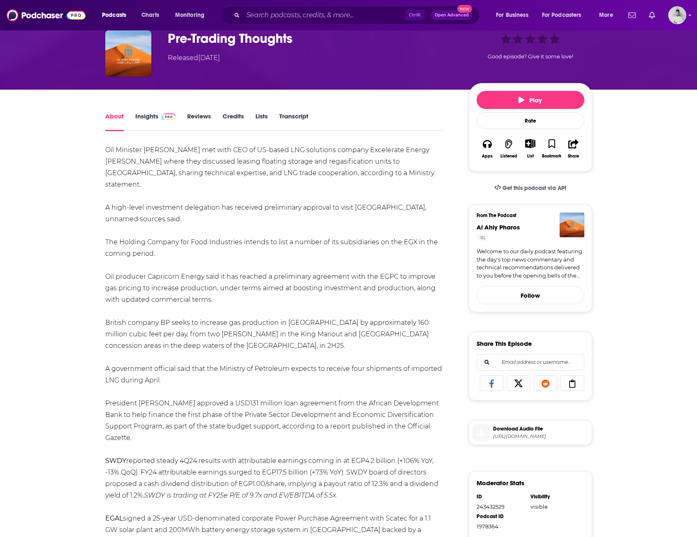
drag, startPoint x: 100, startPoint y: 153, endPoint x: 220, endPoint y: 294, distance: 185.3
click at [220, 294] on div "About Insights Reviews Credits Lists Transcript Oil Minister [PERSON_NAME] met …" at bounding box center [280, 515] width 377 height 808
copy div "Oil Minister [PERSON_NAME] met with CEO of US-based LNG solutions company Excel…"
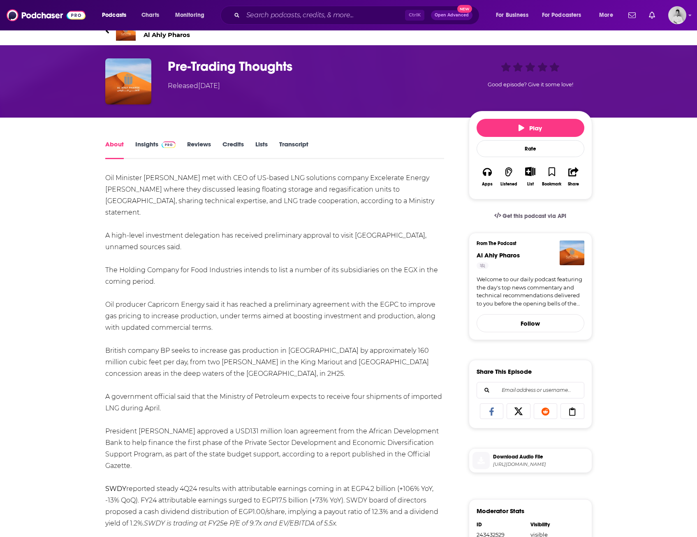
scroll to position [0, 0]
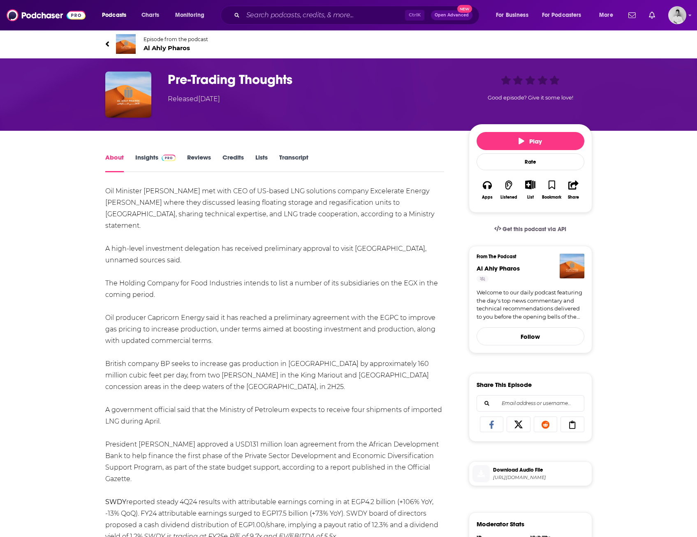
click at [530, 261] on div "From The Podcast" at bounding box center [531, 259] width 108 height 11
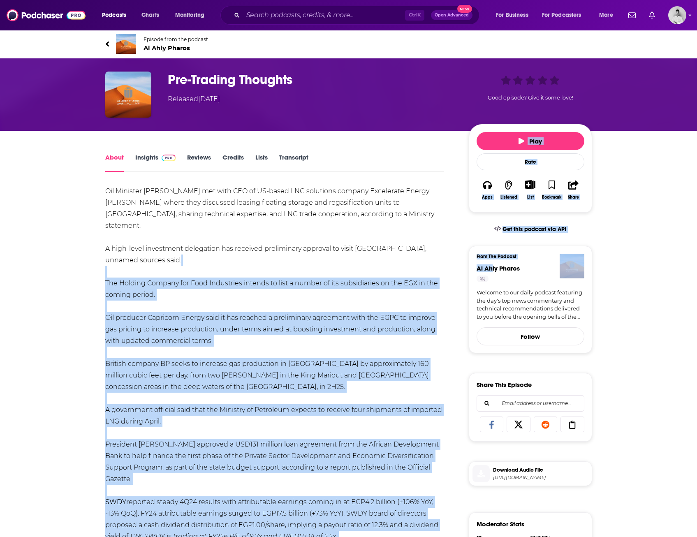
drag, startPoint x: 467, startPoint y: 265, endPoint x: 491, endPoint y: 265, distance: 24.3
click at [491, 265] on div "About Insights Reviews Credits Lists Transcript Oil Minister [PERSON_NAME] met …" at bounding box center [348, 546] width 487 height 830
drag, startPoint x: 491, startPoint y: 265, endPoint x: 449, endPoint y: 288, distance: 47.5
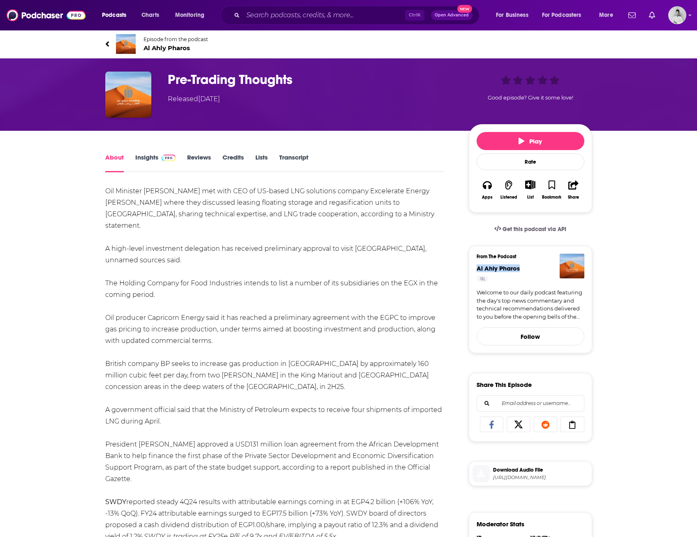
drag, startPoint x: 472, startPoint y: 268, endPoint x: 520, endPoint y: 270, distance: 48.2
click at [520, 270] on div "From The Podcast [PERSON_NAME] Welcome to our daily podcast featuring the day's…" at bounding box center [530, 299] width 123 height 107
drag, startPoint x: 520, startPoint y: 270, endPoint x: 511, endPoint y: 270, distance: 9.9
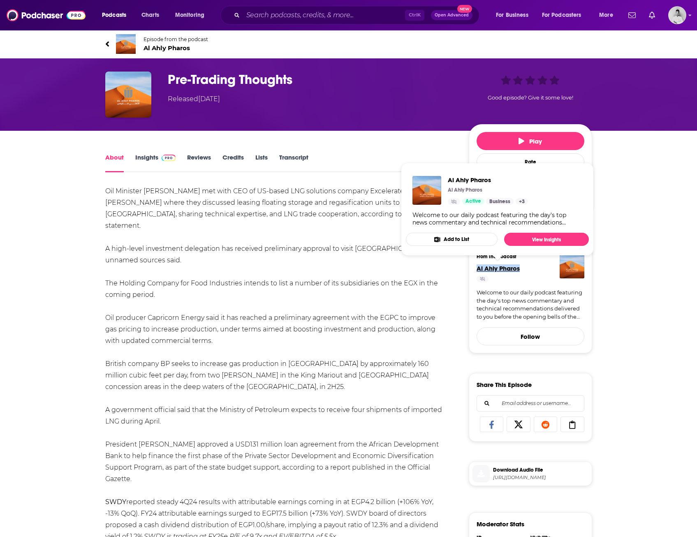
copy span "Al Ahly Pharos"
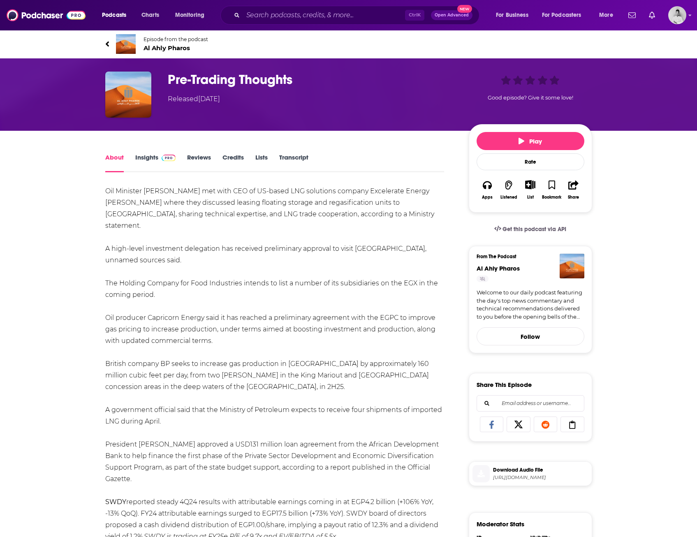
drag, startPoint x: 57, startPoint y: 199, endPoint x: 176, endPoint y: 30, distance: 206.6
click at [57, 198] on div "About Insights Reviews Credits Lists Transcript Oil Minister [PERSON_NAME] met …" at bounding box center [348, 546] width 697 height 830
click at [137, 156] on link "Insights" at bounding box center [155, 162] width 41 height 19
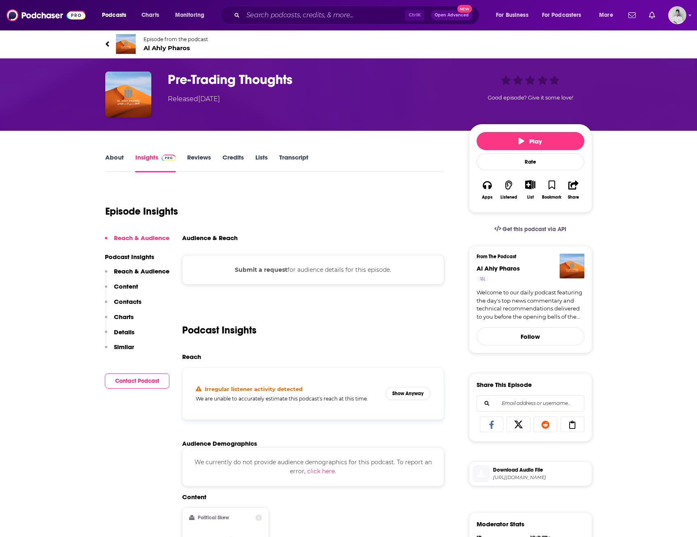
drag, startPoint x: 274, startPoint y: 275, endPoint x: 280, endPoint y: 274, distance: 6.6
click at [280, 274] on div "Submit a request for audience details for this episode." at bounding box center [313, 270] width 262 height 30
